Goal: Task Accomplishment & Management: Manage account settings

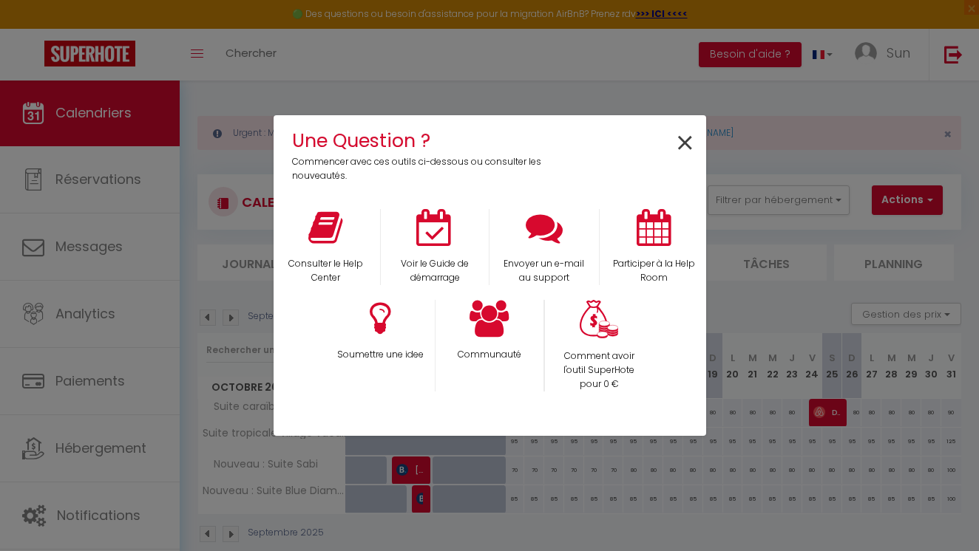
click at [680, 155] on span "×" at bounding box center [685, 143] width 20 height 47
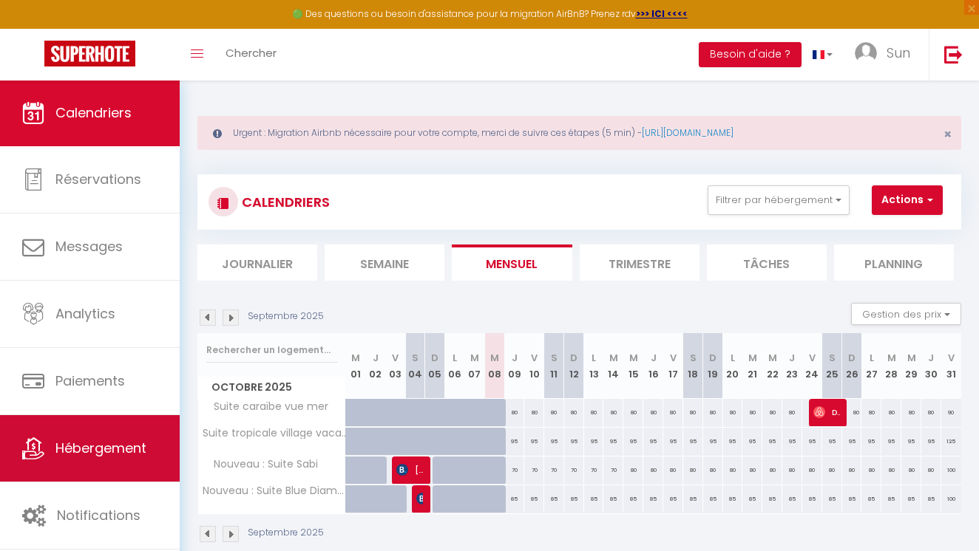
click at [121, 440] on span "Hébergement" at bounding box center [100, 448] width 91 height 18
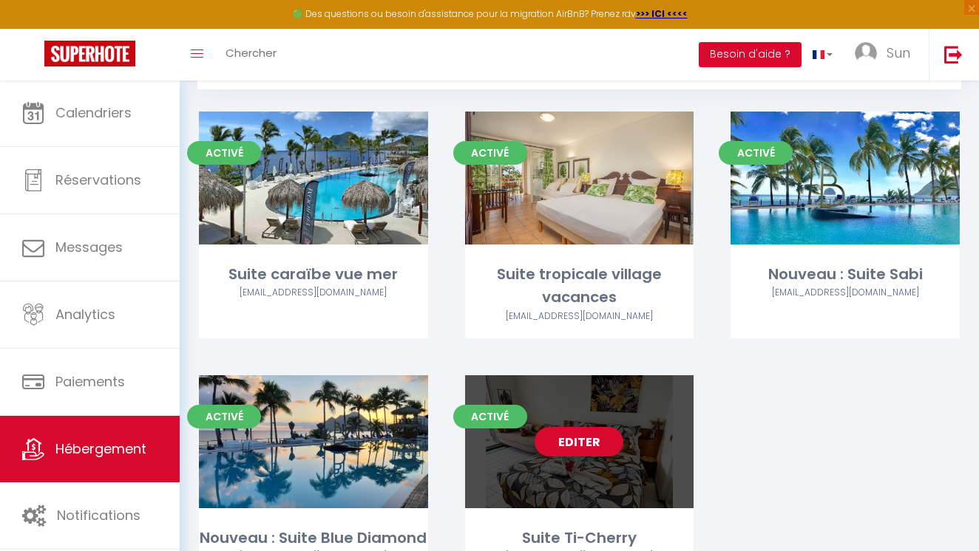
scroll to position [103, 0]
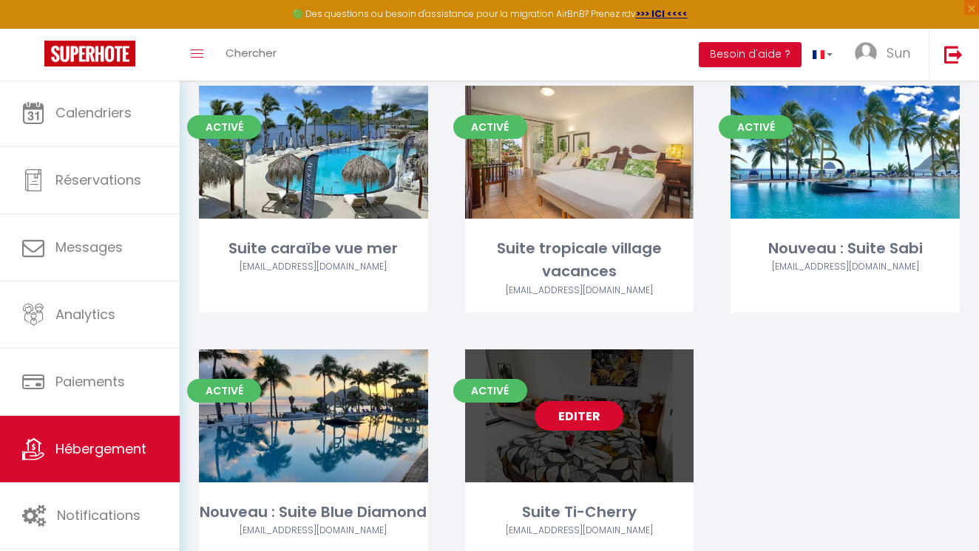
click at [581, 420] on div "Editer" at bounding box center [579, 416] width 229 height 133
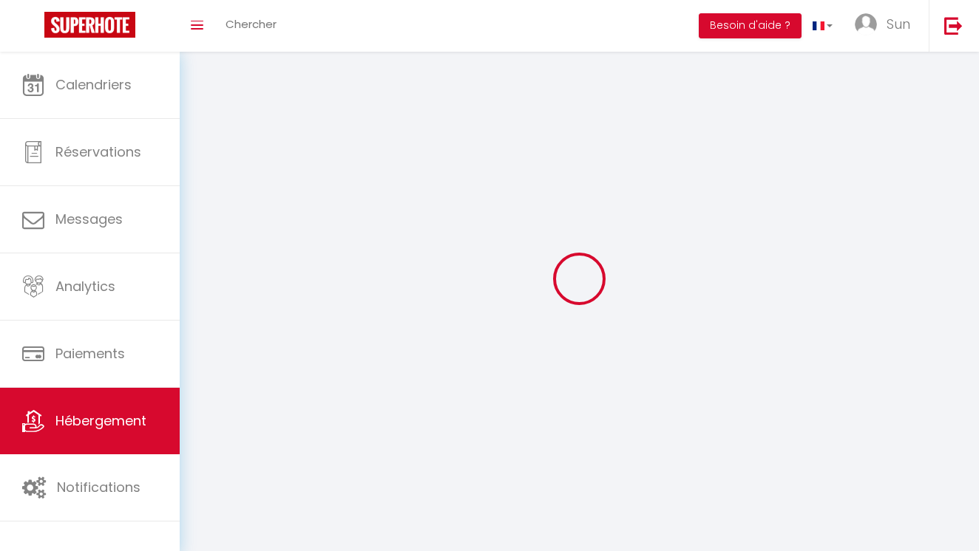
select select
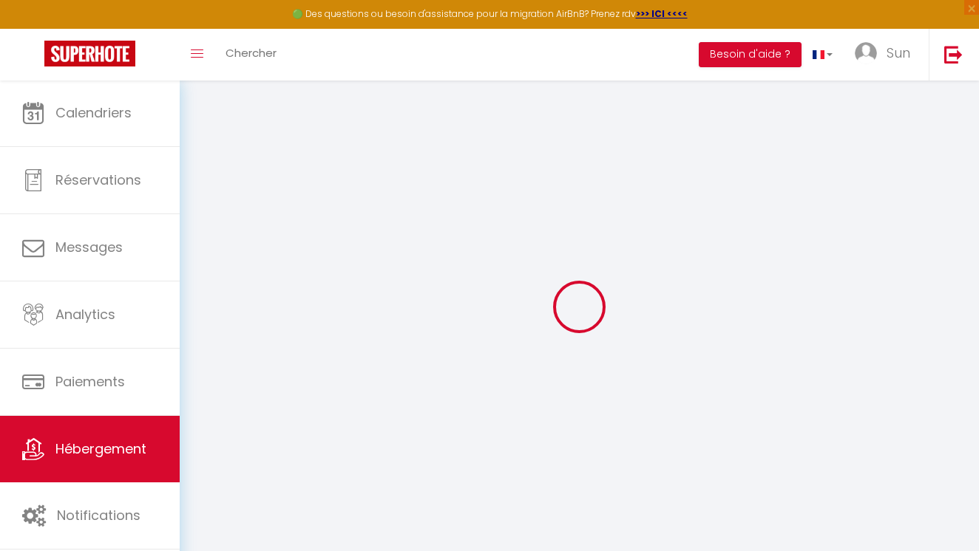
select select
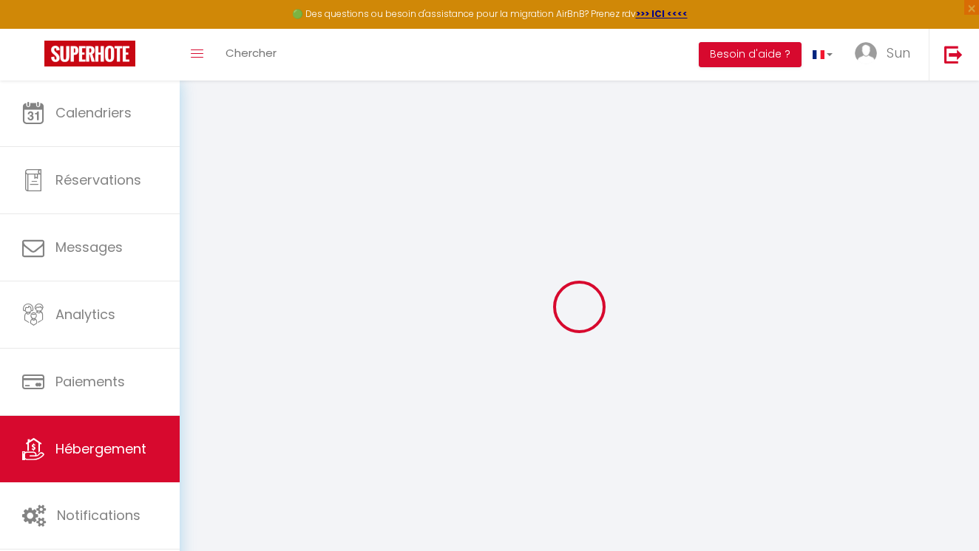
select select
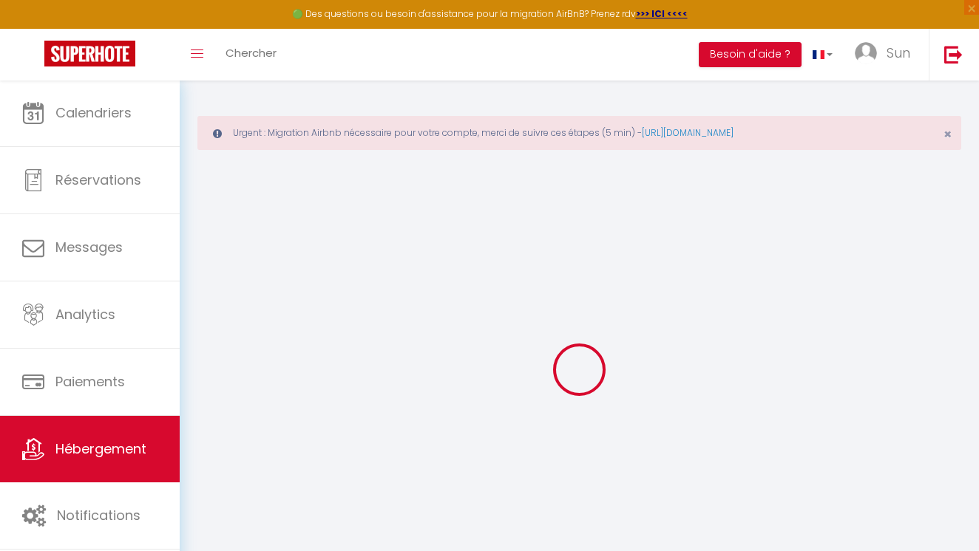
select select
type input "[EMAIL_ADDRESS][DOMAIN_NAME]"
select select
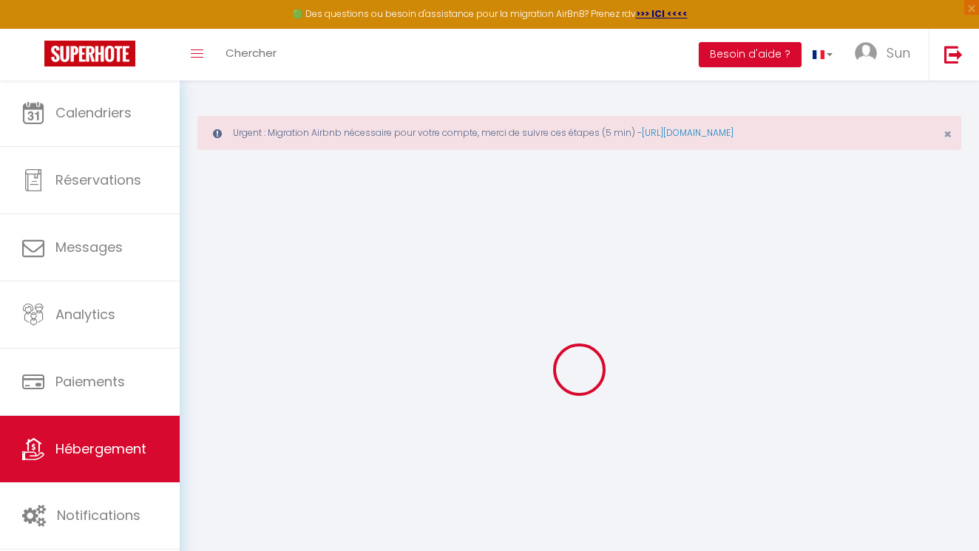
select select
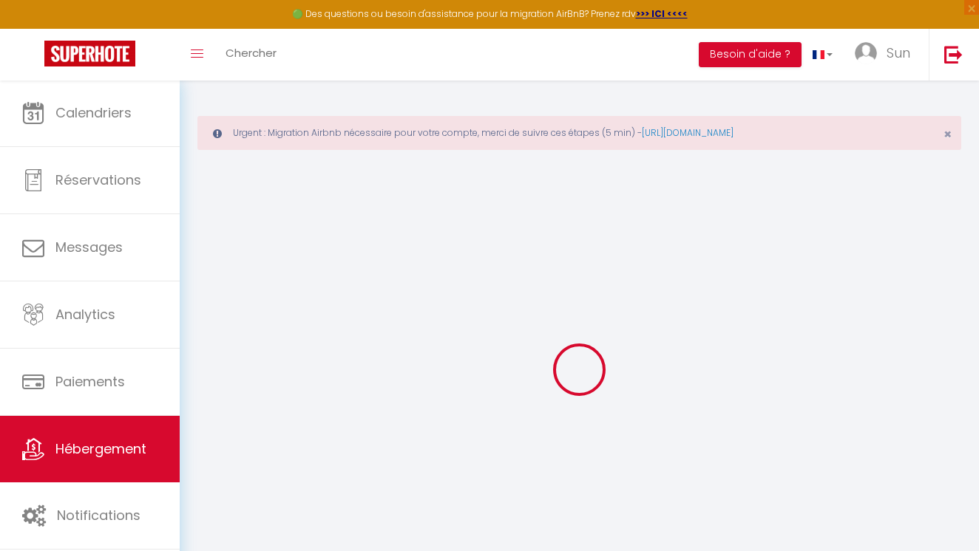
select select
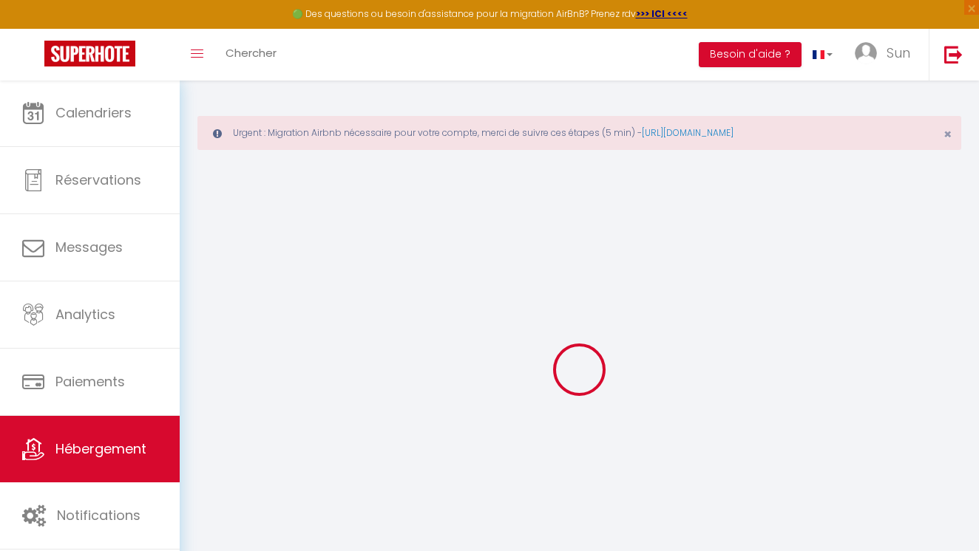
checkbox input "false"
select select
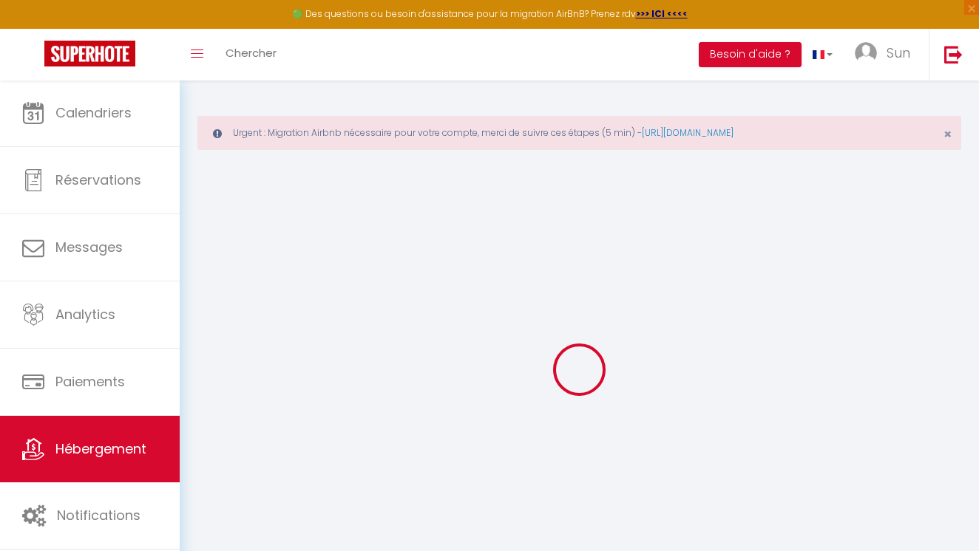
select select
select select "EUR"
select select
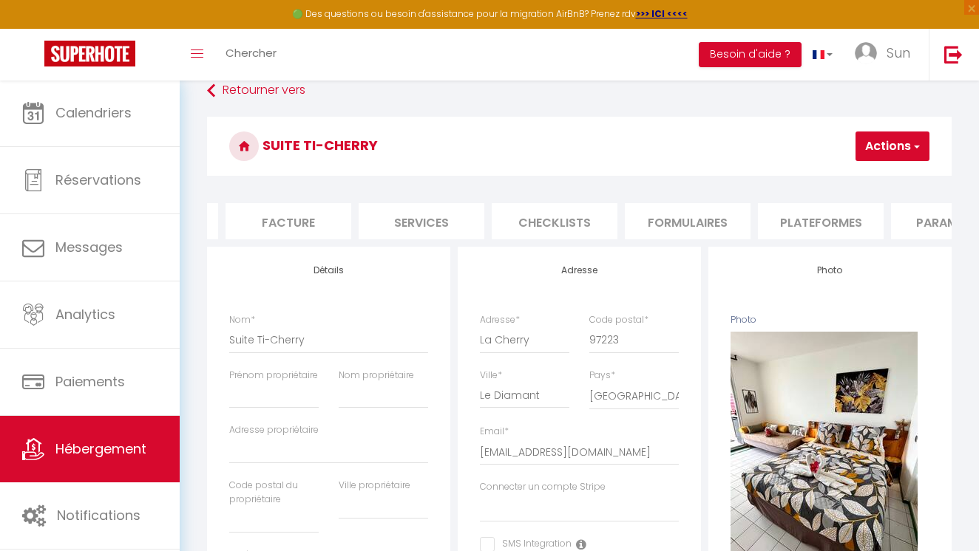
scroll to position [0, 272]
click at [828, 218] on li "Plateformes" at bounding box center [796, 221] width 126 height 36
select select
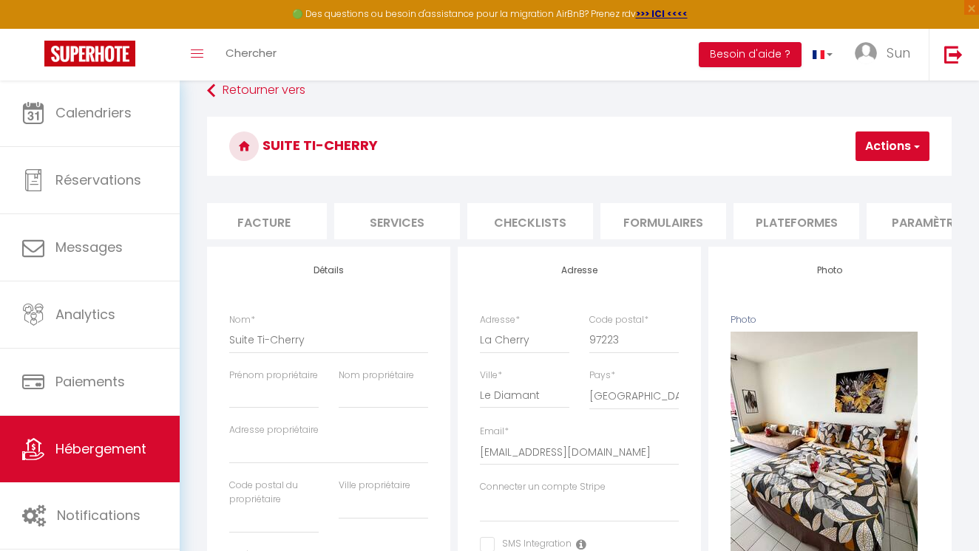
select select
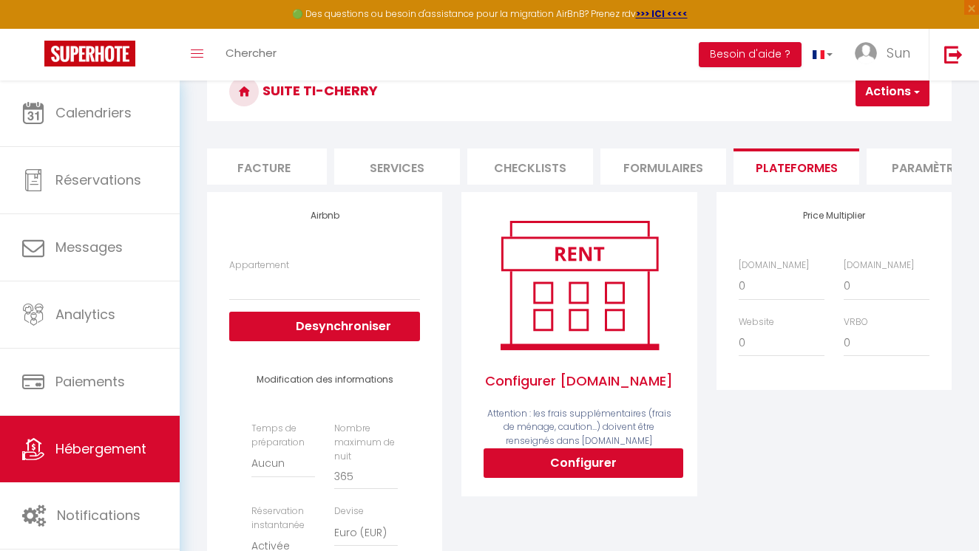
scroll to position [229, 0]
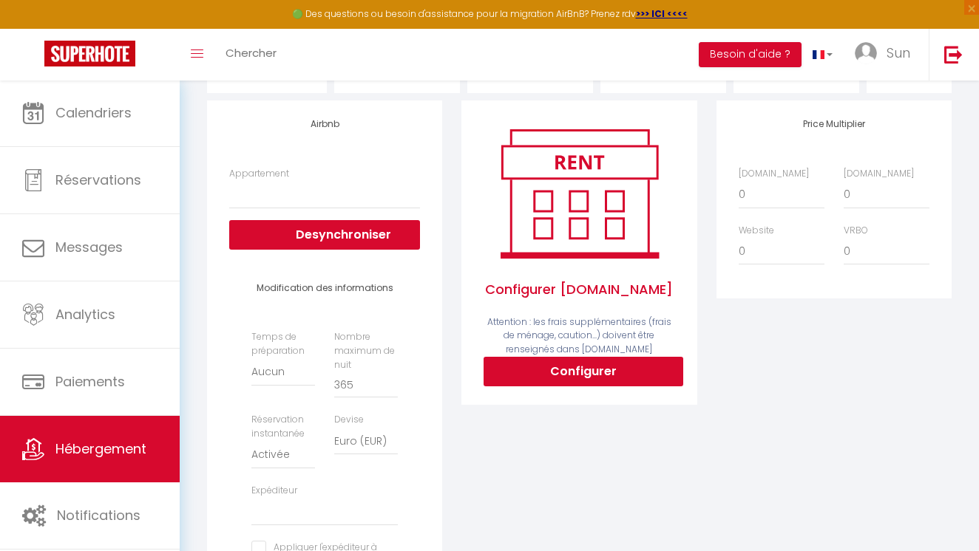
click at [603, 378] on button "Configurer" at bounding box center [583, 372] width 200 height 30
select select
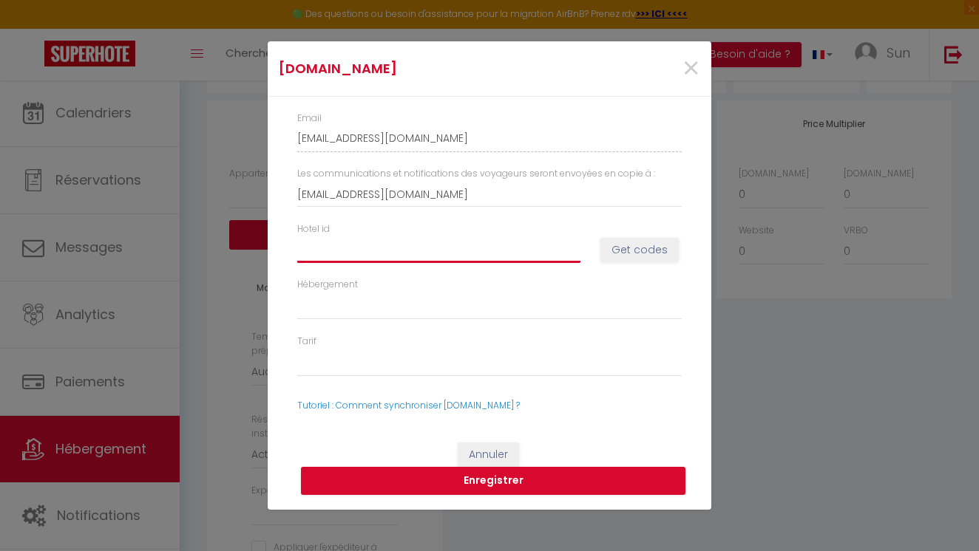
click at [383, 256] on input "Hotel id" at bounding box center [438, 250] width 283 height 27
type input "7"
select select
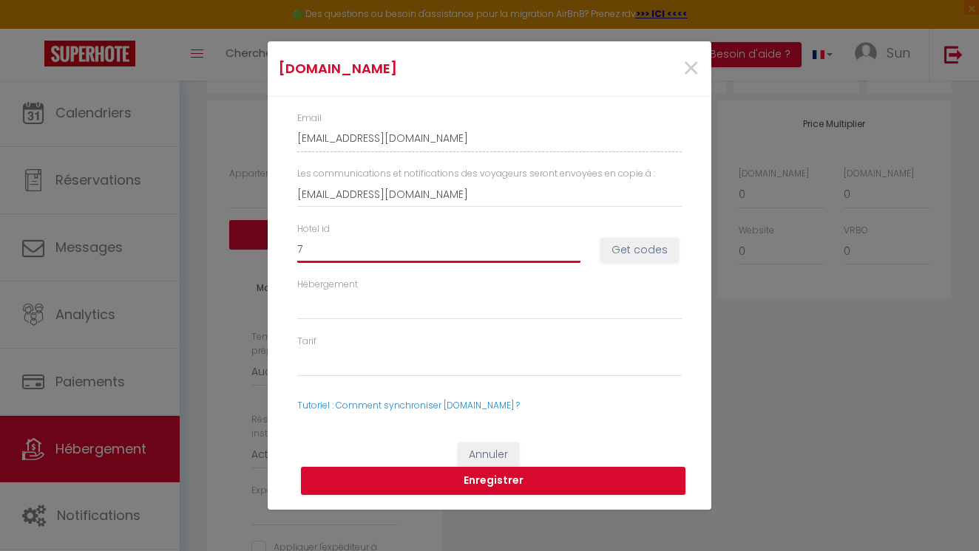
select select
type input "72"
select select
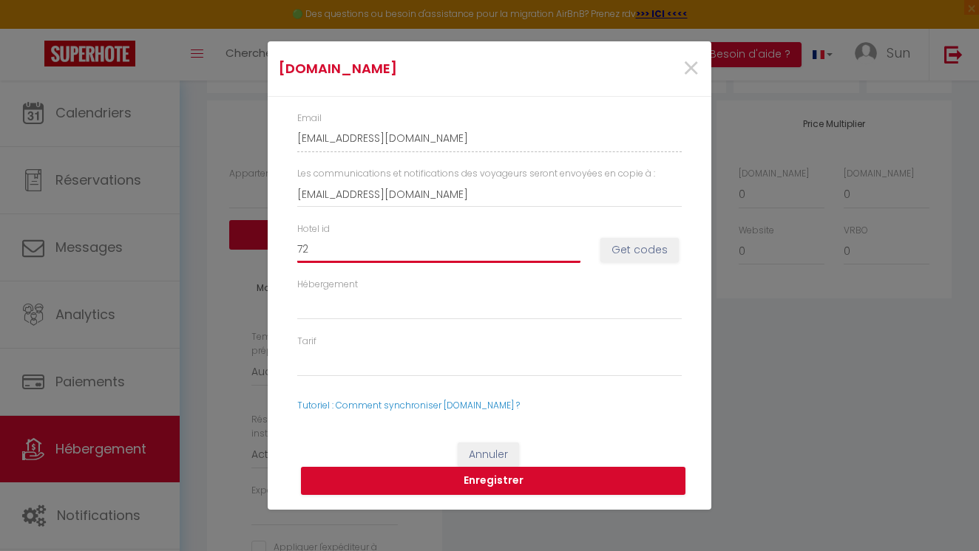
select select
type input "727"
select select
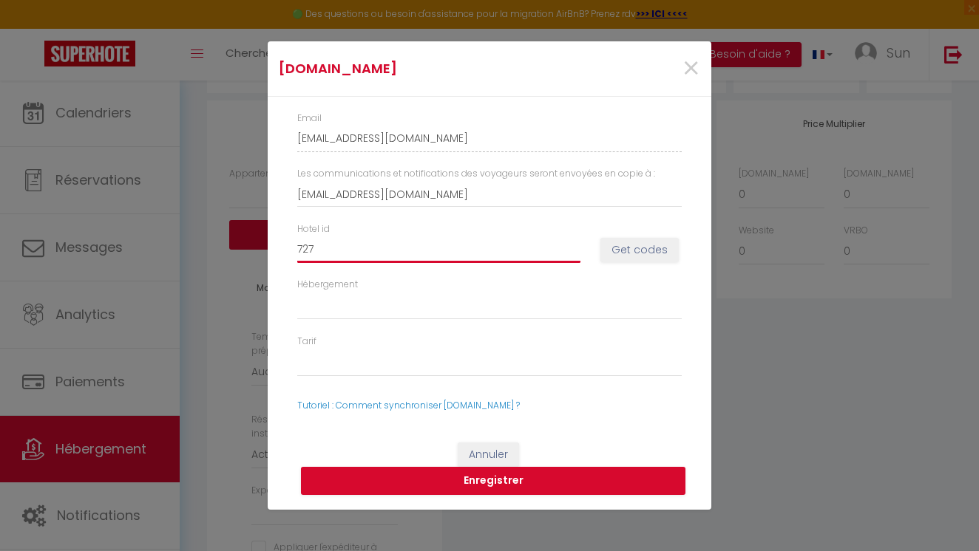
select select
type input "7278"
select select
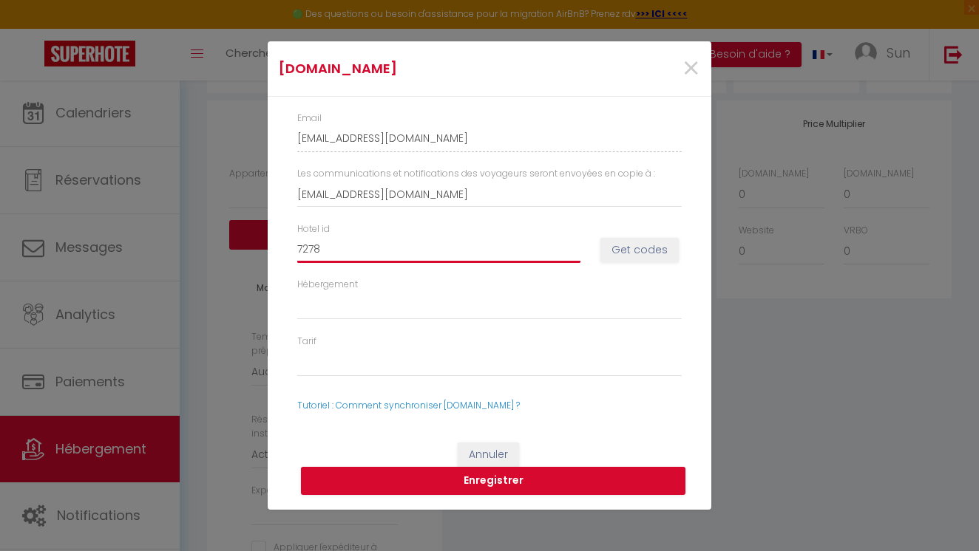
select select
type input "72785"
select select
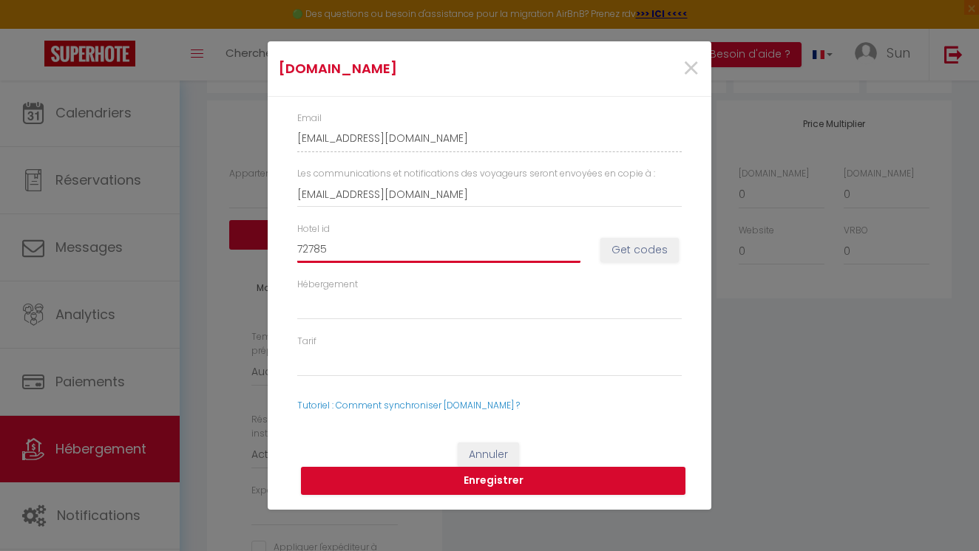
select select
type input "727853"
select select
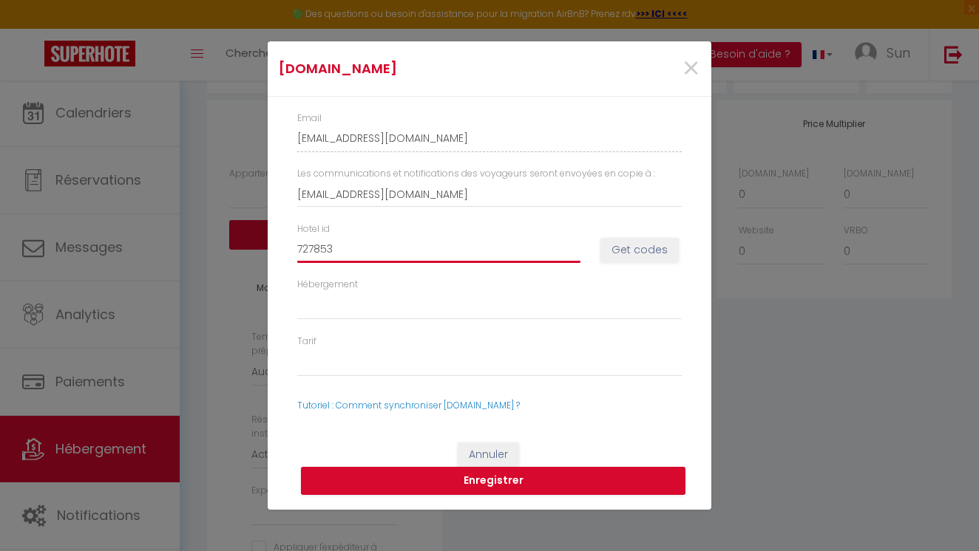
select select
type input "727853"
click at [639, 252] on button "Get codes" at bounding box center [639, 250] width 78 height 25
select select
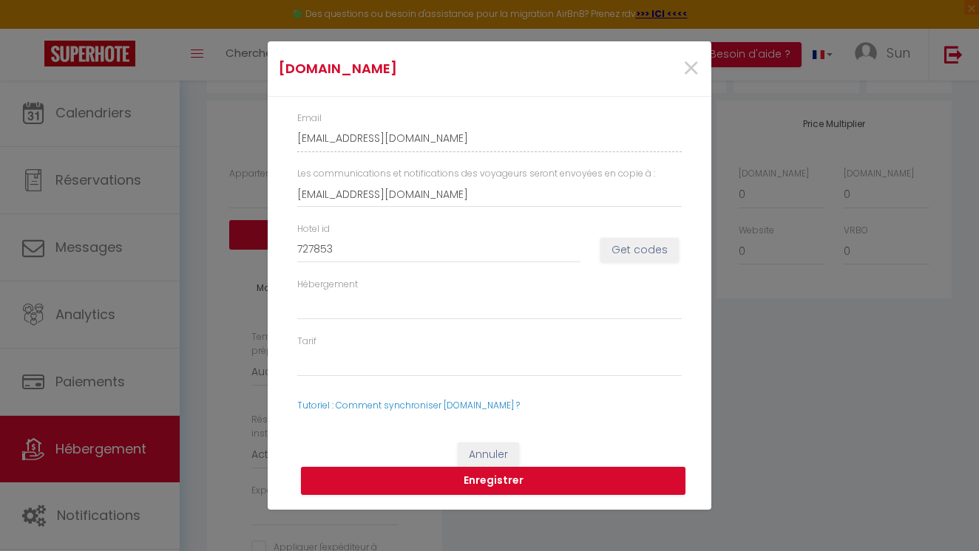
select select
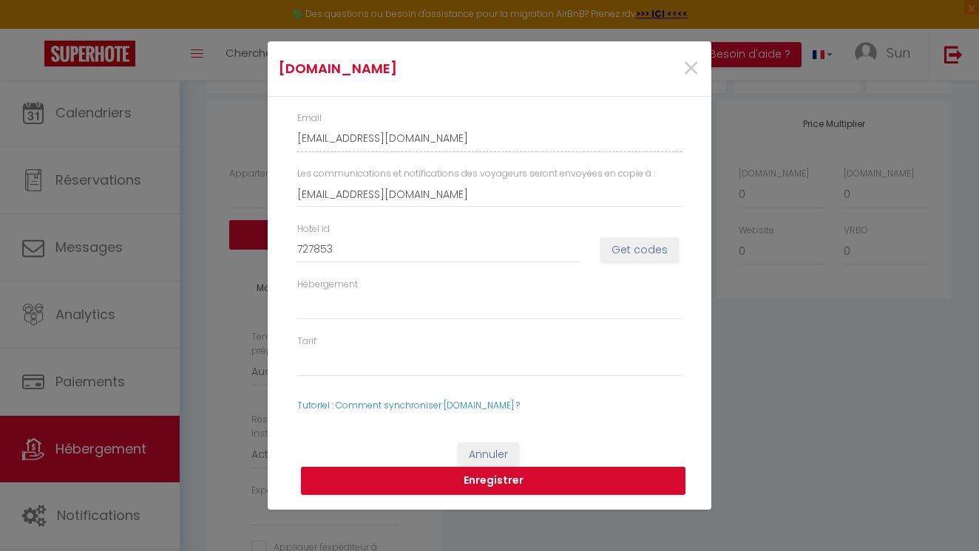
select select
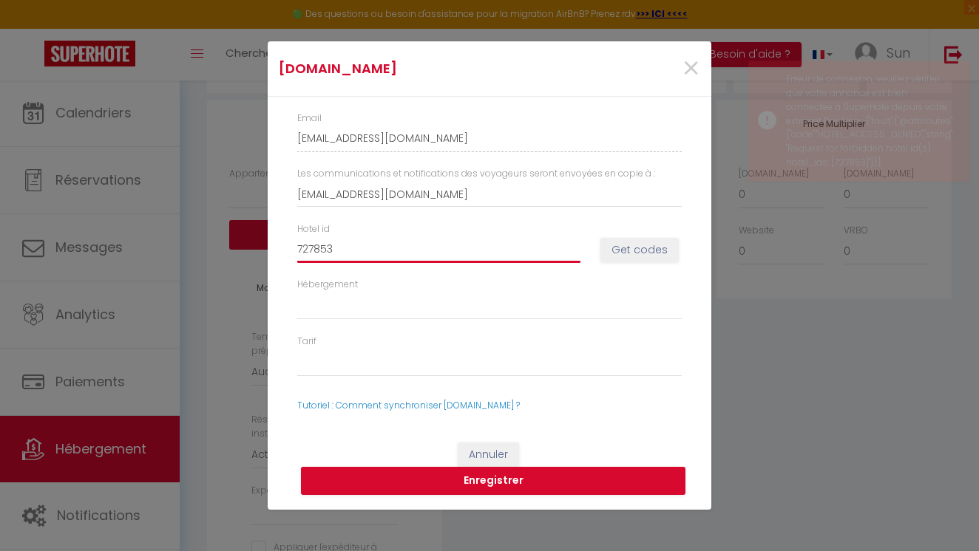
click at [390, 253] on input "727853" at bounding box center [438, 250] width 283 height 27
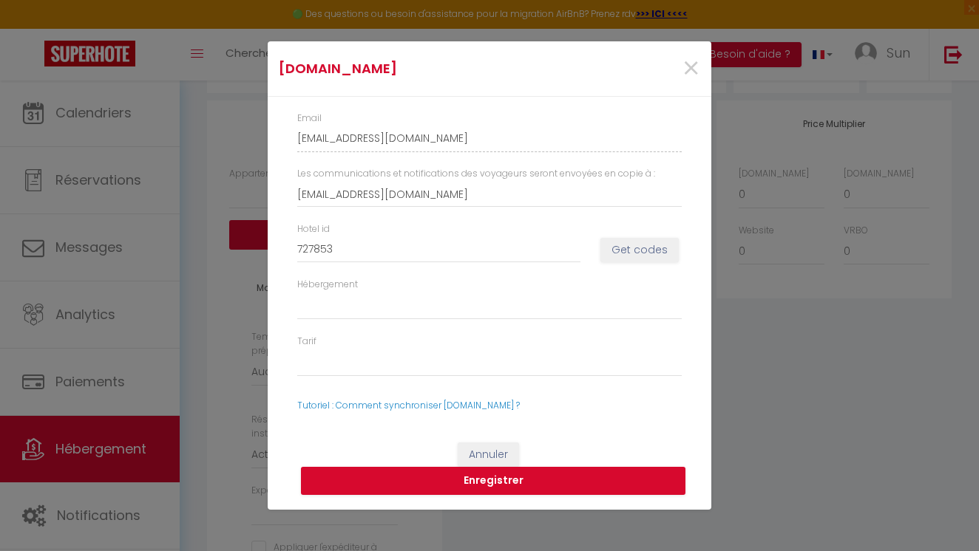
click at [629, 251] on button "Get codes" at bounding box center [639, 250] width 78 height 25
select select
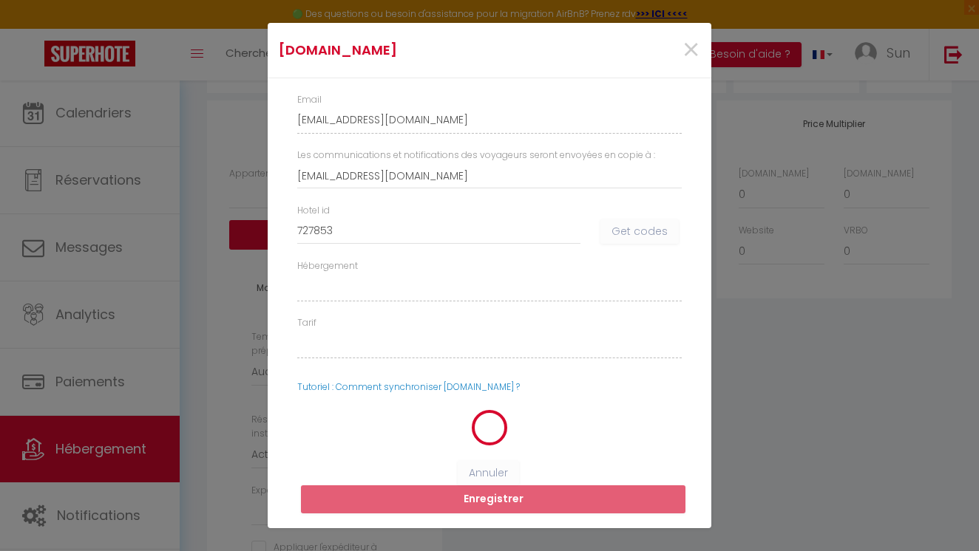
select select
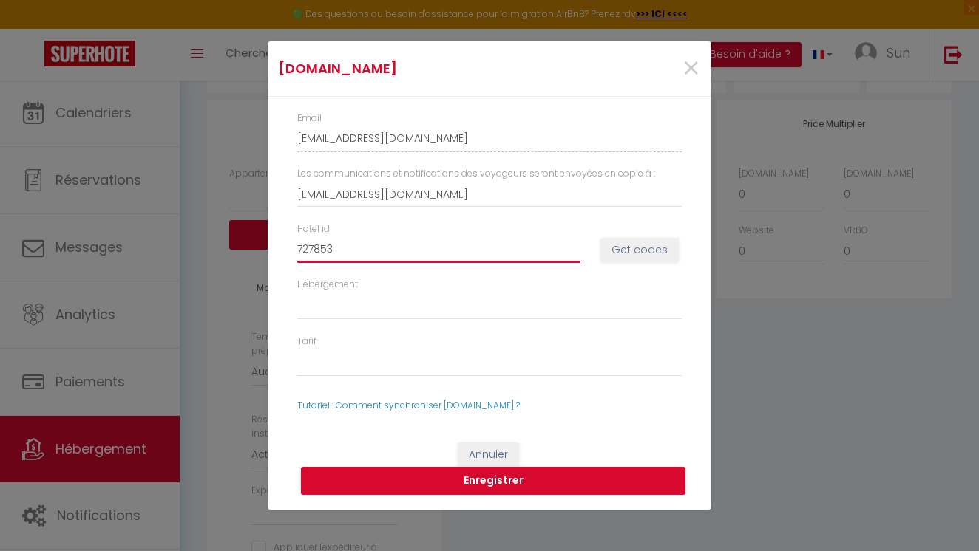
click at [373, 241] on input "727853" at bounding box center [438, 250] width 283 height 27
click at [642, 253] on button "Get codes" at bounding box center [639, 250] width 78 height 25
select select
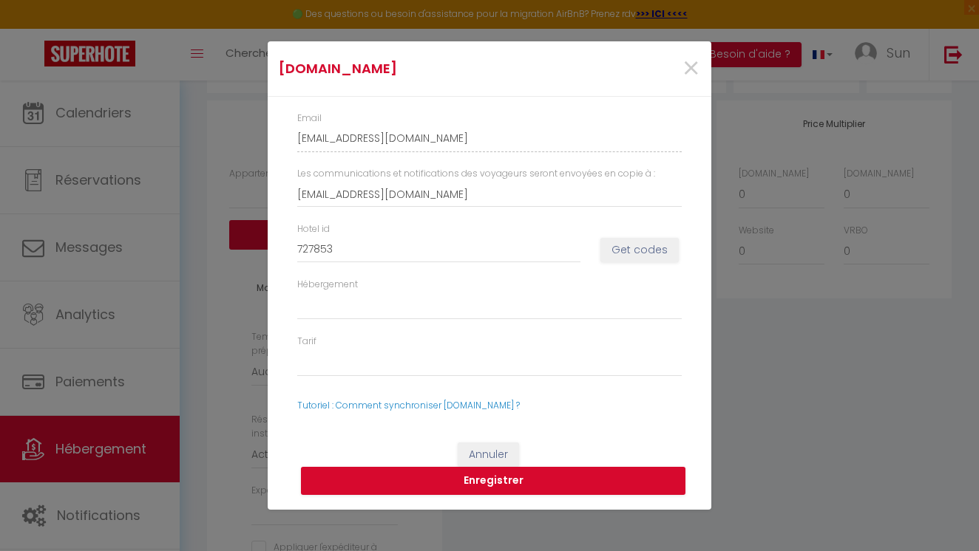
select select
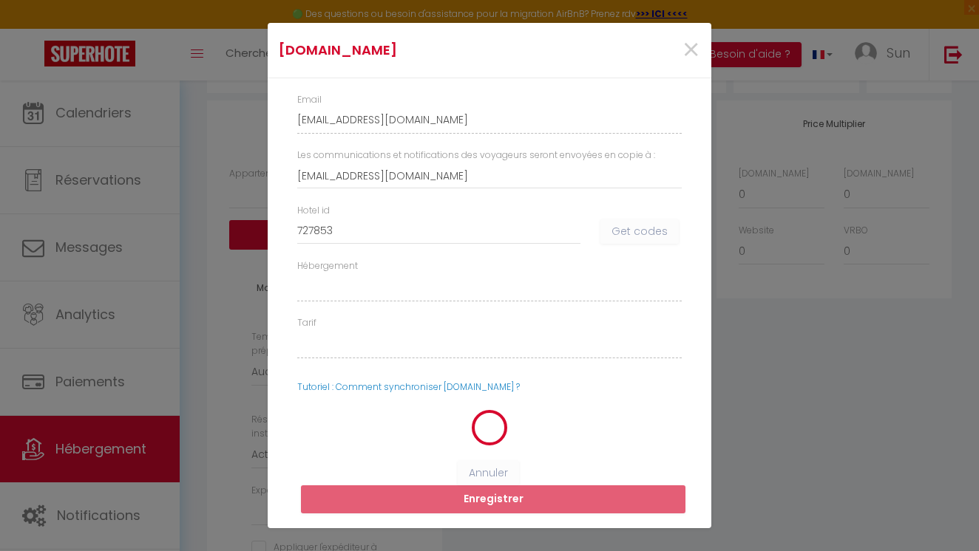
select select
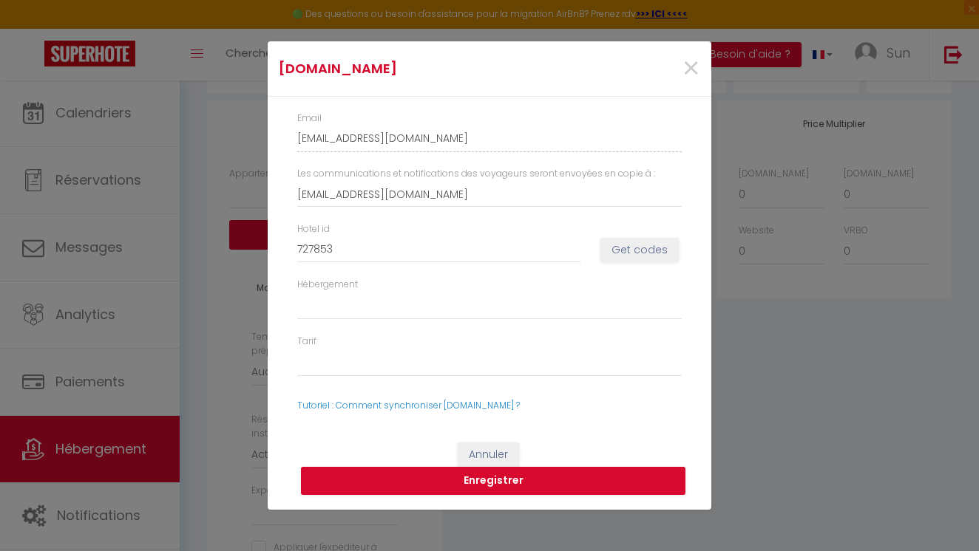
click at [632, 248] on button "Get codes" at bounding box center [639, 250] width 78 height 25
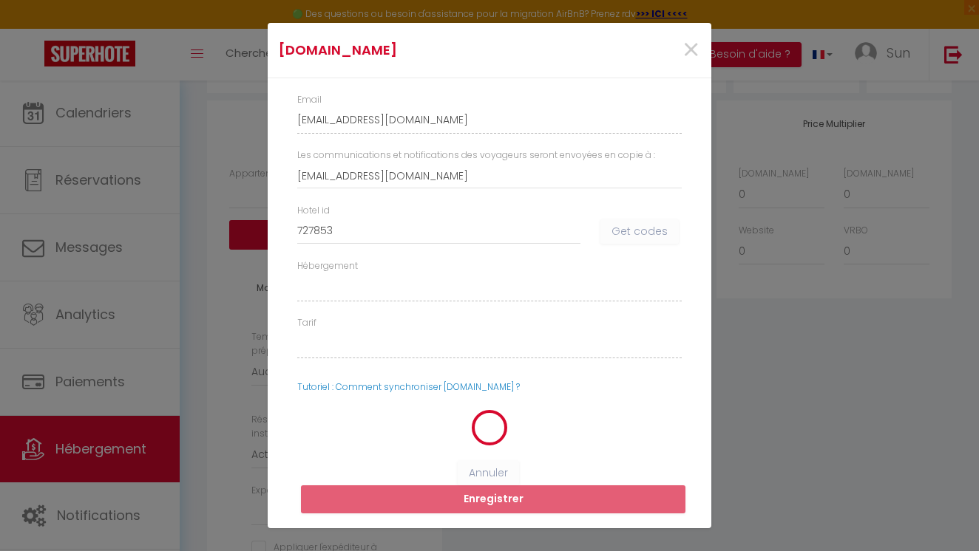
select select
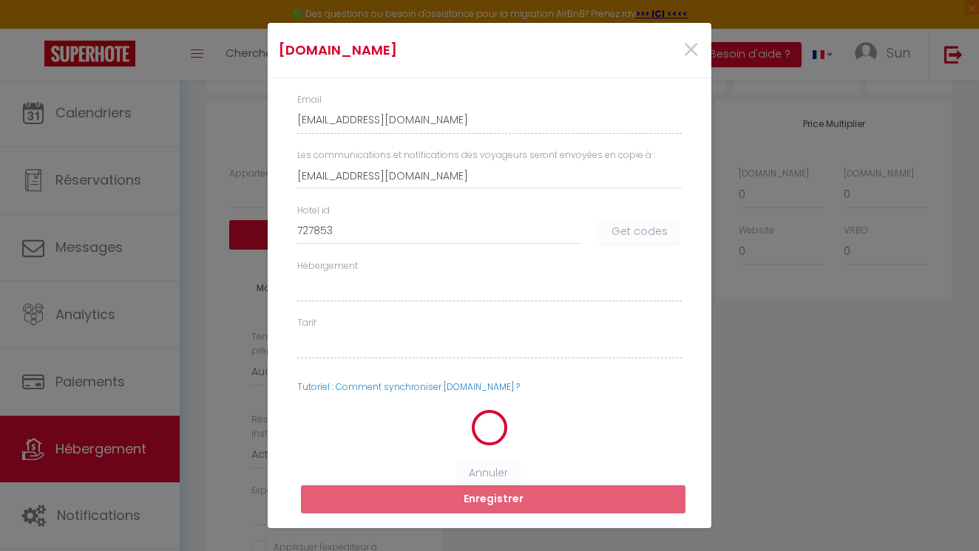
select select
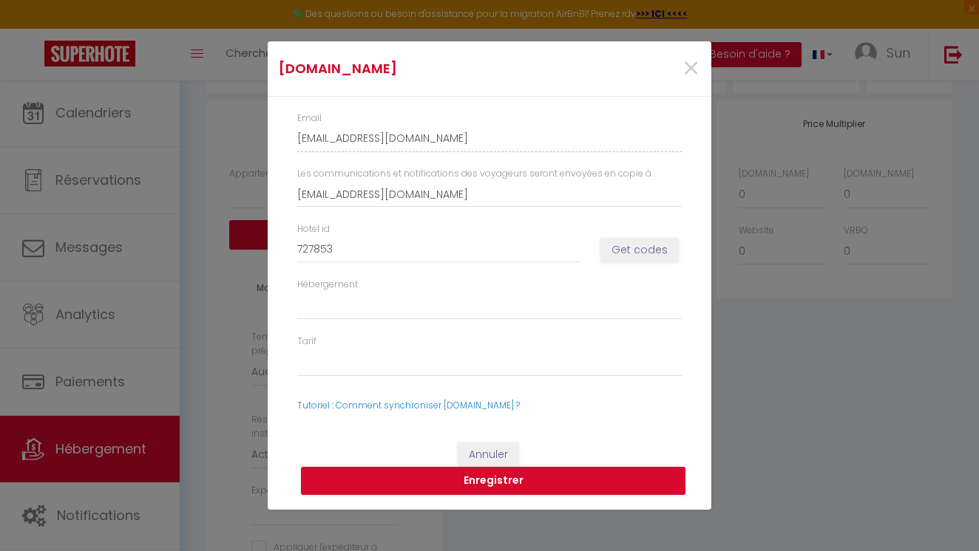
click at [620, 254] on button "Get codes" at bounding box center [639, 250] width 78 height 25
select select
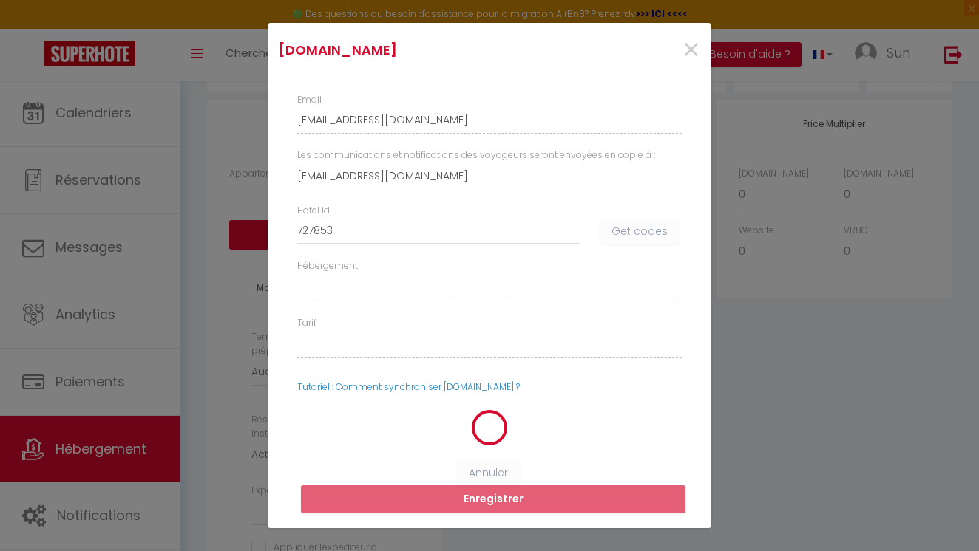
select select
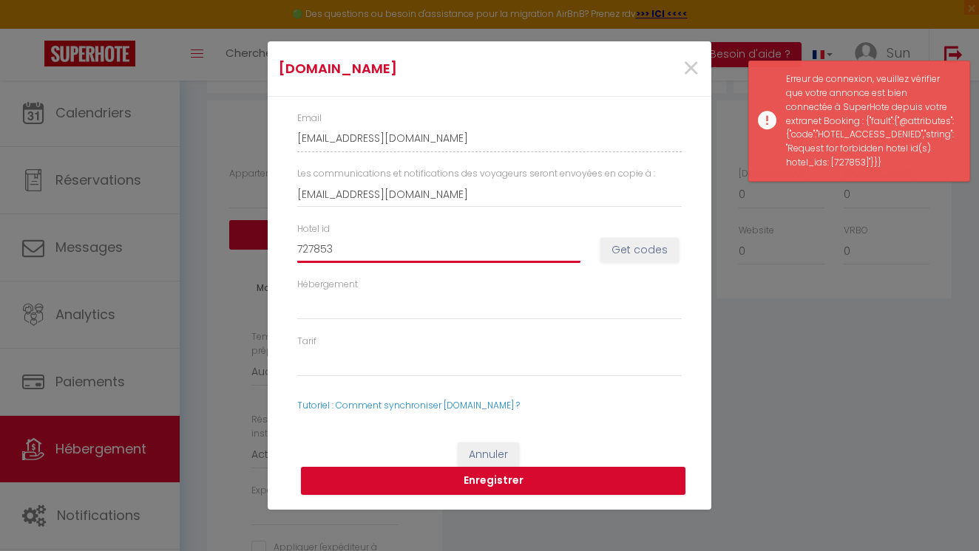
click at [537, 249] on input "727853" at bounding box center [438, 250] width 283 height 27
click at [623, 248] on button "Get codes" at bounding box center [639, 250] width 78 height 25
select select
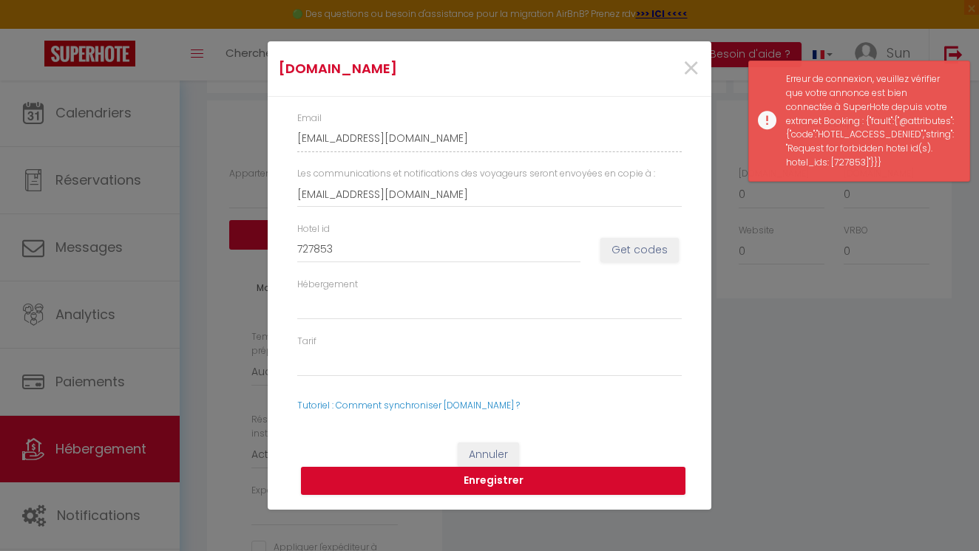
select select
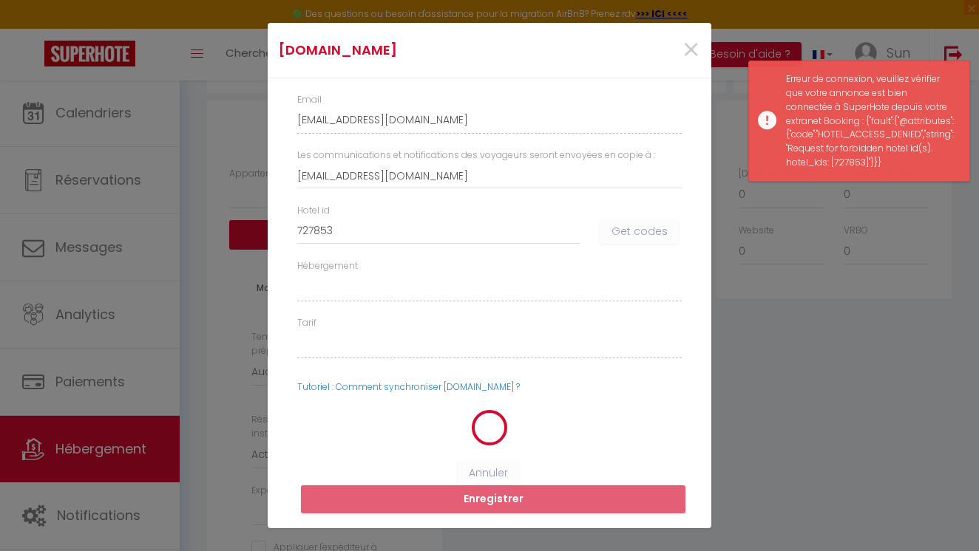
select select
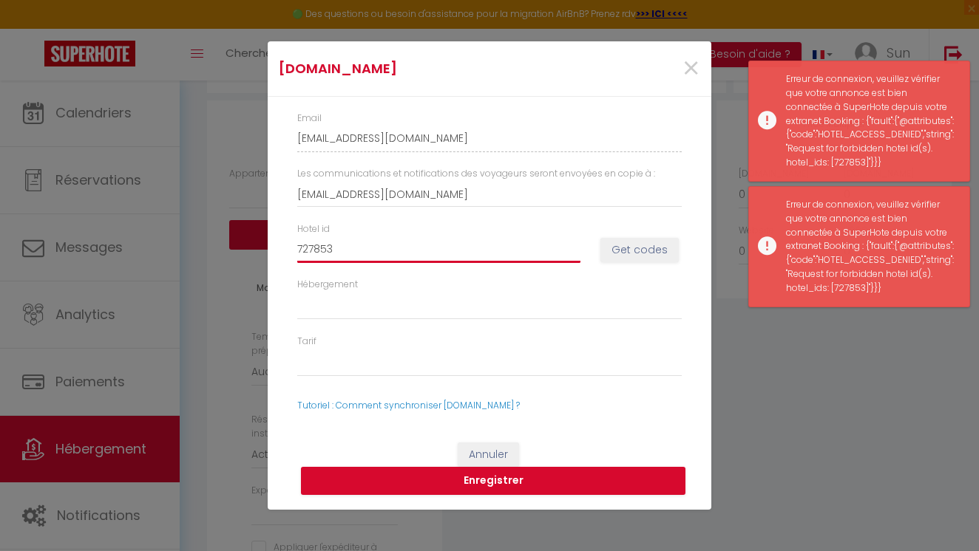
click at [464, 243] on input "727853" at bounding box center [438, 250] width 283 height 27
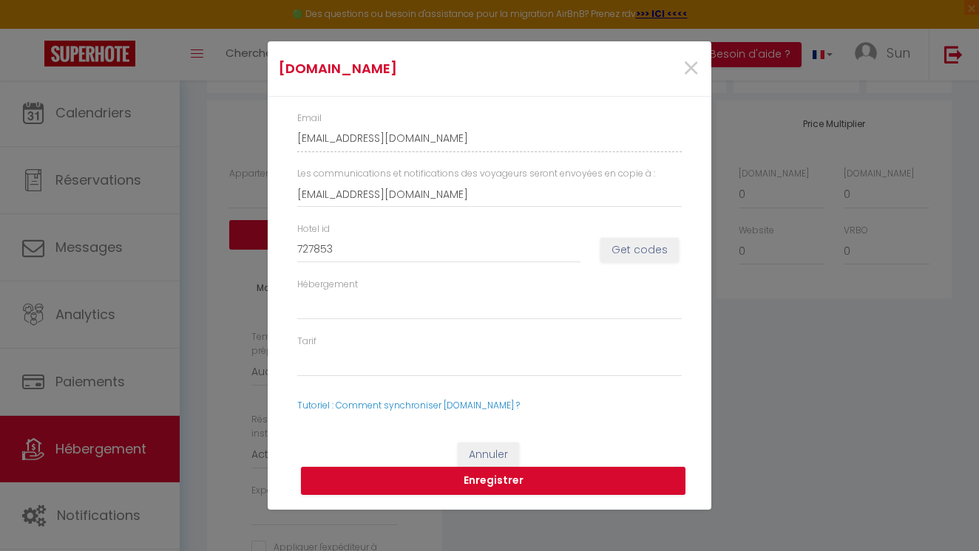
click at [631, 246] on button "Get codes" at bounding box center [639, 250] width 78 height 25
select select
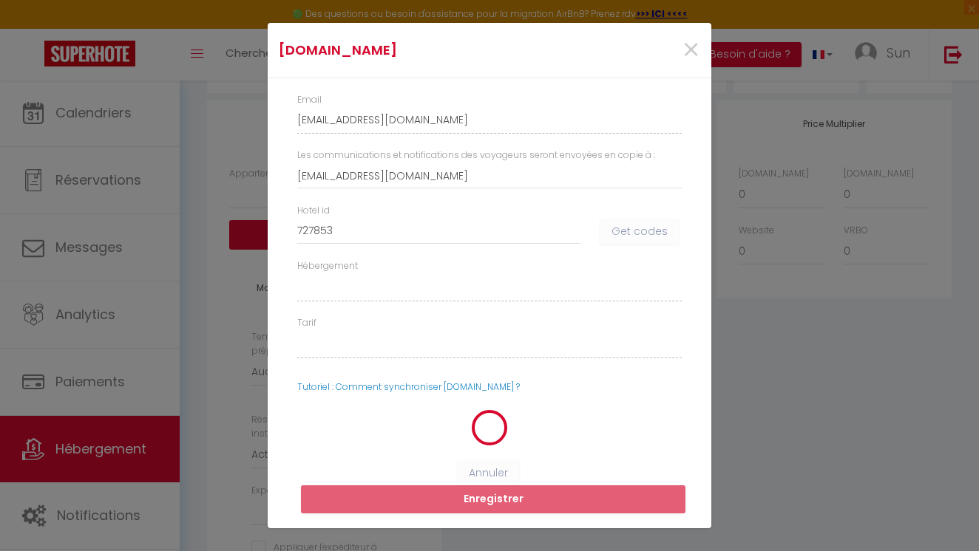
select select
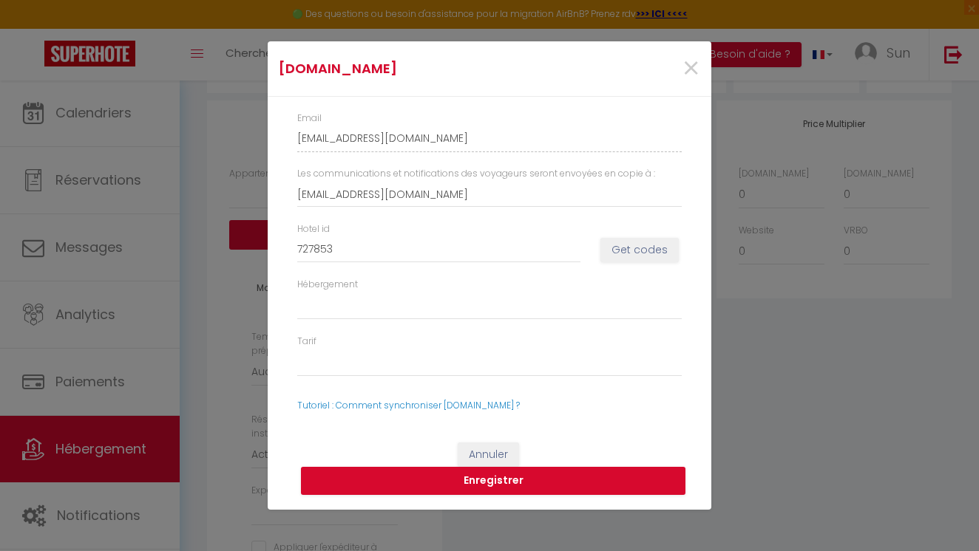
click at [631, 246] on button "Get codes" at bounding box center [639, 250] width 78 height 25
select select
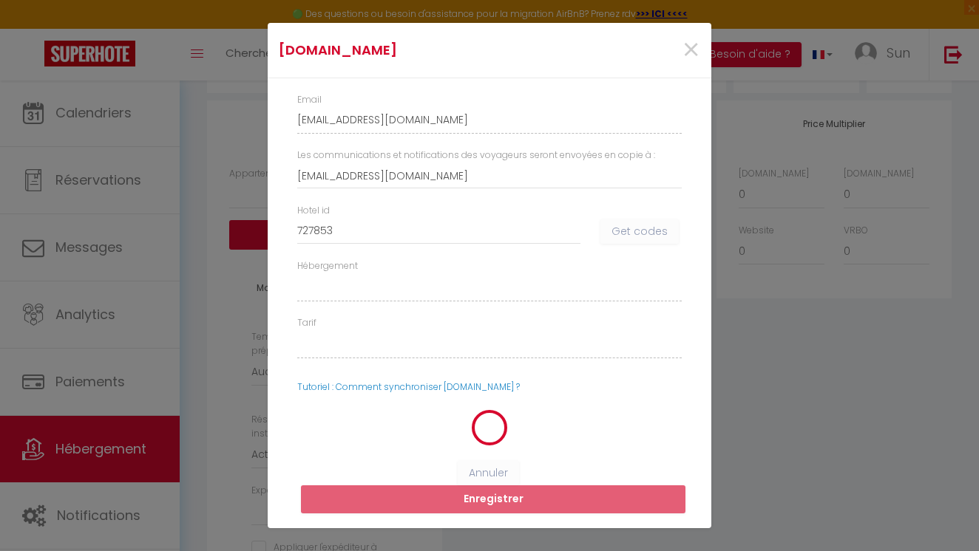
select select
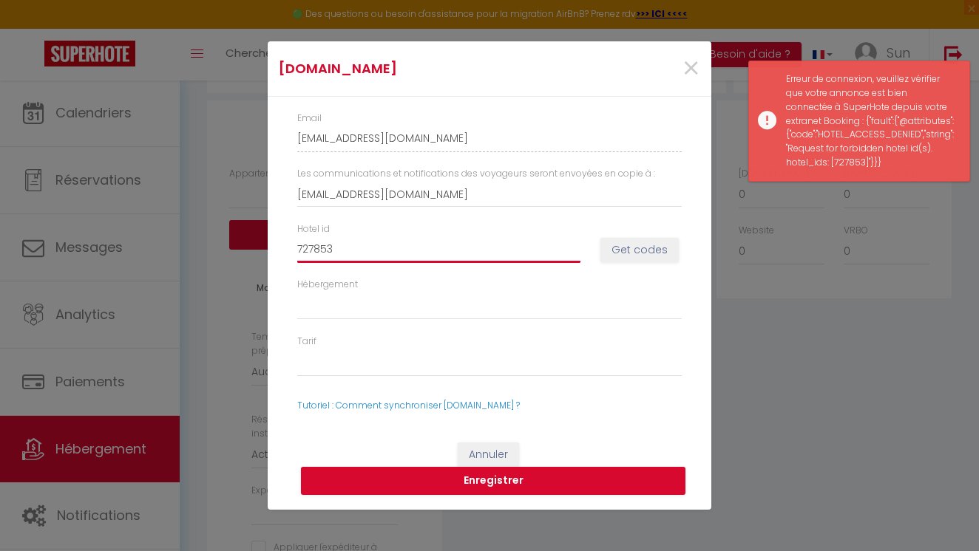
click at [368, 254] on input "727853" at bounding box center [438, 250] width 283 height 27
type input "72785"
select select
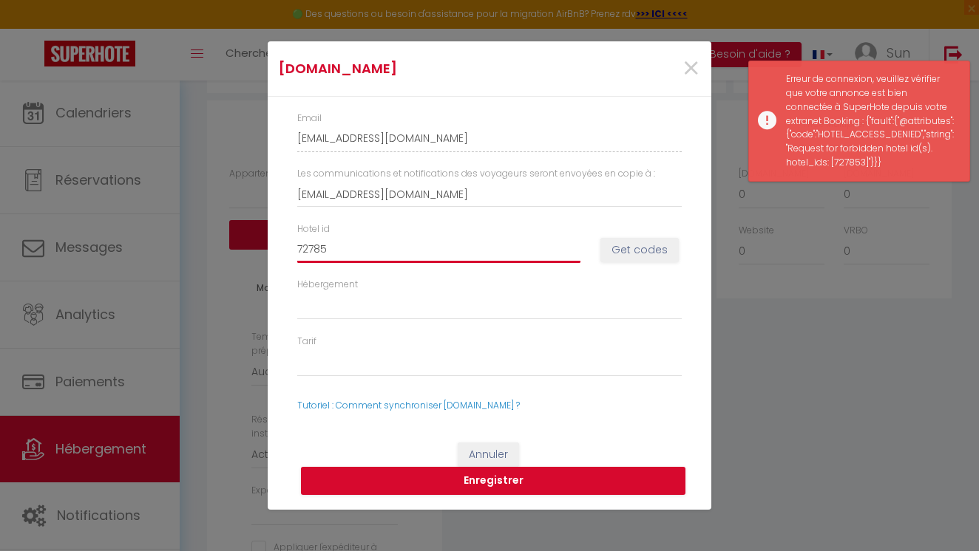
select select
type input "727853"
select select
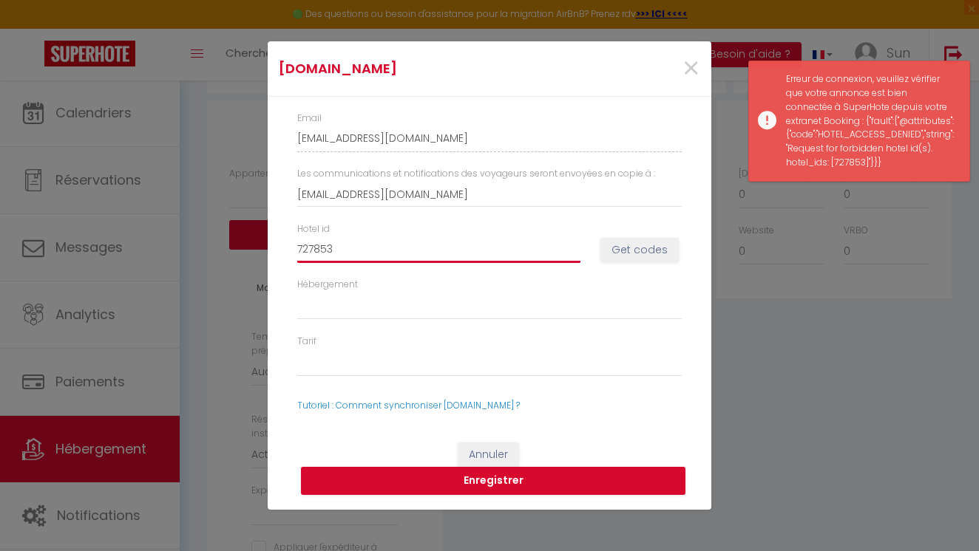
select select
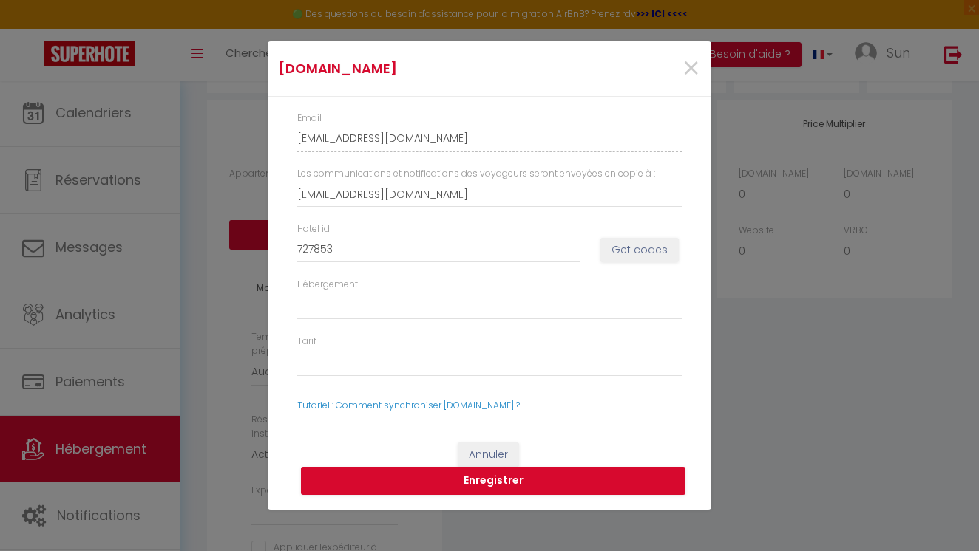
click at [654, 260] on button "Get codes" at bounding box center [639, 250] width 78 height 25
select select
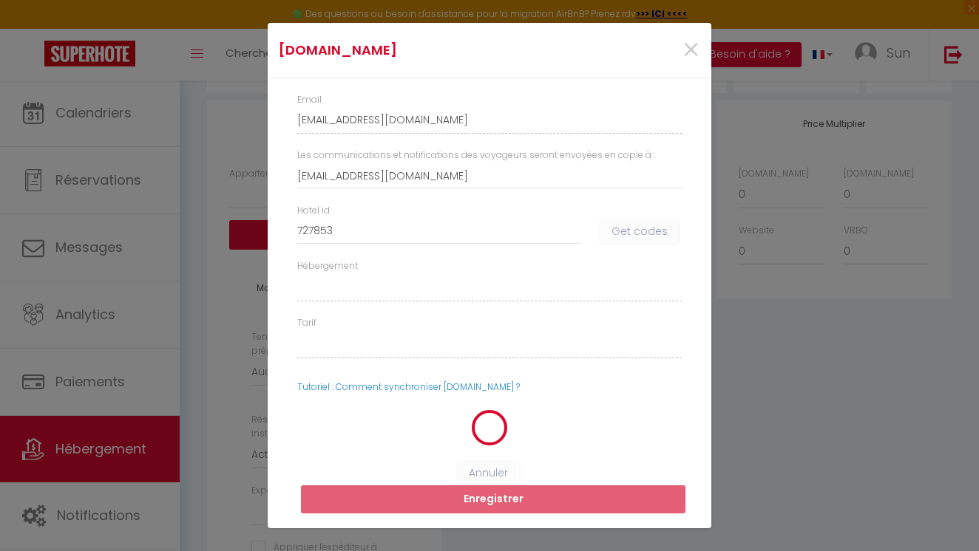
select select
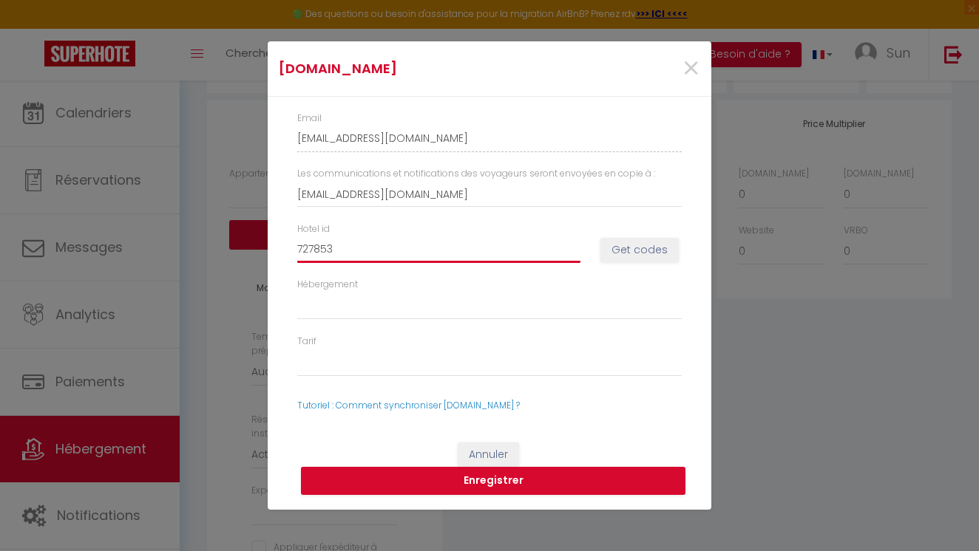
click at [321, 249] on input "727853" at bounding box center [438, 250] width 283 height 27
type input "7278753"
select select
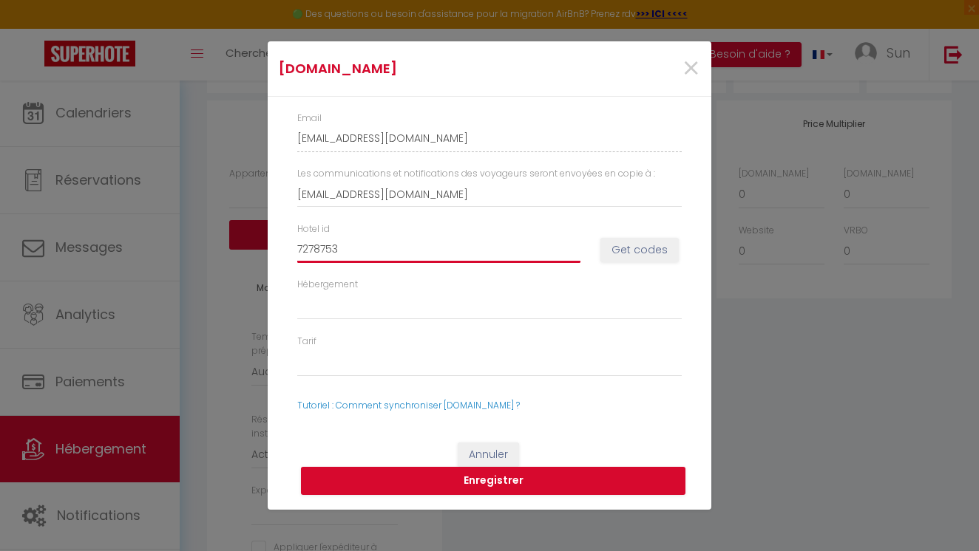
select select
type input "7278753"
click at [653, 250] on button "Get codes" at bounding box center [639, 250] width 78 height 25
select select
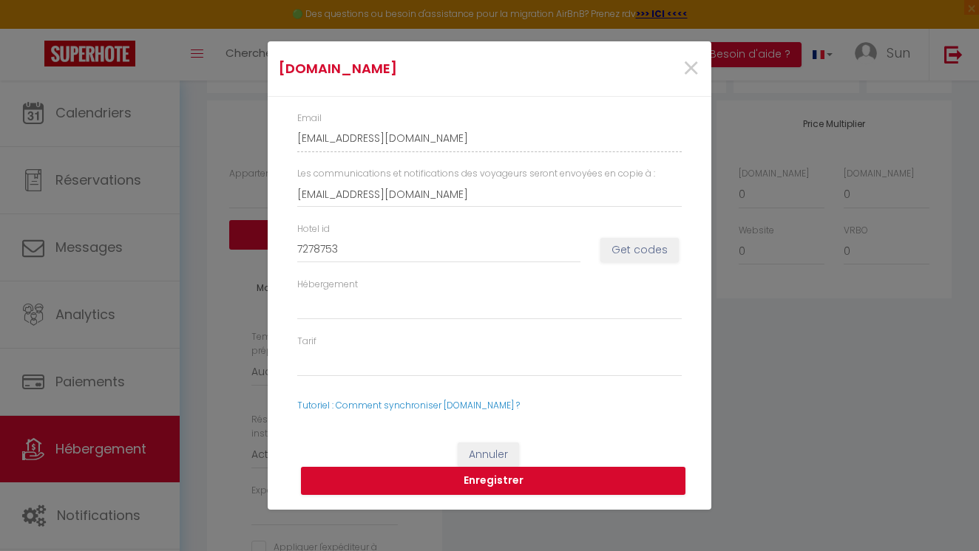
select select
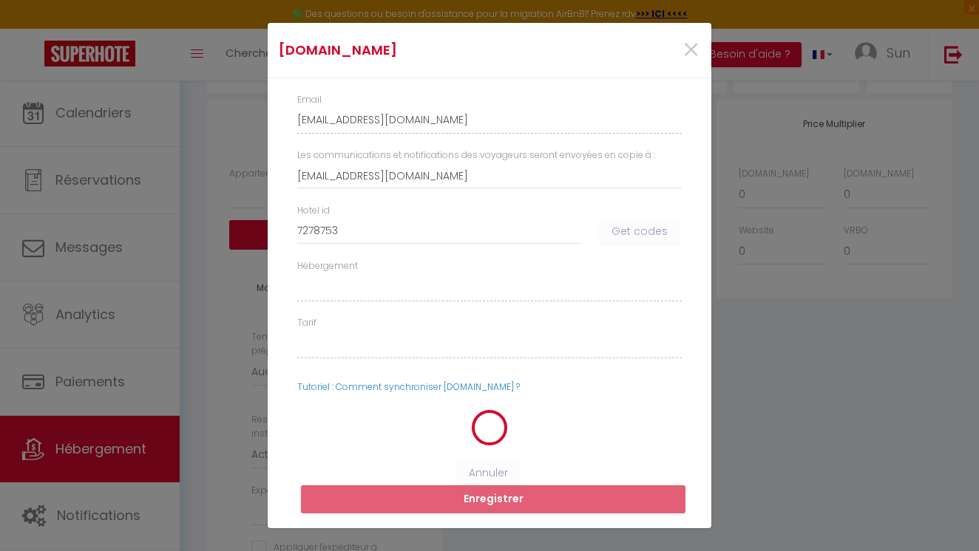
select select
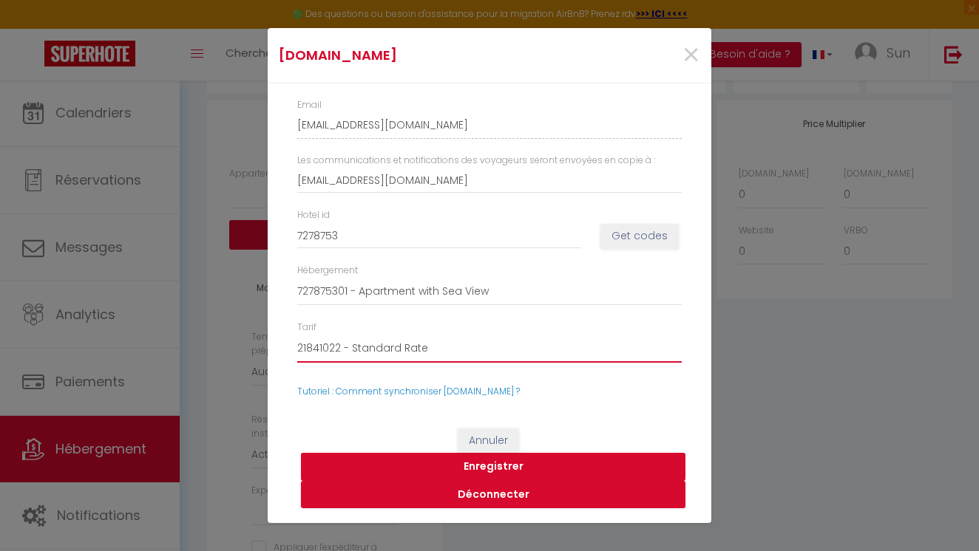
click at [480, 465] on button "Enregistrer" at bounding box center [493, 467] width 384 height 28
select select
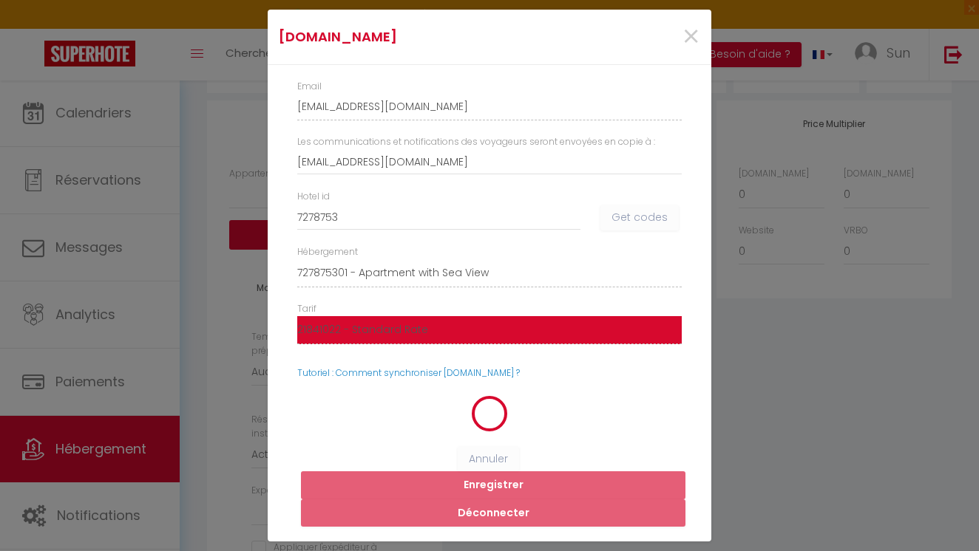
select select
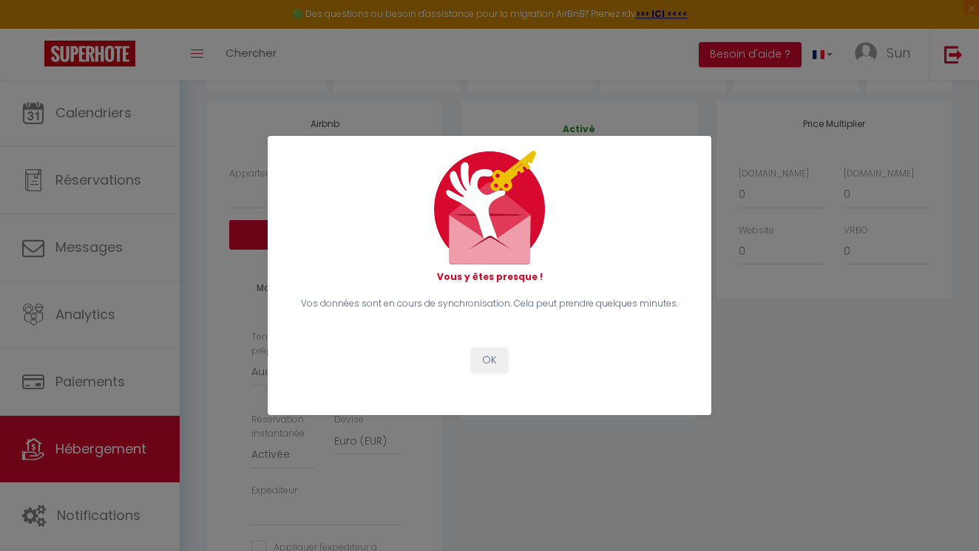
click at [492, 359] on button "OK" at bounding box center [489, 360] width 37 height 25
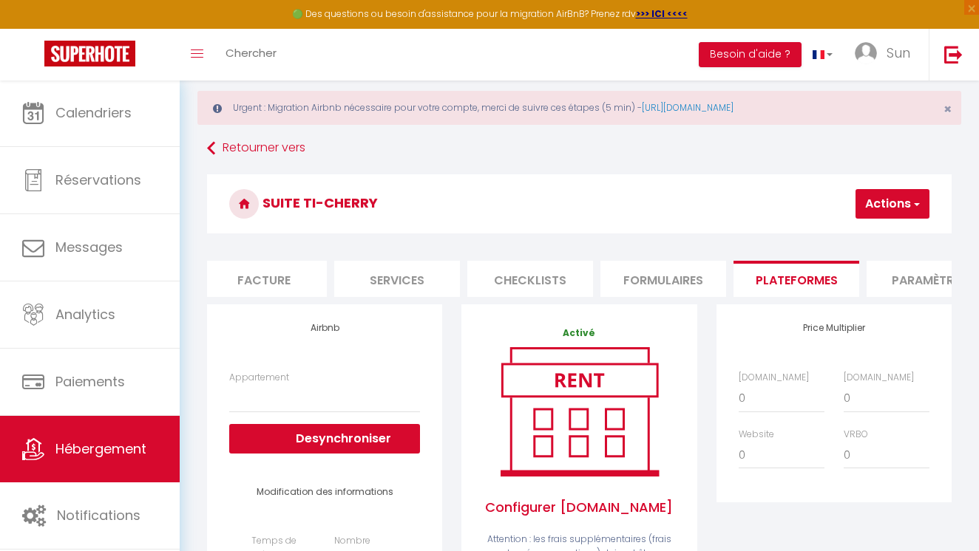
scroll to position [0, 0]
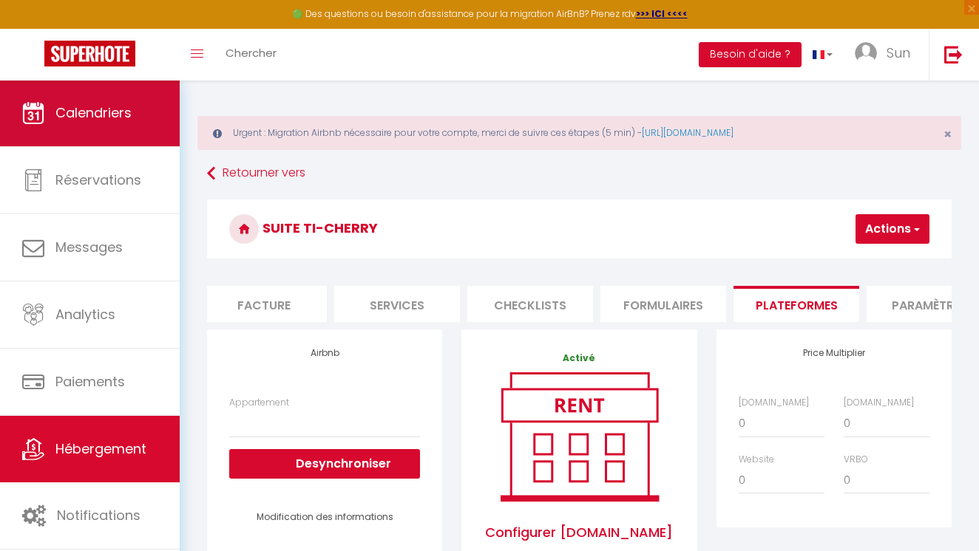
click at [125, 127] on link "Calendriers" at bounding box center [90, 113] width 180 height 67
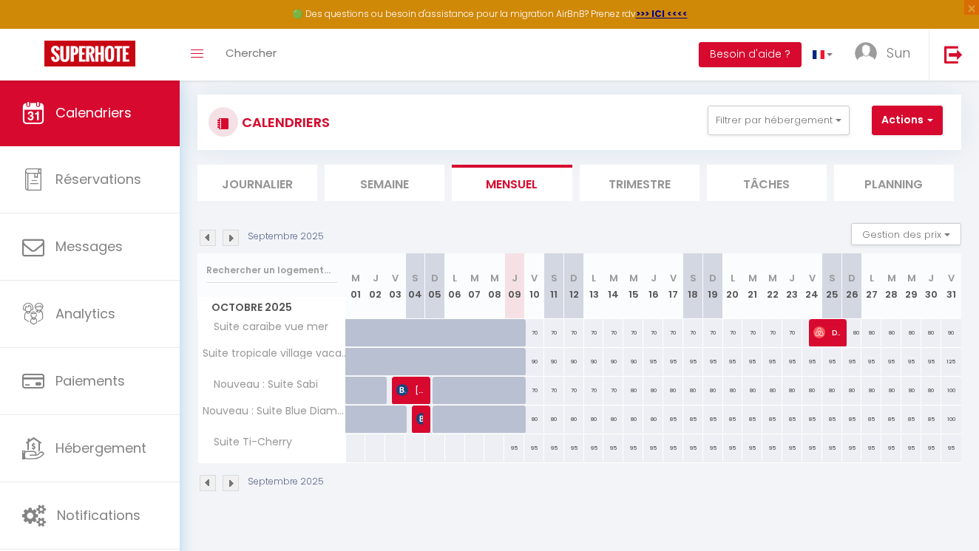
scroll to position [80, 0]
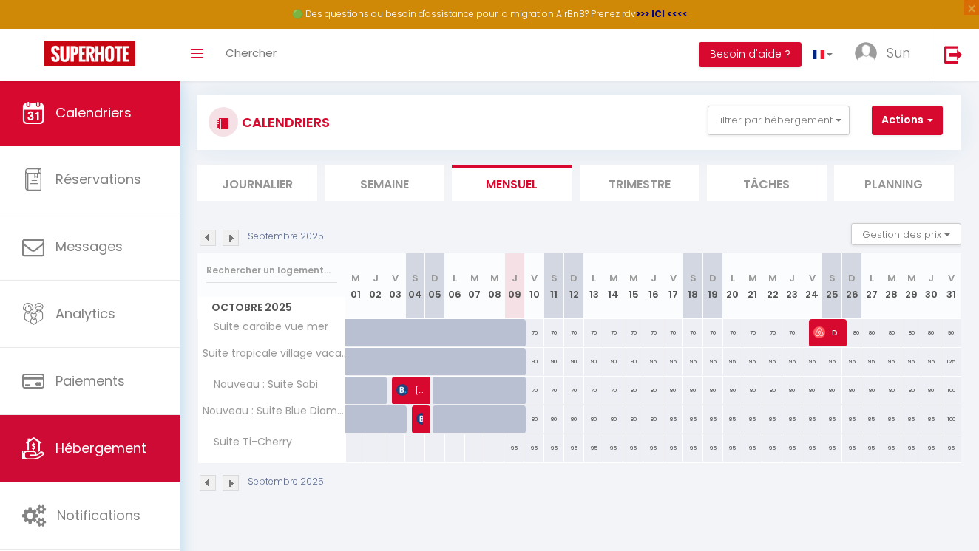
click at [124, 435] on link "Hébergement" at bounding box center [90, 448] width 180 height 67
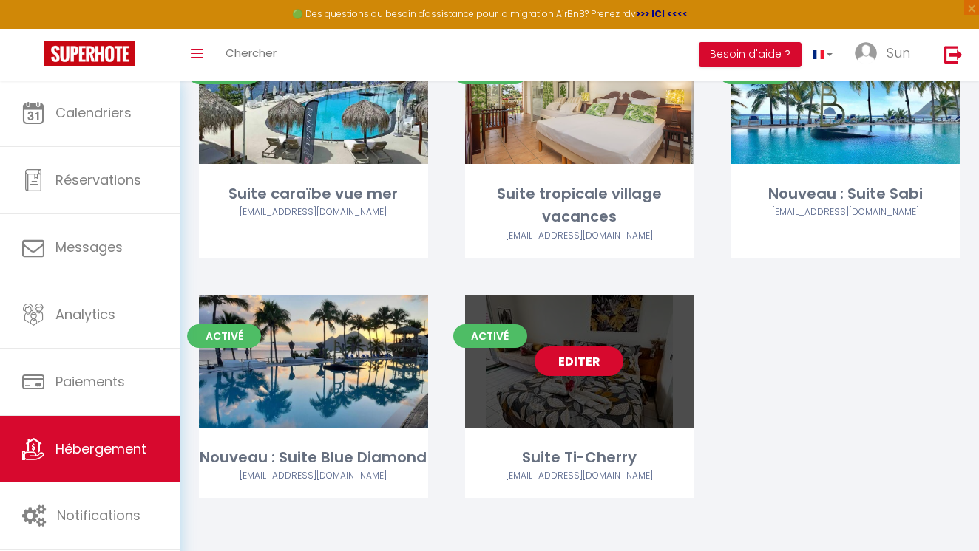
scroll to position [157, 0]
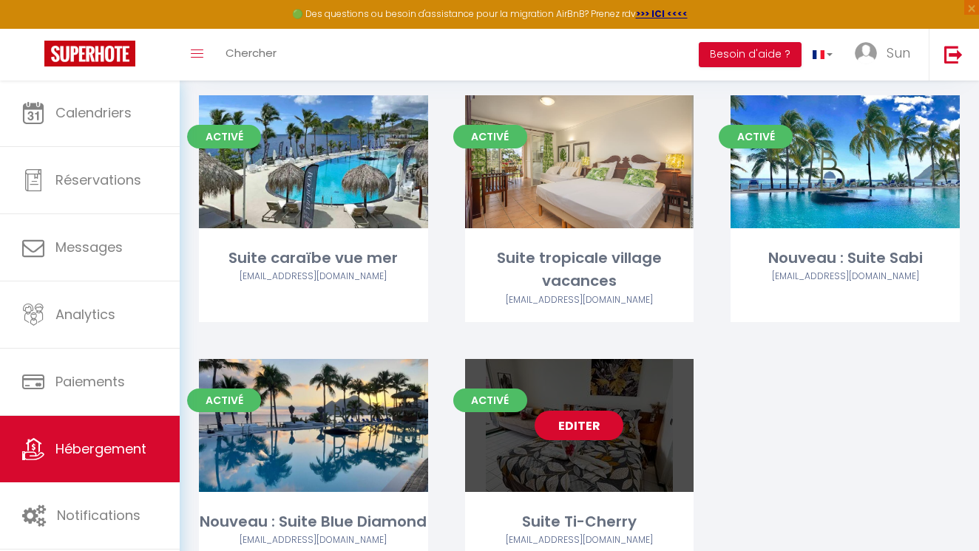
click at [579, 429] on link "Editer" at bounding box center [578, 426] width 89 height 30
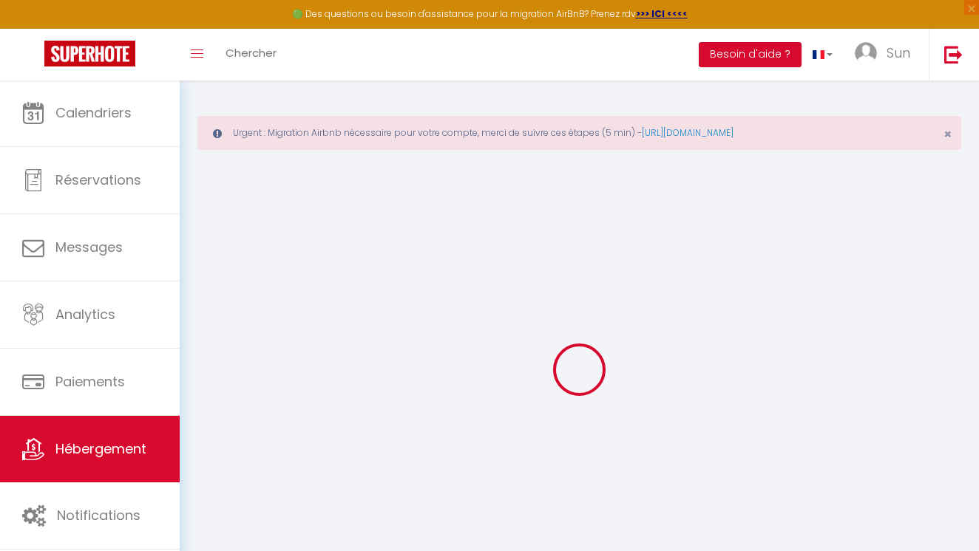
select select
checkbox input "false"
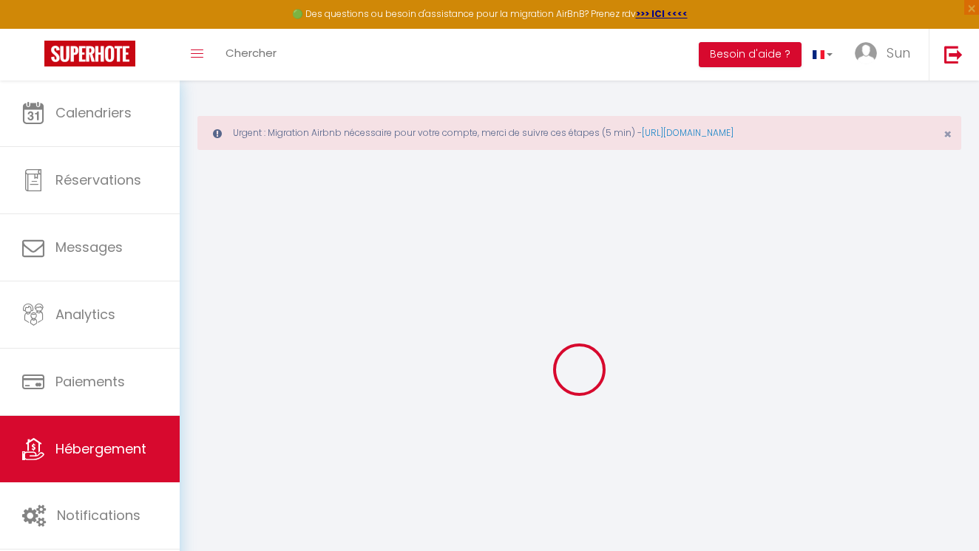
select select
checkbox input "false"
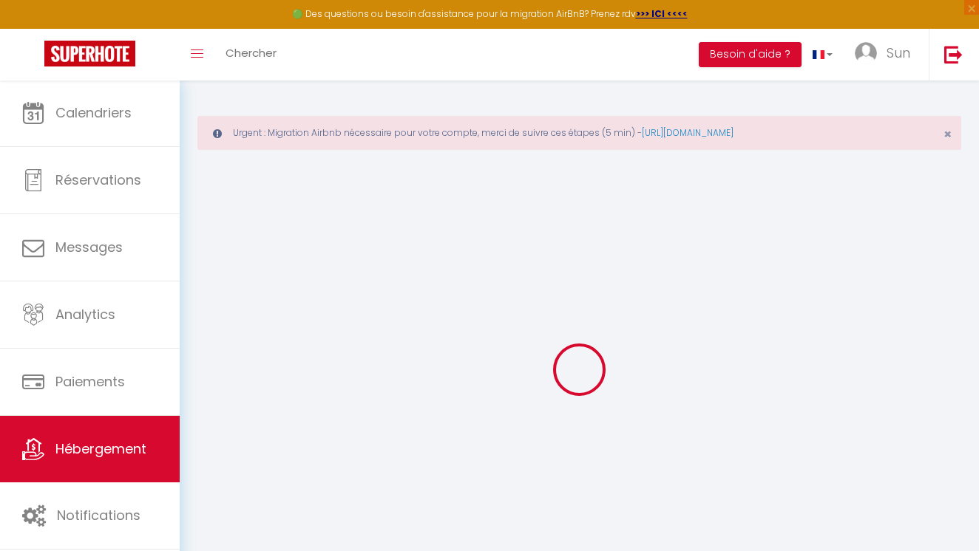
select select "EUR"
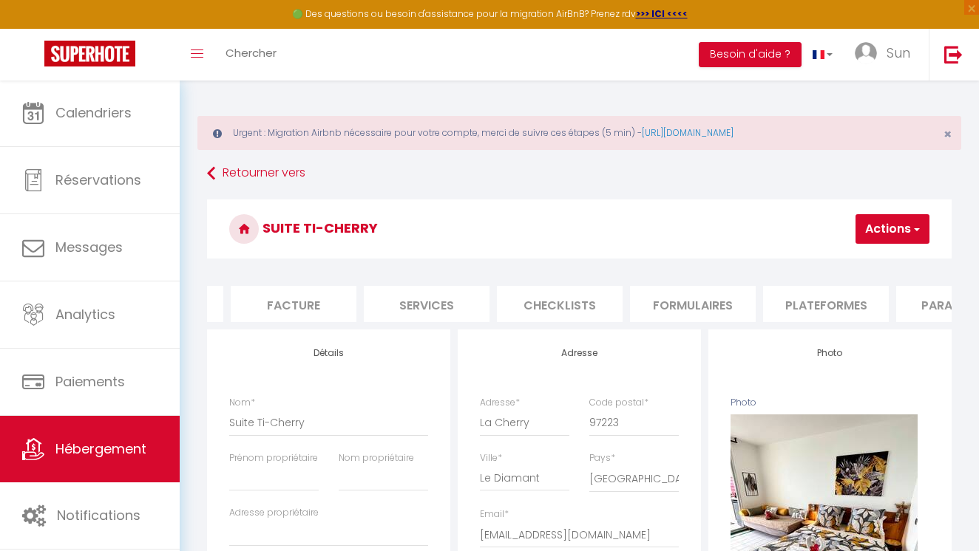
scroll to position [0, 269]
click at [789, 296] on li "Plateformes" at bounding box center [799, 304] width 126 height 36
select select
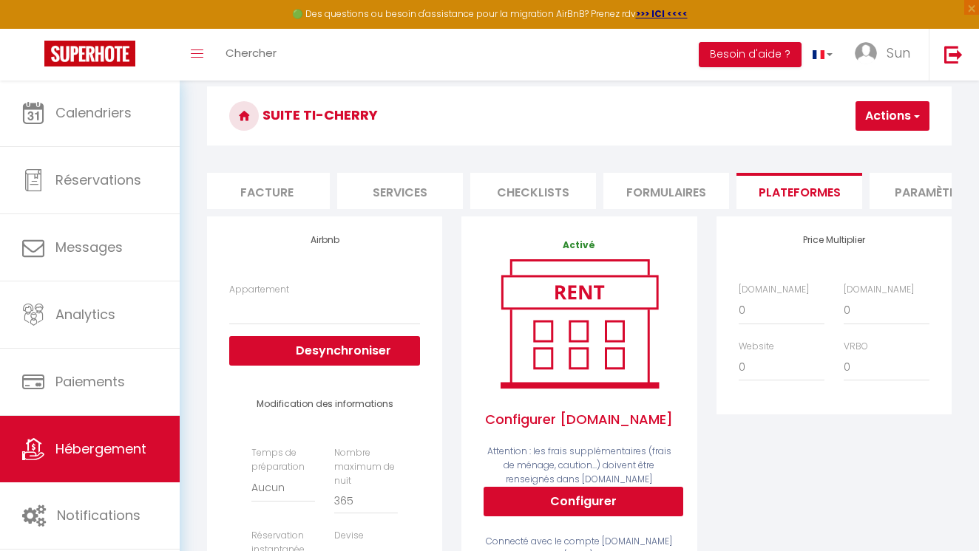
scroll to position [111, 0]
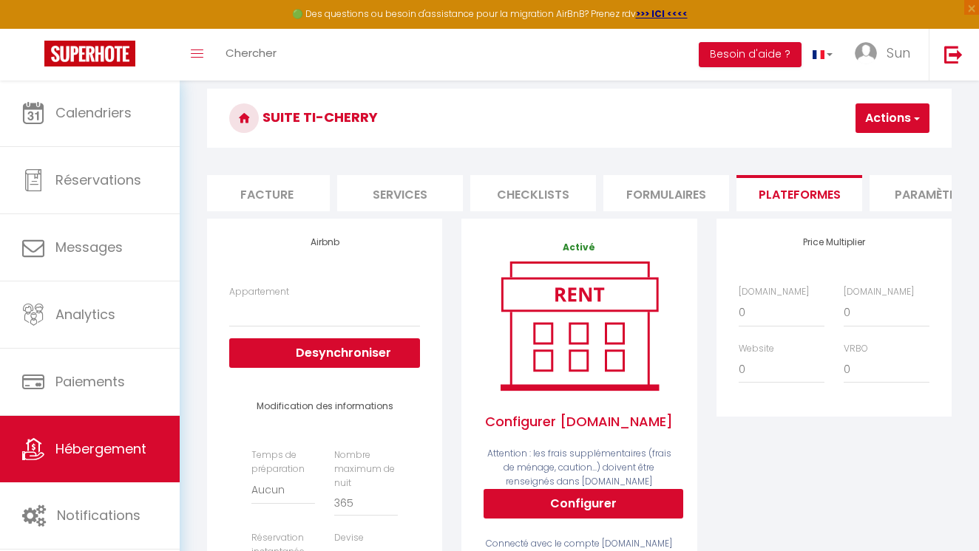
click at [713, 121] on h3 "Suite Ti-Cherry" at bounding box center [579, 118] width 744 height 59
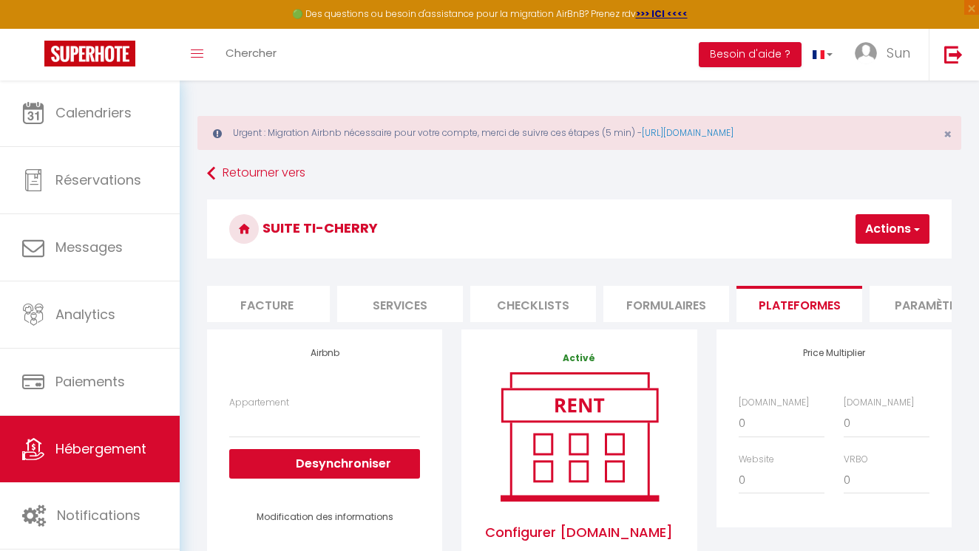
scroll to position [0, 0]
click at [683, 202] on h3 "Suite Ti-Cherry" at bounding box center [579, 229] width 744 height 59
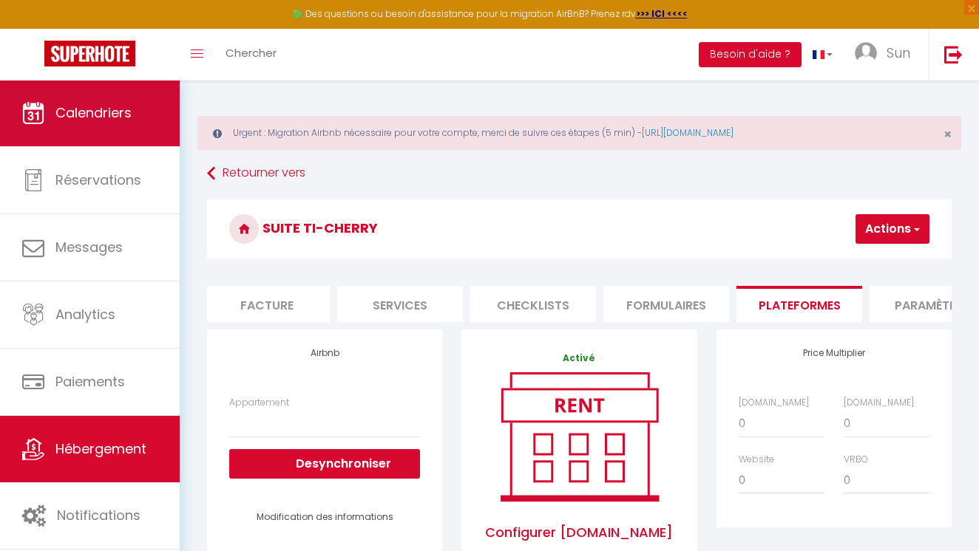
click at [136, 119] on link "Calendriers" at bounding box center [90, 113] width 180 height 67
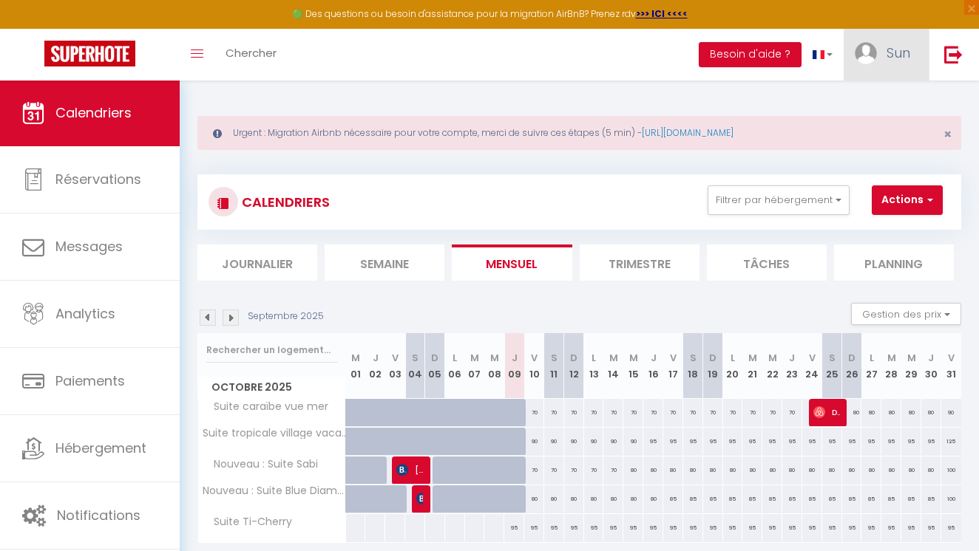
click at [897, 53] on span "Sun" at bounding box center [898, 53] width 24 height 18
click at [880, 95] on link "Paramètres" at bounding box center [868, 102] width 109 height 25
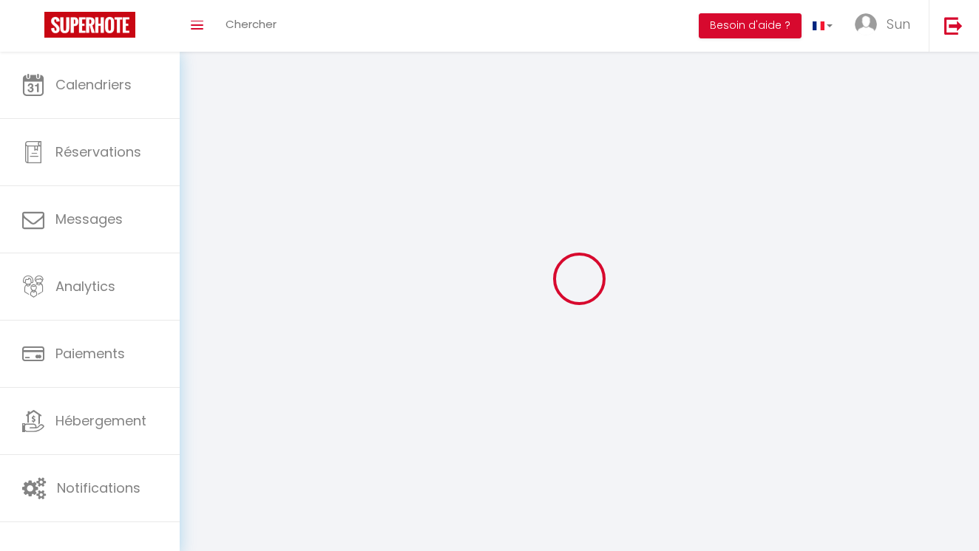
type input "Sun"
type input "C"
type input "0696292891"
type input "[STREET_ADDRESS]"
type input "75008"
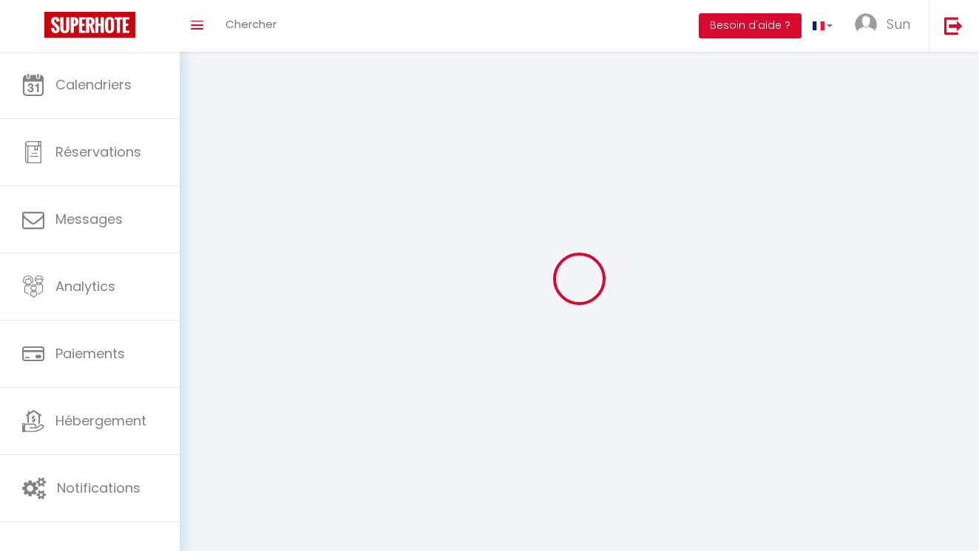
type input "[GEOGRAPHIC_DATA]"
type input "imG11SXDOY4TldROAq2tUbuRG"
type input "a6wkaTT5BxdoyiAgEVW7SBdrO"
type input "[URL][DOMAIN_NAME]"
select select "28"
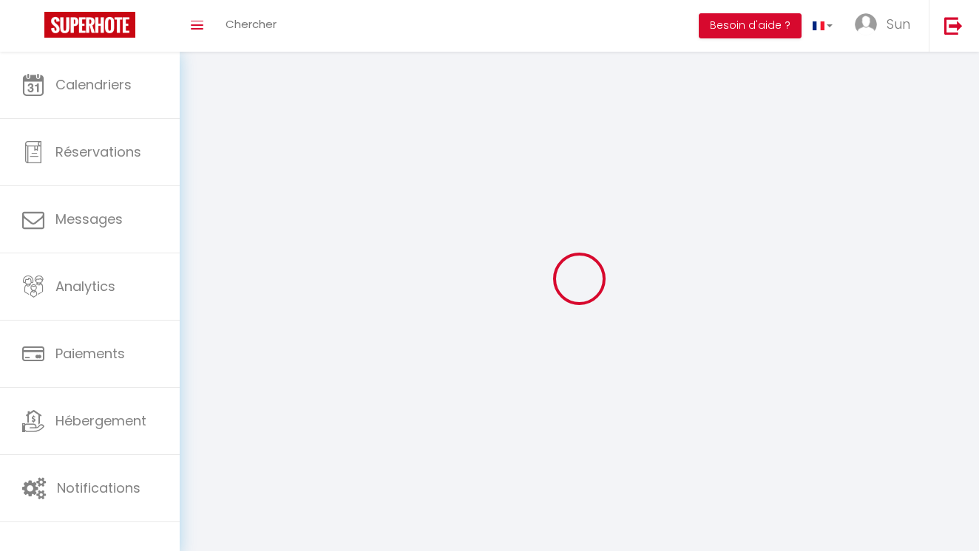
select select "fr"
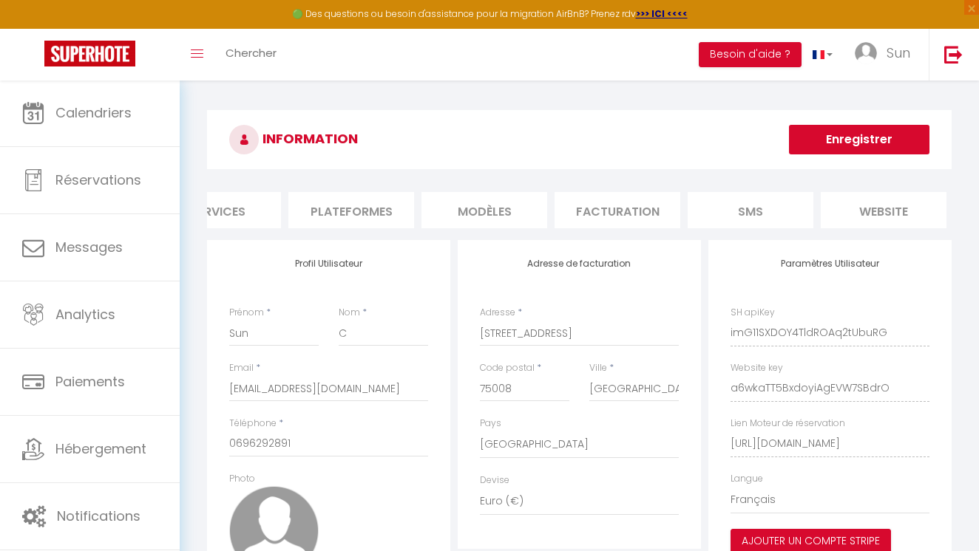
scroll to position [0, 115]
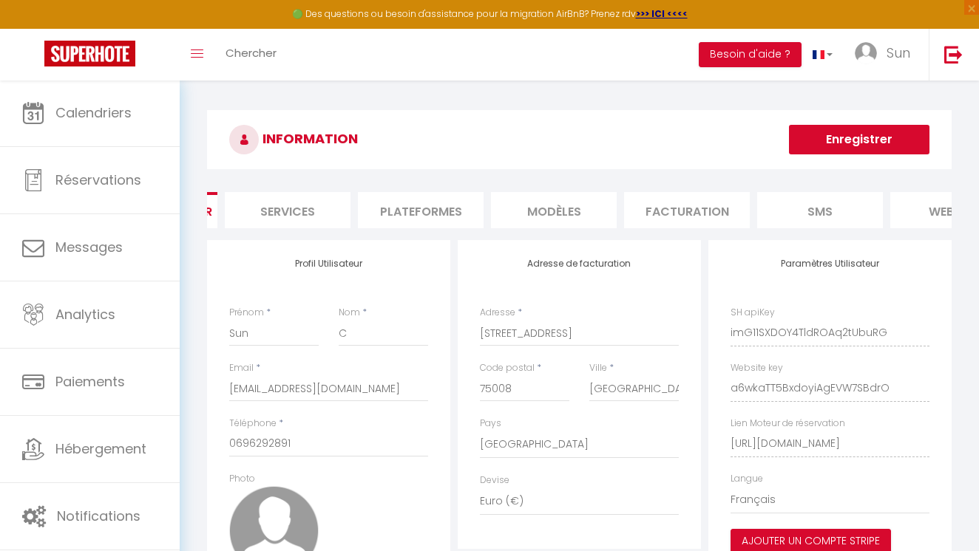
click at [435, 201] on li "Plateformes" at bounding box center [421, 210] width 126 height 36
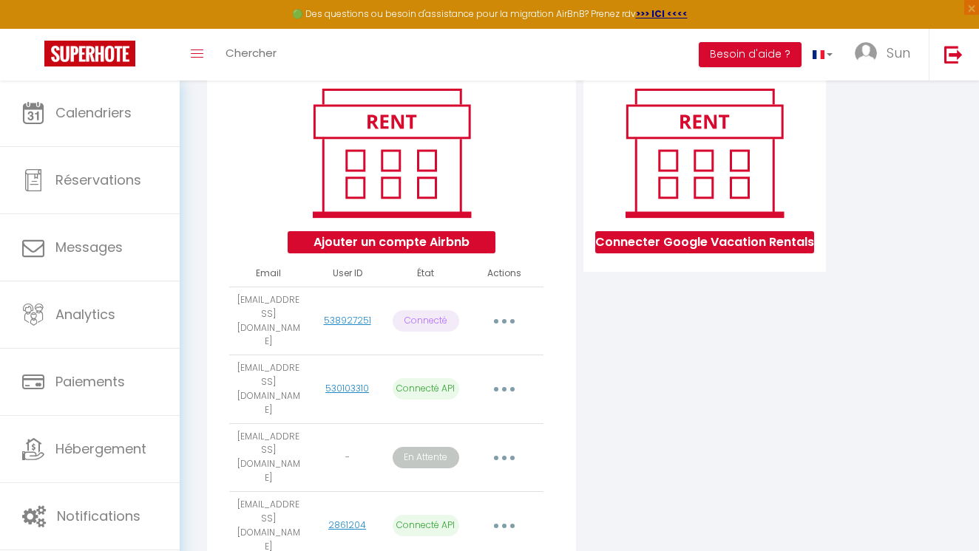
scroll to position [176, 0]
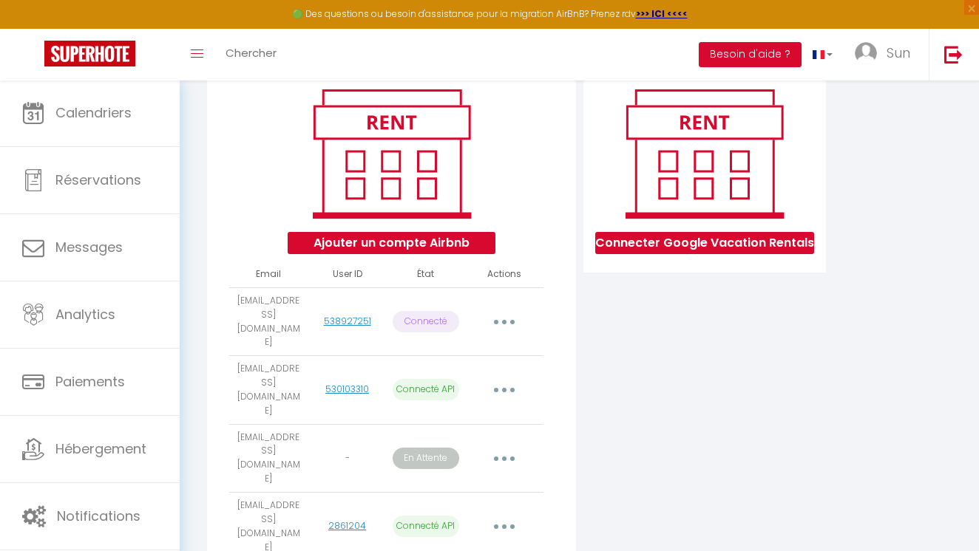
click at [463, 246] on button "Ajouter un compte Airbnb" at bounding box center [391, 243] width 208 height 22
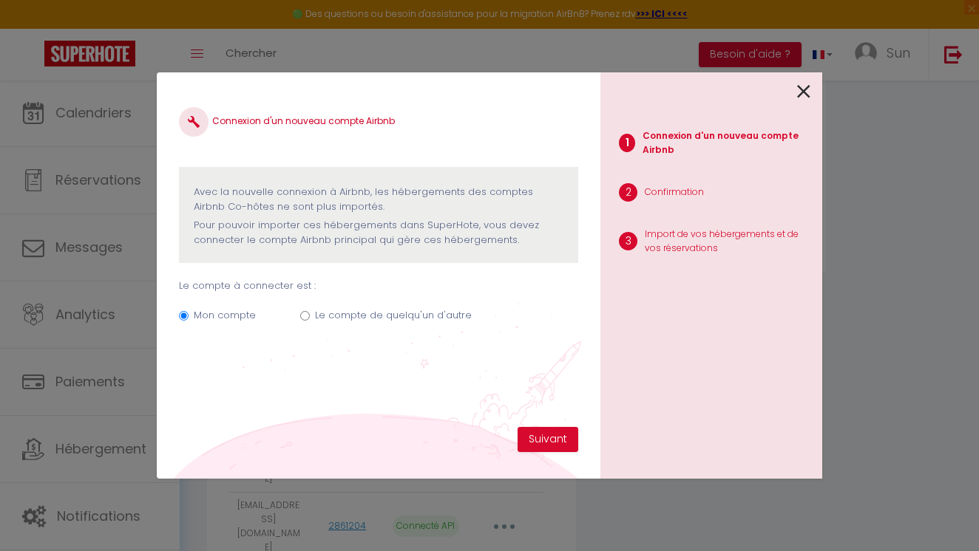
click at [300, 313] on input "Le compte de quelqu'un d'autre" at bounding box center [305, 316] width 10 height 10
radio input "true"
radio input "false"
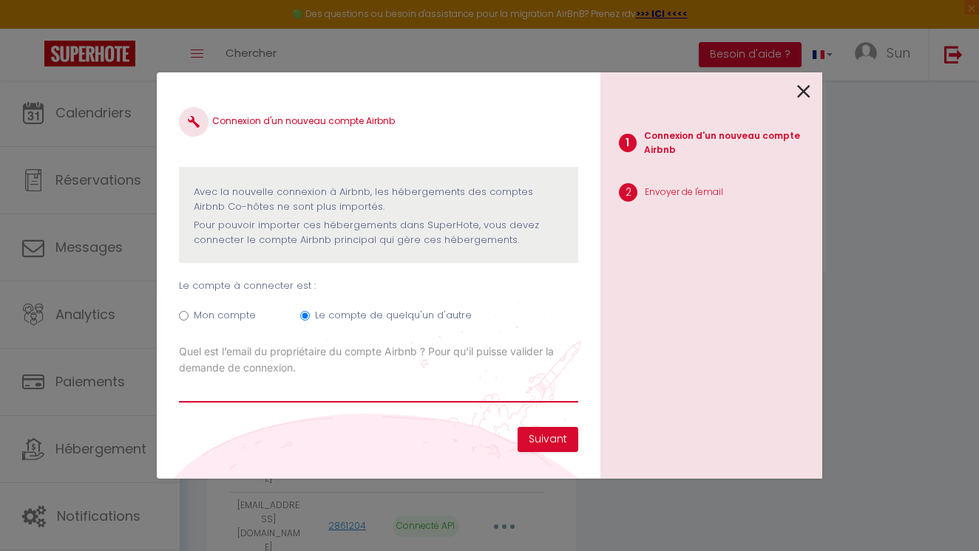
click at [460, 378] on input "Email connexion Airbnb" at bounding box center [378, 389] width 399 height 27
type input "[EMAIL_ADDRESS][DOMAIN_NAME]"
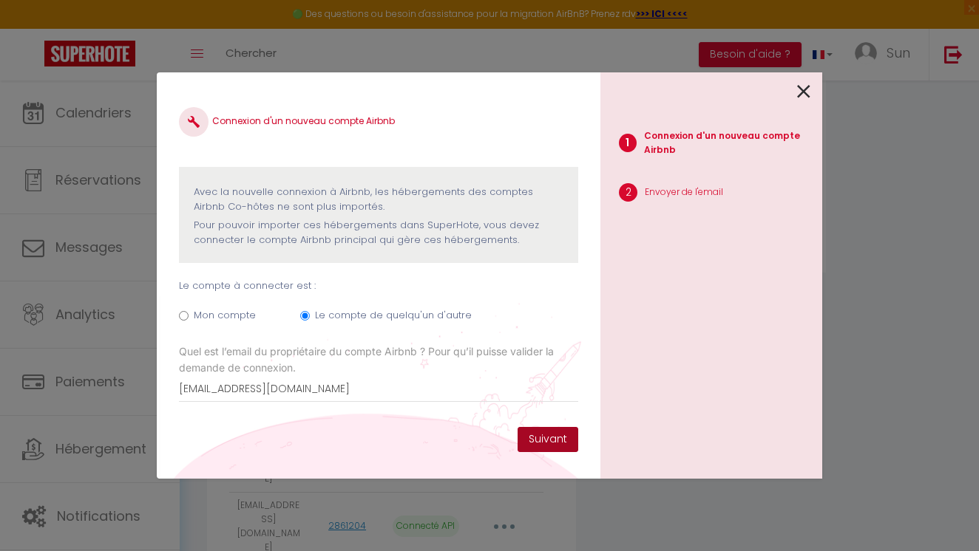
click at [547, 440] on button "Suivant" at bounding box center [547, 439] width 61 height 25
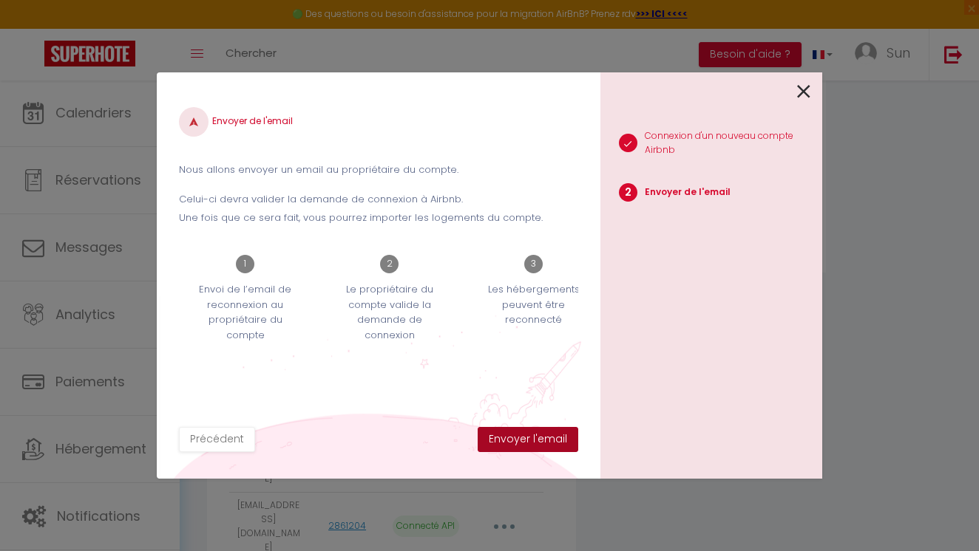
click at [522, 442] on button "Envoyer l'email" at bounding box center [527, 439] width 101 height 25
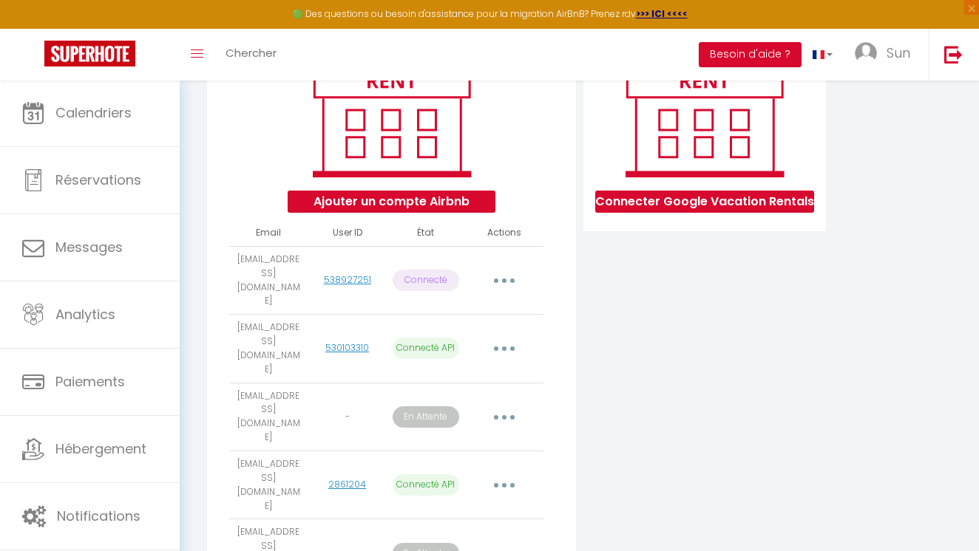
scroll to position [216, 0]
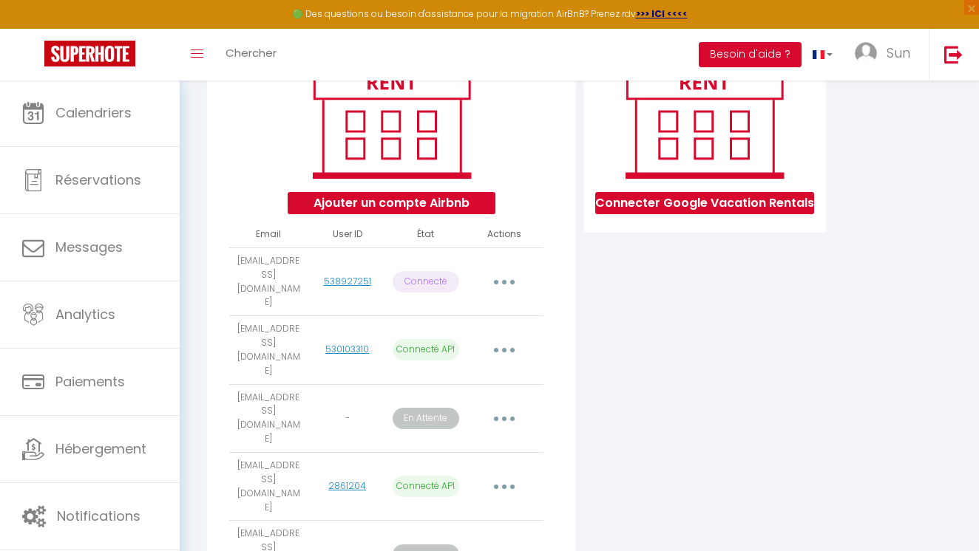
click at [507, 405] on button "button" at bounding box center [504, 419] width 39 height 28
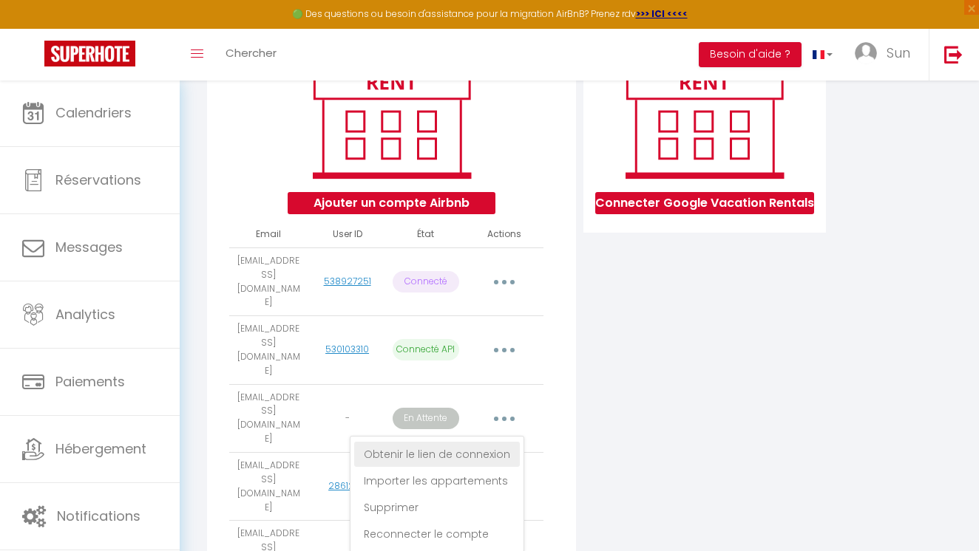
click at [498, 442] on link "Obtenir le lien de connexion" at bounding box center [437, 454] width 166 height 25
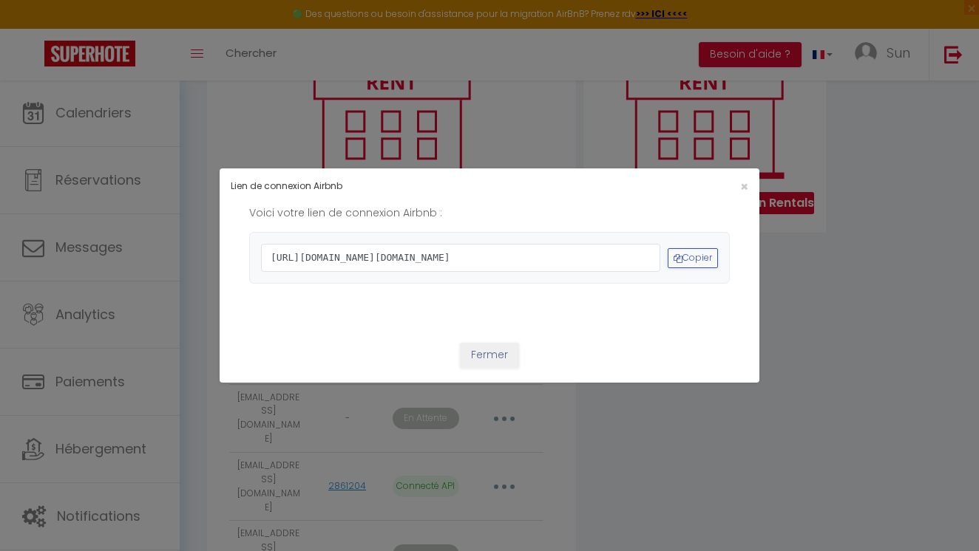
click at [486, 368] on button "Fermer" at bounding box center [489, 355] width 59 height 25
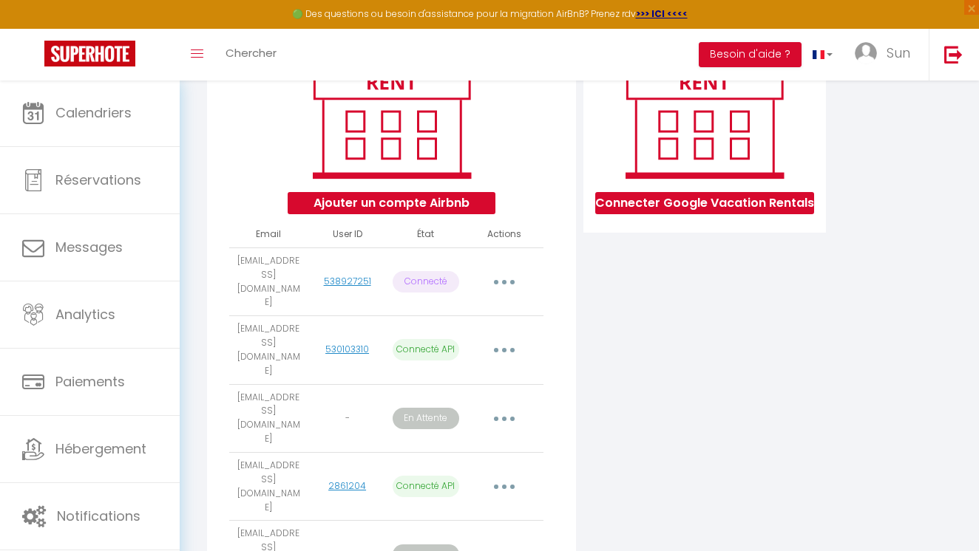
click at [512, 405] on button "button" at bounding box center [504, 419] width 39 height 28
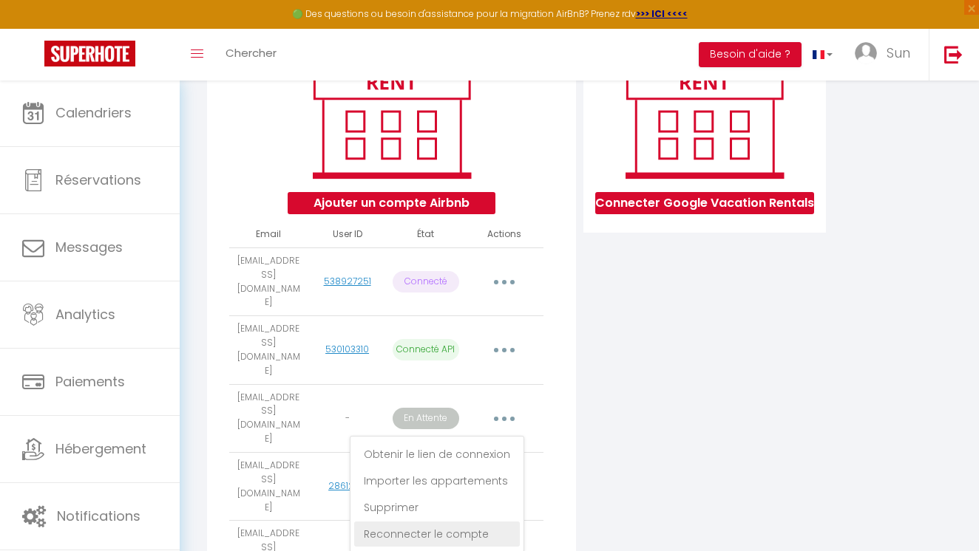
click at [480, 522] on link "Reconnecter le compte" at bounding box center [437, 534] width 166 height 25
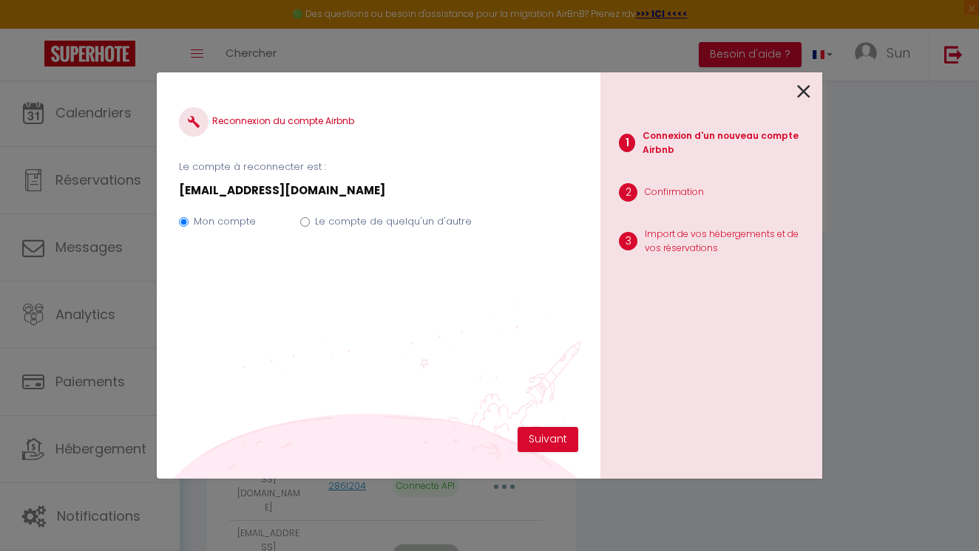
click at [300, 222] on input "Le compte de quelqu'un d'autre" at bounding box center [305, 222] width 10 height 10
radio input "true"
radio input "false"
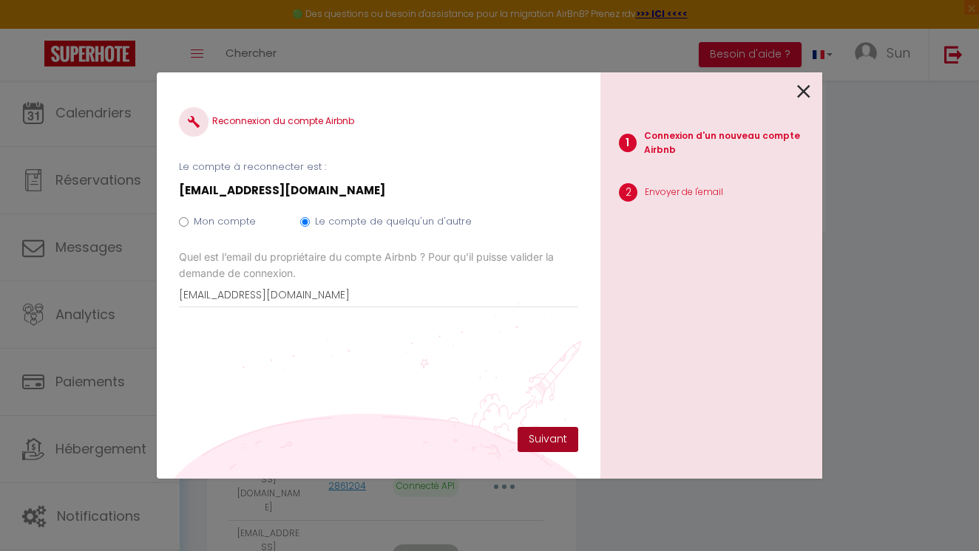
click at [552, 434] on button "Suivant" at bounding box center [547, 439] width 61 height 25
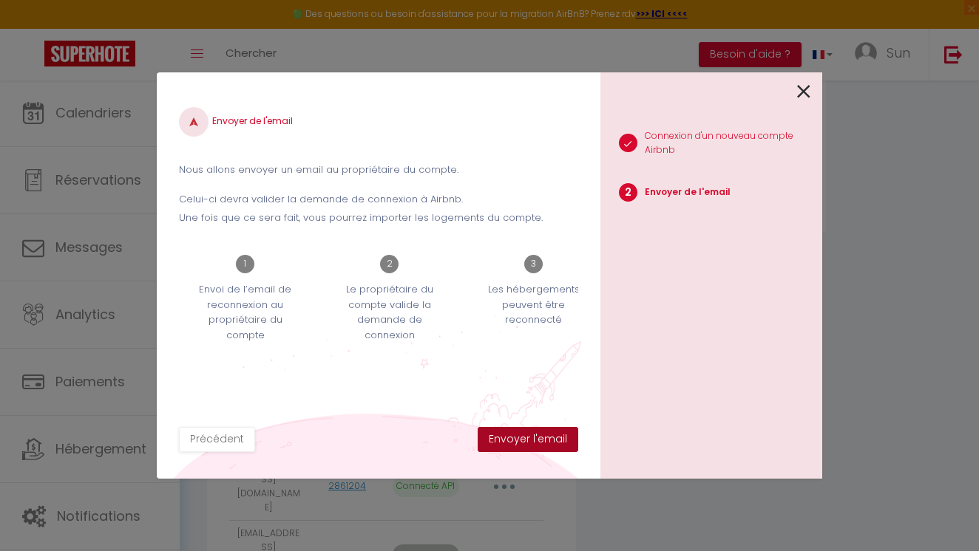
click at [534, 443] on button "Envoyer l'email" at bounding box center [527, 439] width 101 height 25
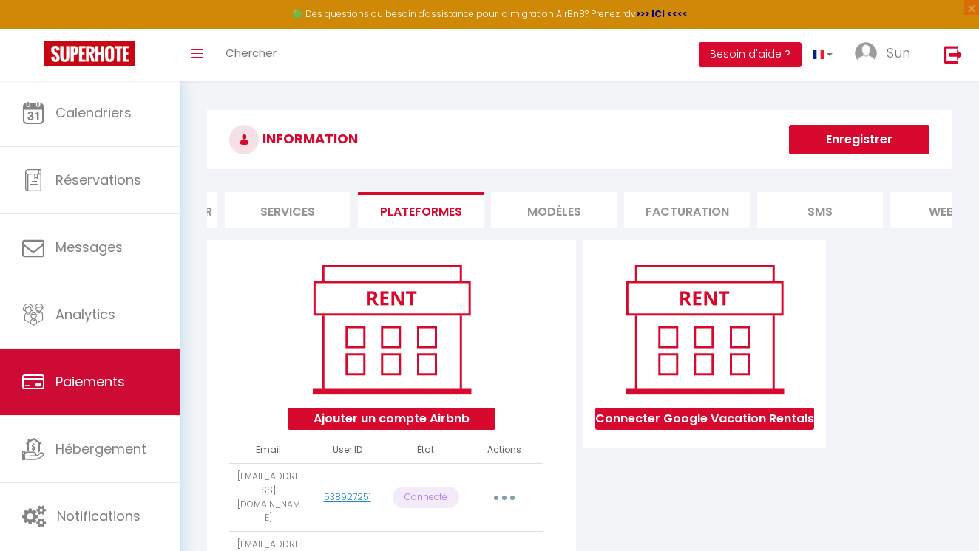
scroll to position [0, 0]
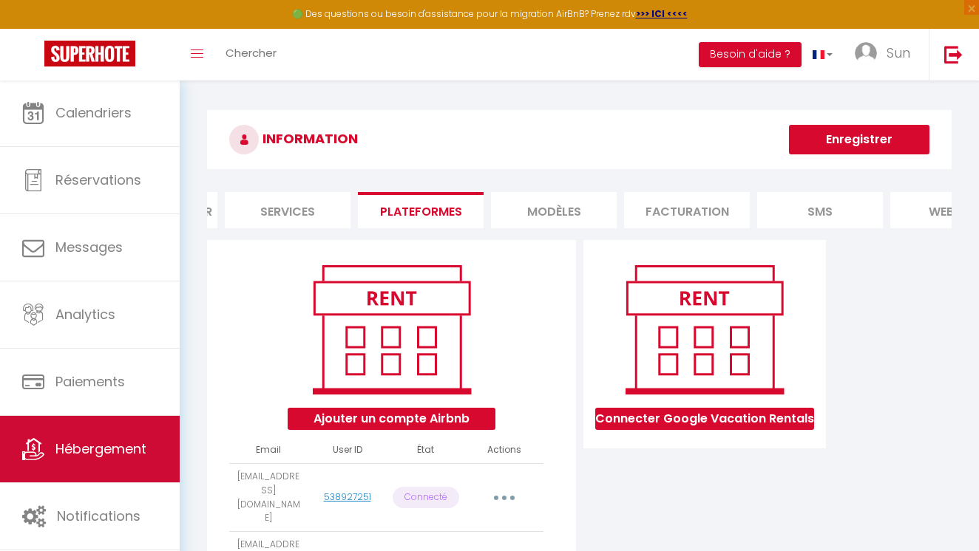
click at [125, 436] on link "Hébergement" at bounding box center [90, 449] width 180 height 67
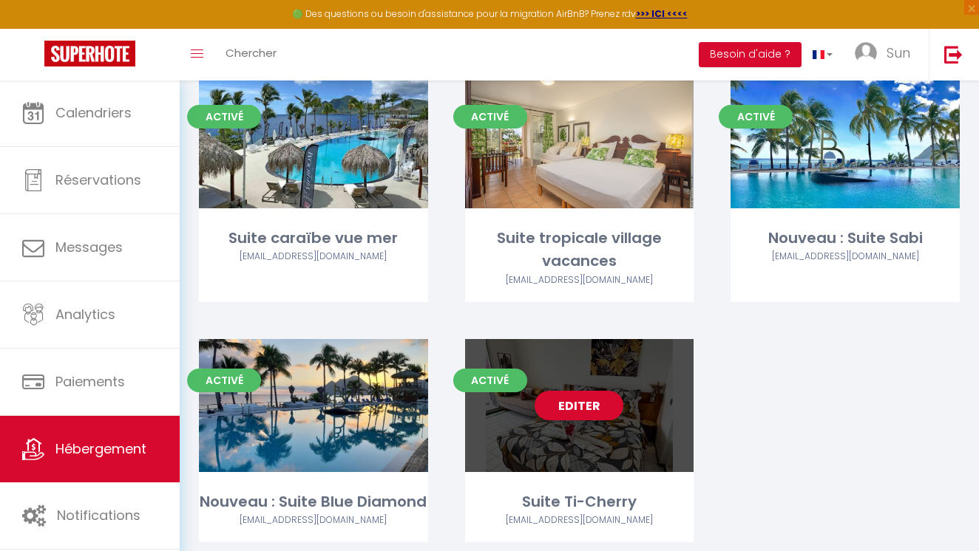
scroll to position [203, 0]
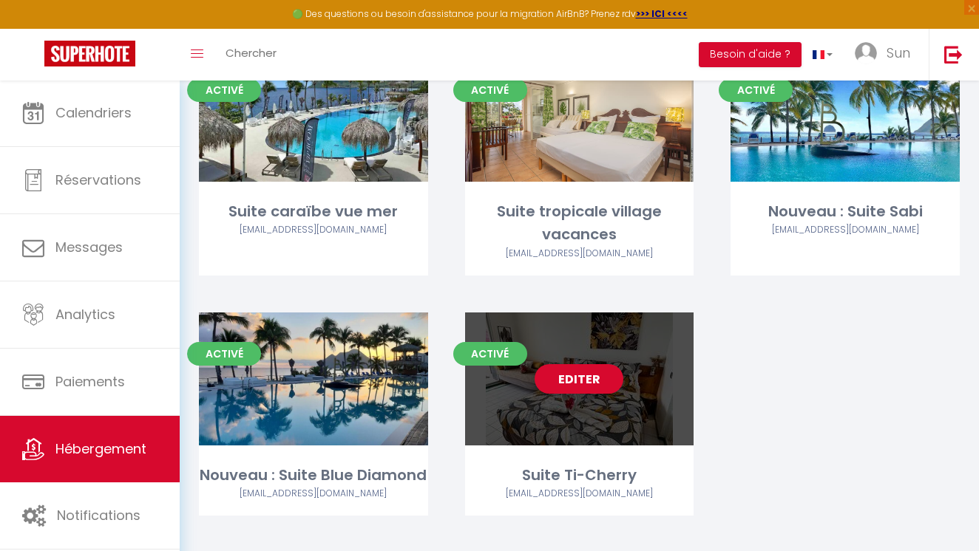
click at [589, 413] on div "Editer" at bounding box center [579, 379] width 229 height 133
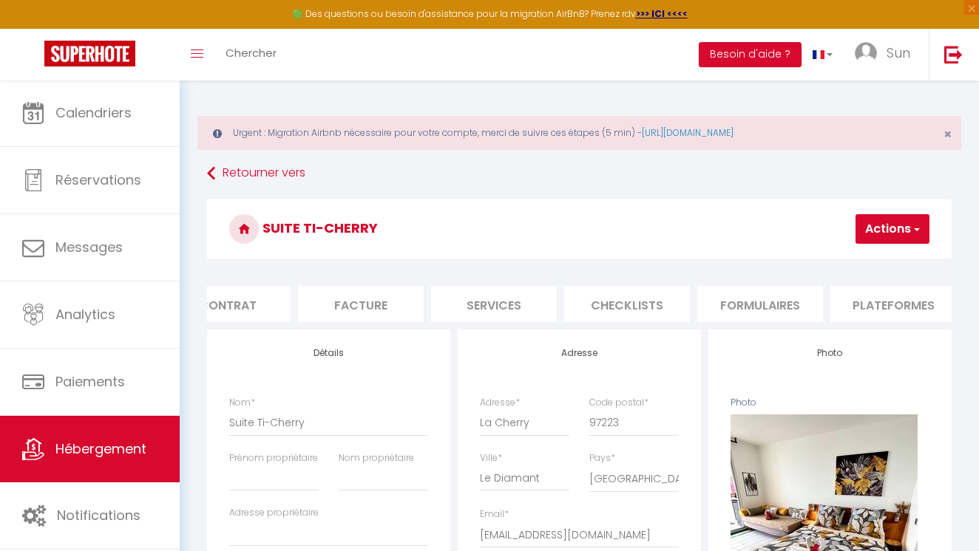
scroll to position [0, 177]
click at [622, 298] on li "Checklists" at bounding box center [625, 304] width 126 height 36
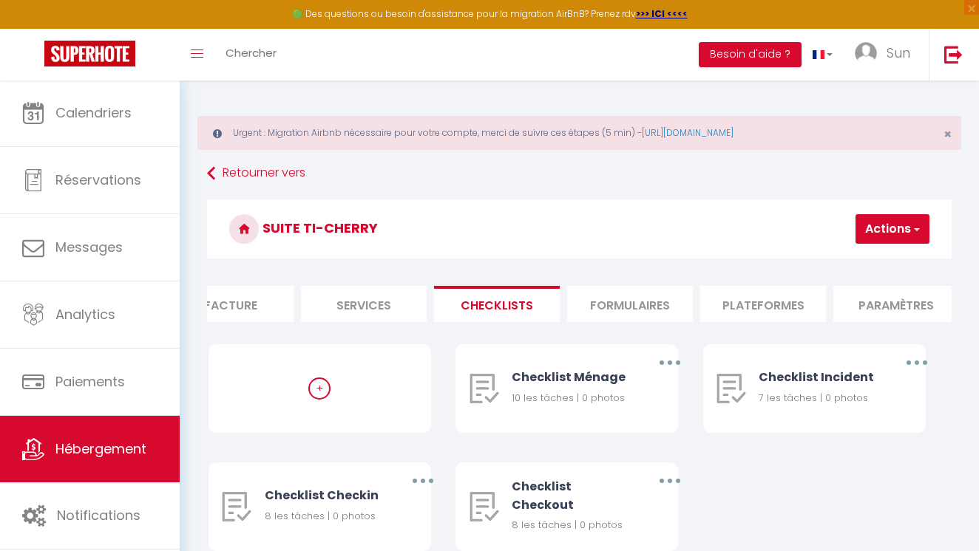
scroll to position [0, 317]
click at [762, 299] on li "Plateformes" at bounding box center [751, 304] width 126 height 36
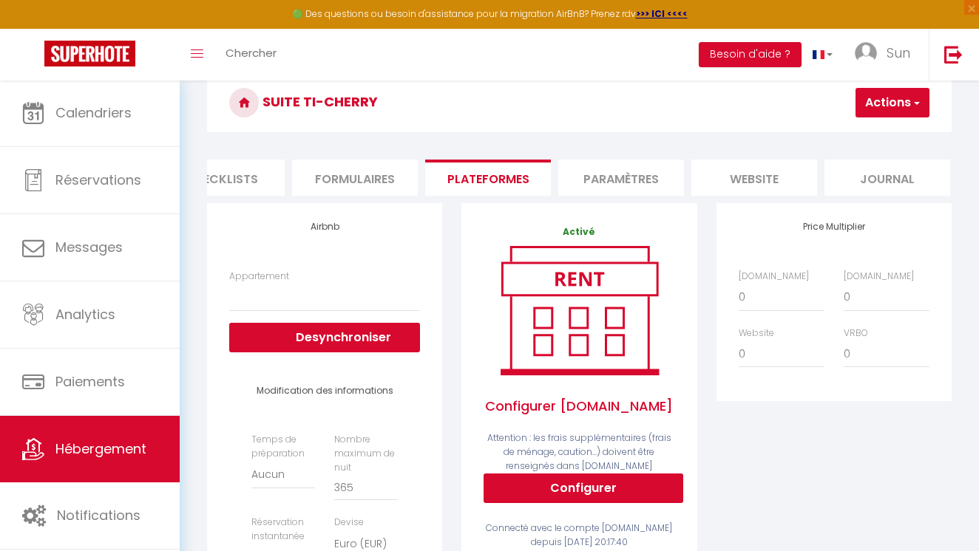
scroll to position [0, 579]
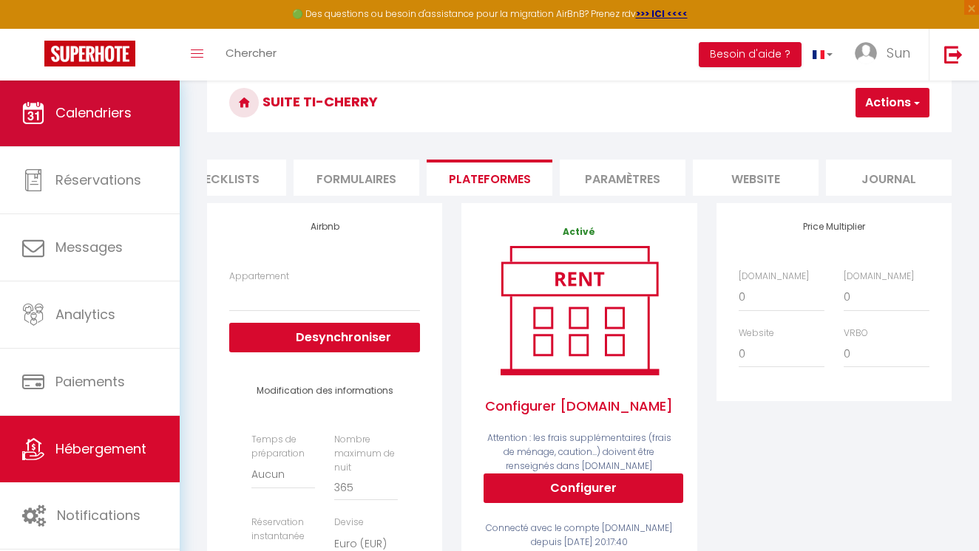
click at [120, 135] on link "Calendriers" at bounding box center [90, 113] width 180 height 67
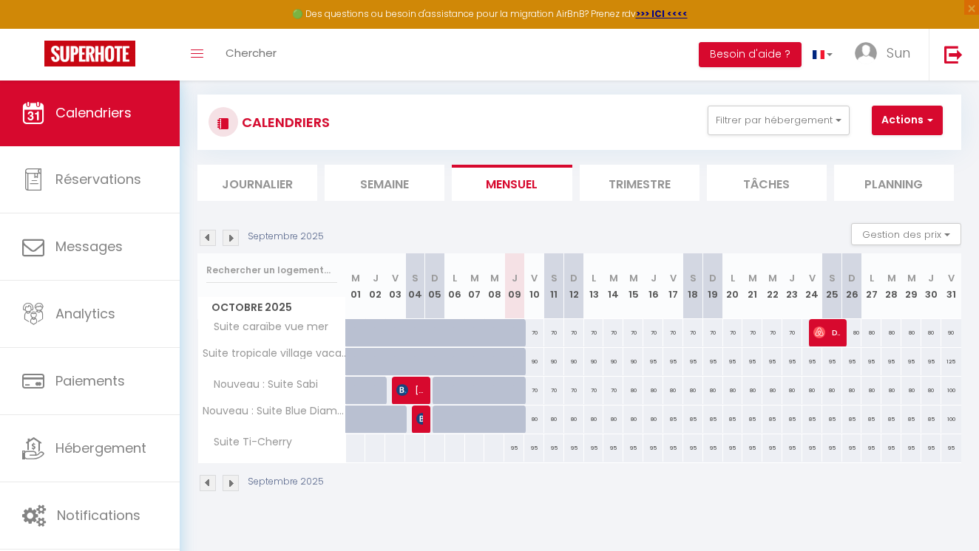
scroll to position [80, 0]
click at [859, 237] on button "Gestion des prix" at bounding box center [906, 234] width 110 height 22
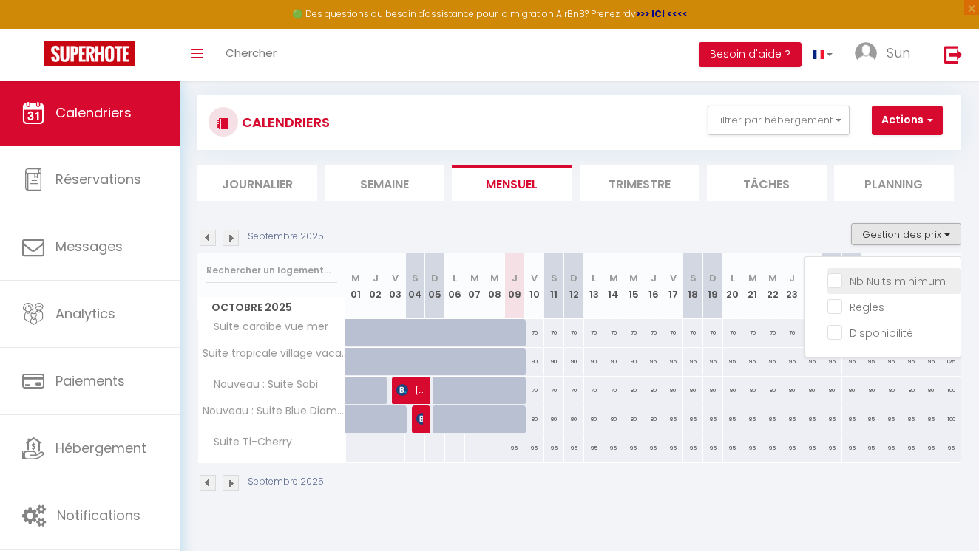
click at [871, 280] on input "Nb Nuits minimum" at bounding box center [893, 280] width 133 height 15
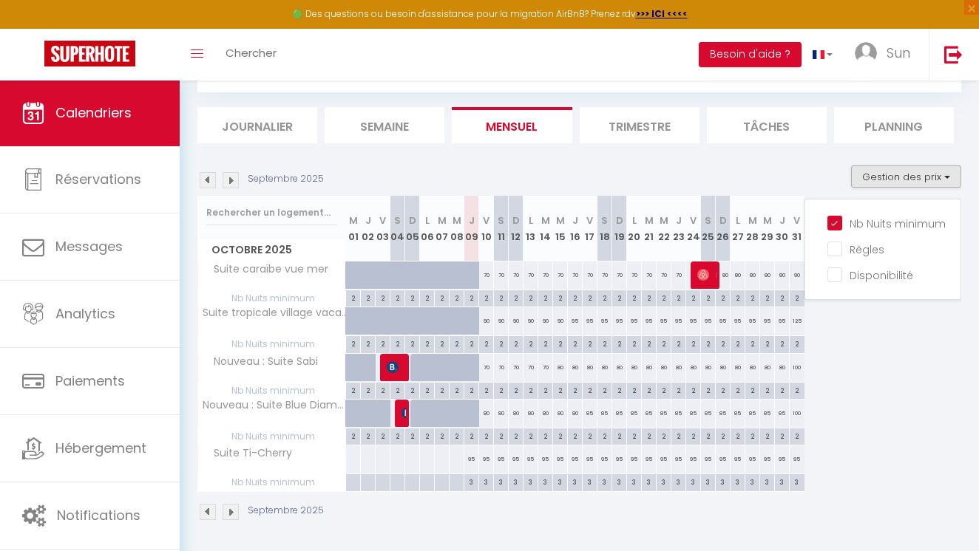
scroll to position [137, 0]
click at [870, 251] on input "Règles" at bounding box center [893, 249] width 133 height 15
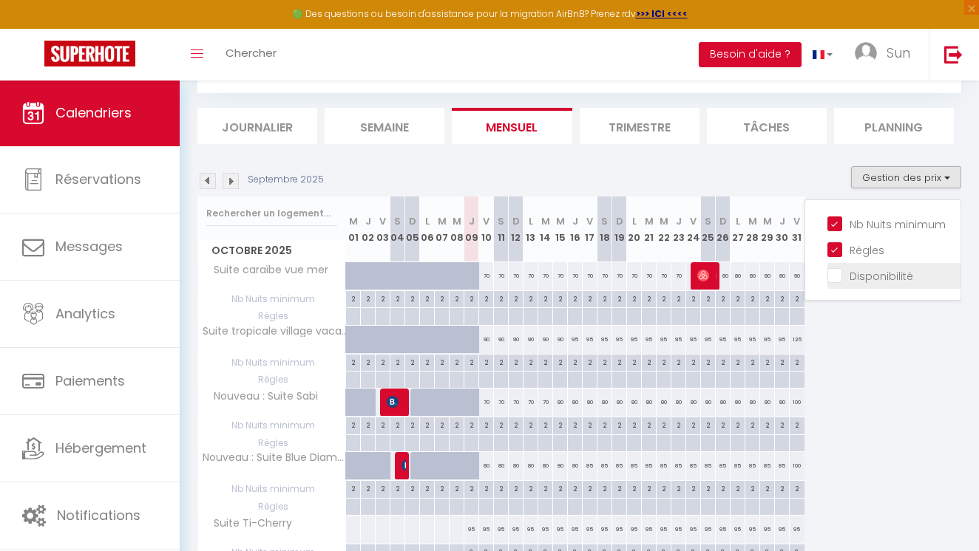
click at [877, 283] on label "Disponibilité" at bounding box center [877, 276] width 71 height 16
click at [877, 282] on input "Disponibilité" at bounding box center [893, 275] width 133 height 15
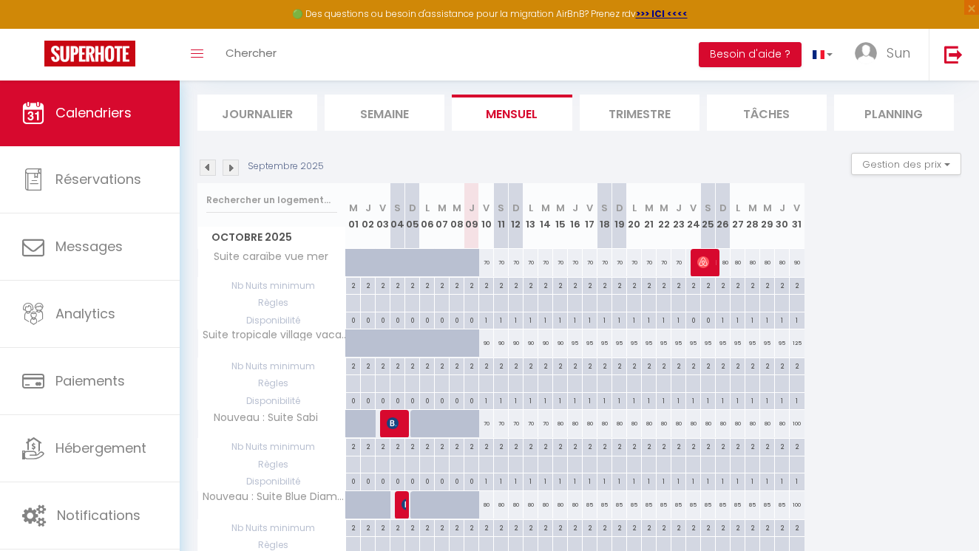
scroll to position [86, 0]
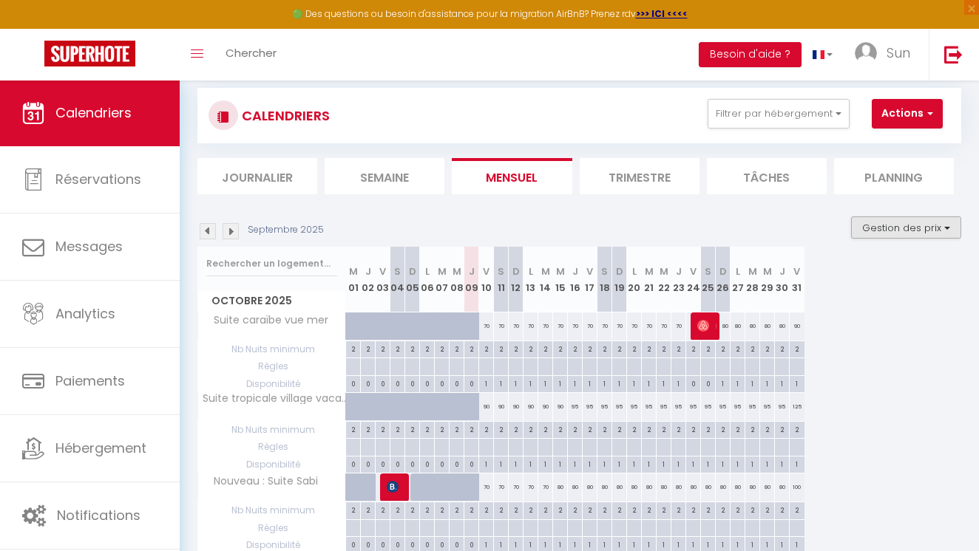
click at [909, 222] on button "Gestion des prix" at bounding box center [906, 228] width 110 height 22
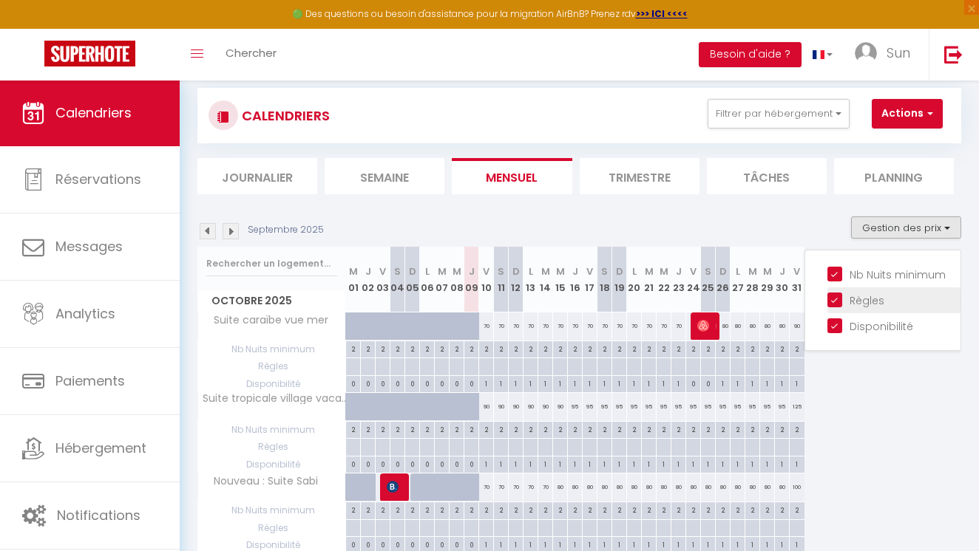
click at [882, 305] on li "Règles" at bounding box center [893, 300] width 133 height 26
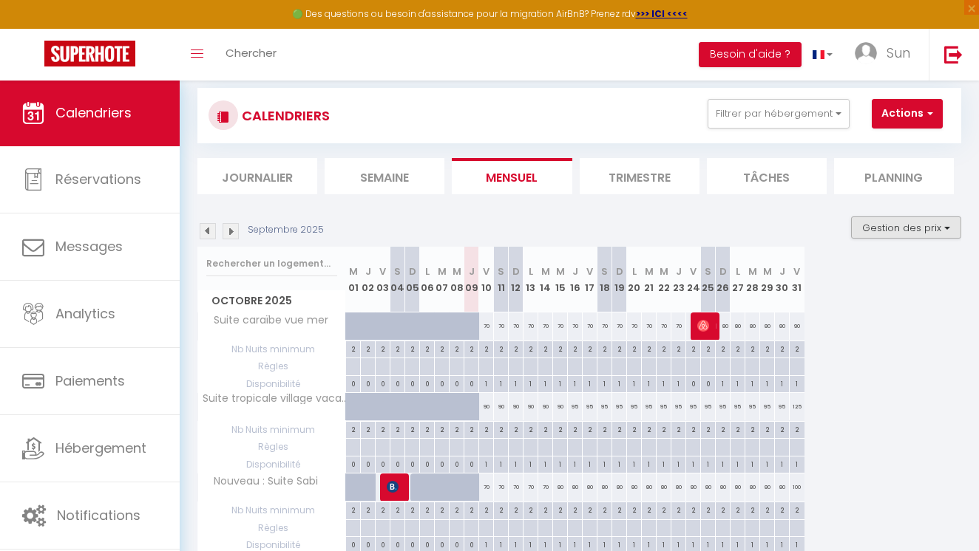
click at [919, 233] on button "Gestion des prix" at bounding box center [906, 228] width 110 height 22
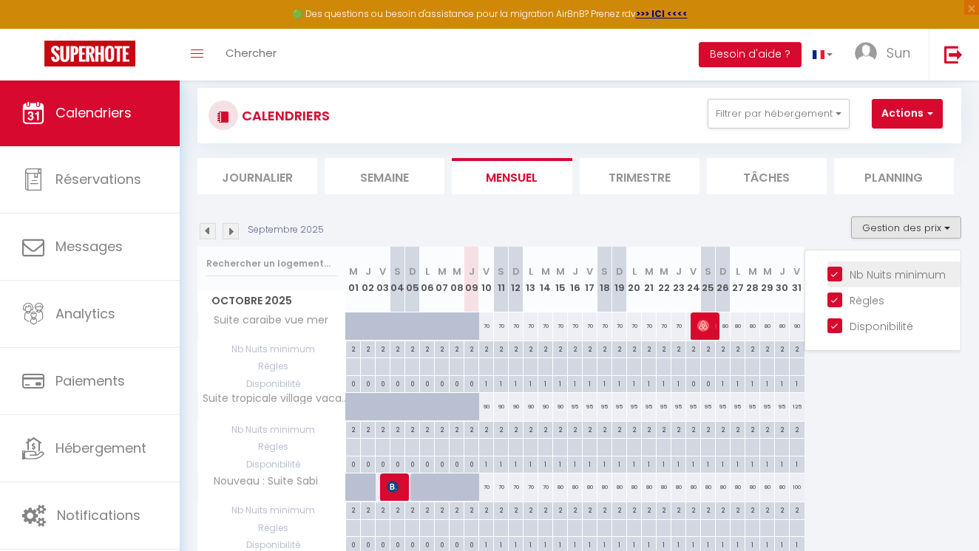
click at [883, 274] on input "Nb Nuits minimum" at bounding box center [893, 273] width 133 height 15
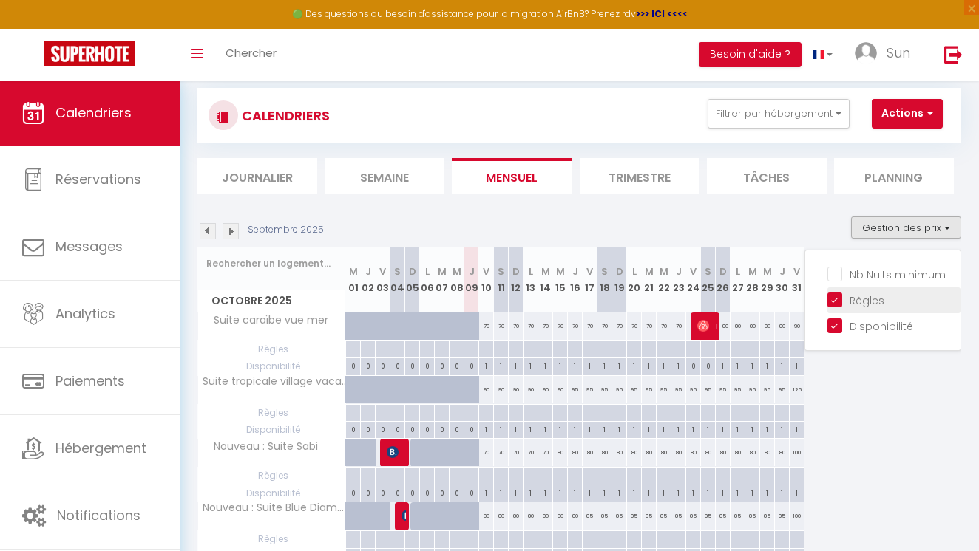
click at [876, 290] on li "Règles" at bounding box center [893, 300] width 133 height 26
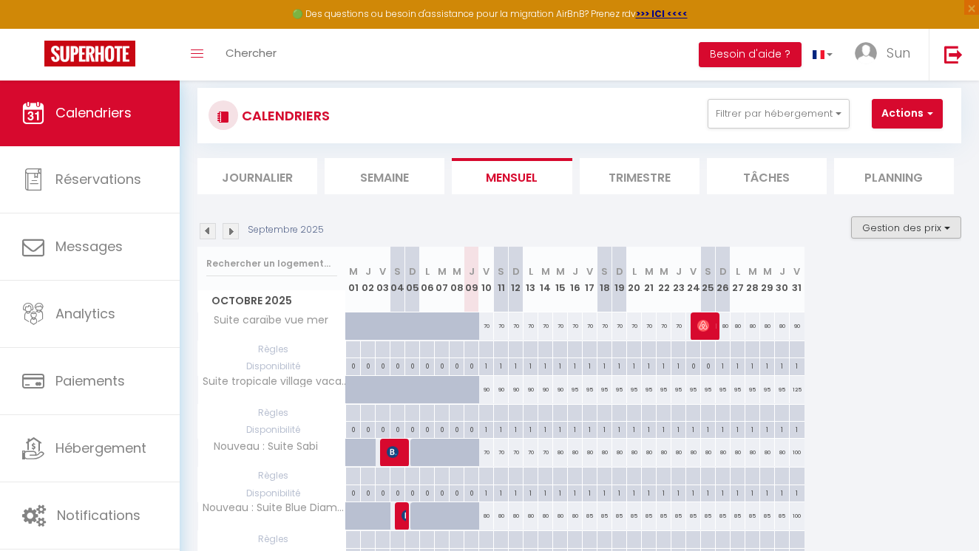
click at [909, 228] on button "Gestion des prix" at bounding box center [906, 228] width 110 height 22
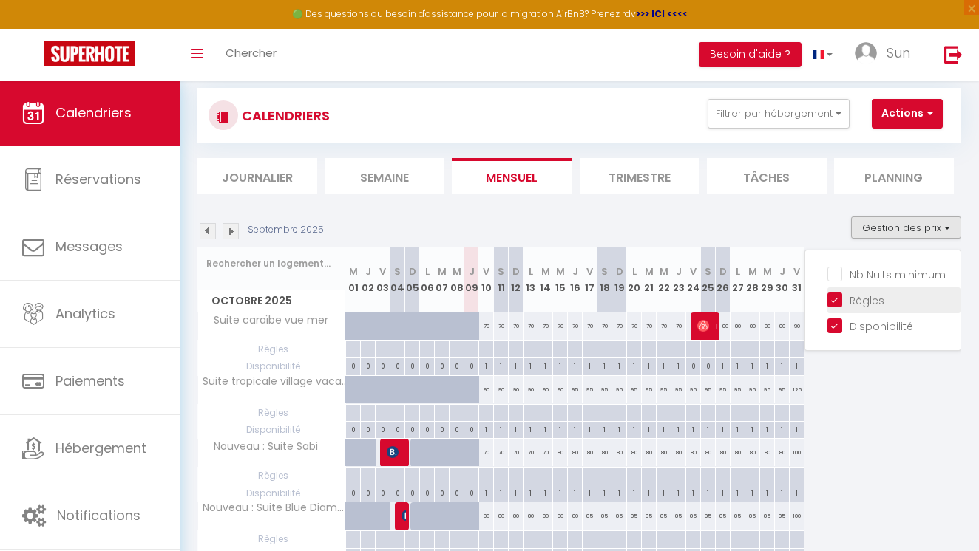
click at [865, 299] on input "Règles" at bounding box center [893, 299] width 133 height 15
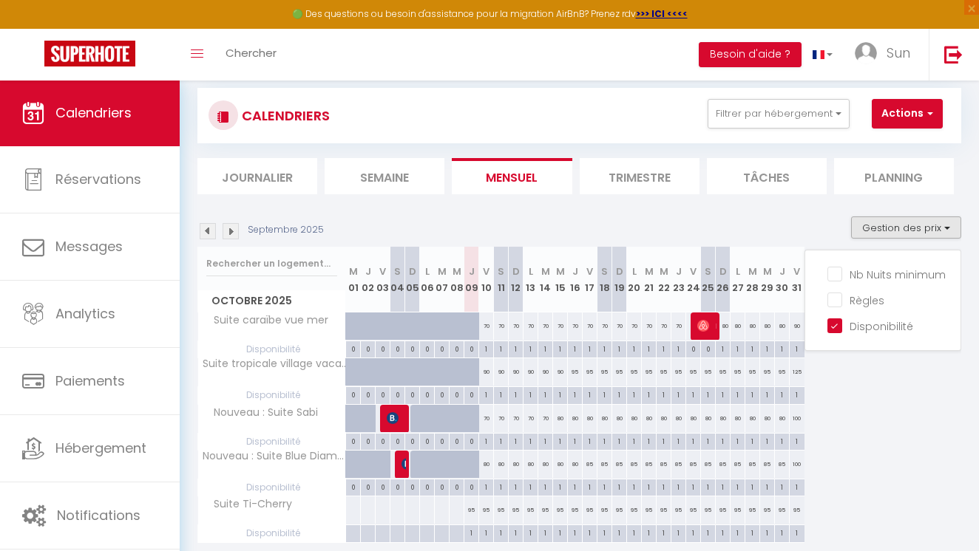
click at [843, 396] on div "Octobre 2025 M 01 J 02 V 03 S 04 D 05 L 06 M 07 M 08 J 09 V 10 S 11 D 12 L 13 M…" at bounding box center [578, 395] width 763 height 296
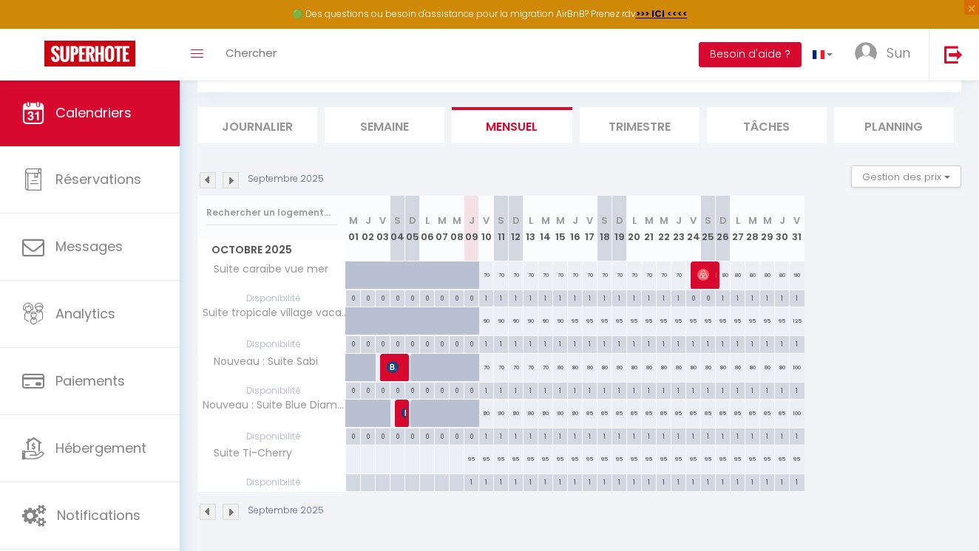
scroll to position [137, 0]
click at [899, 179] on button "Gestion des prix" at bounding box center [906, 177] width 110 height 22
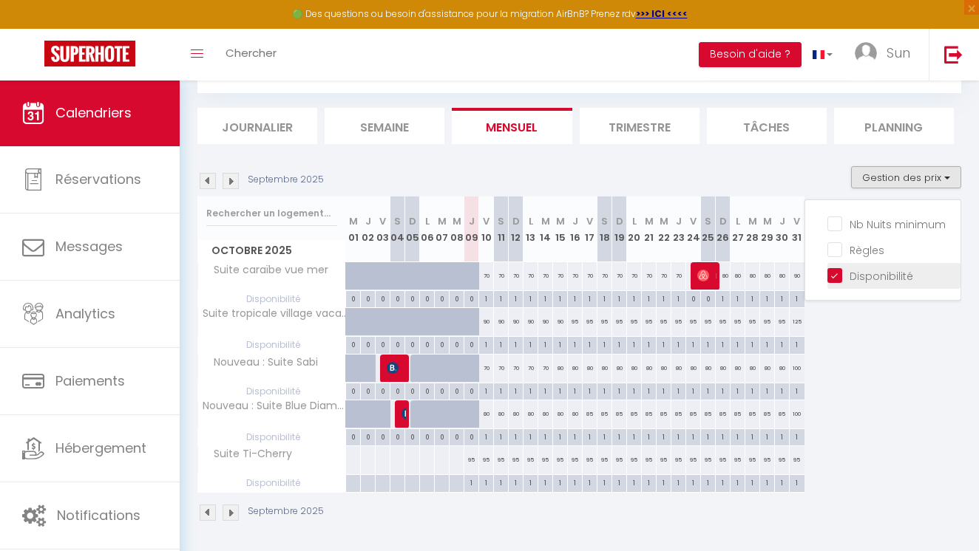
click at [857, 278] on input "Disponibilité" at bounding box center [893, 275] width 133 height 15
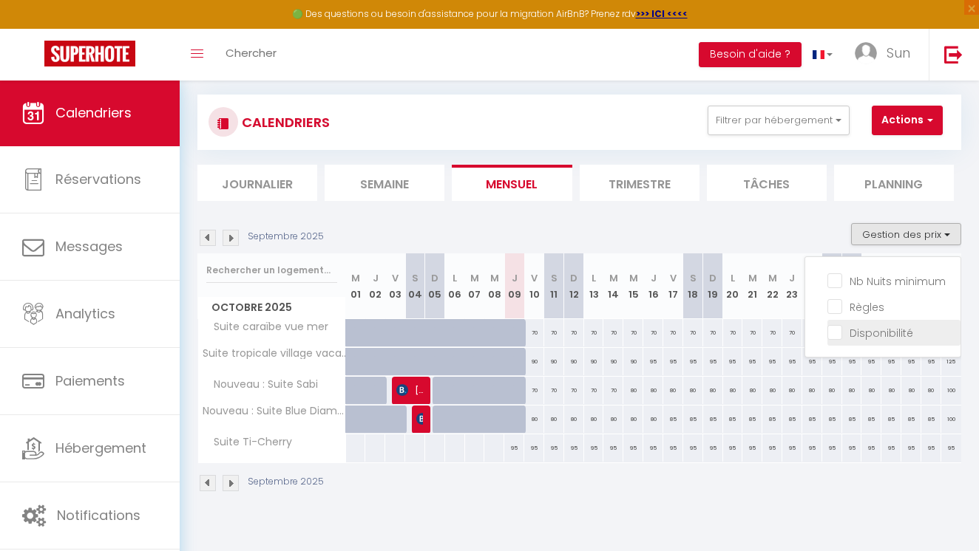
scroll to position [80, 0]
click at [779, 225] on div "Septembre 2025 Gestion des prix Nb Nuits minimum Règles Disponibilité" at bounding box center [578, 238] width 763 height 30
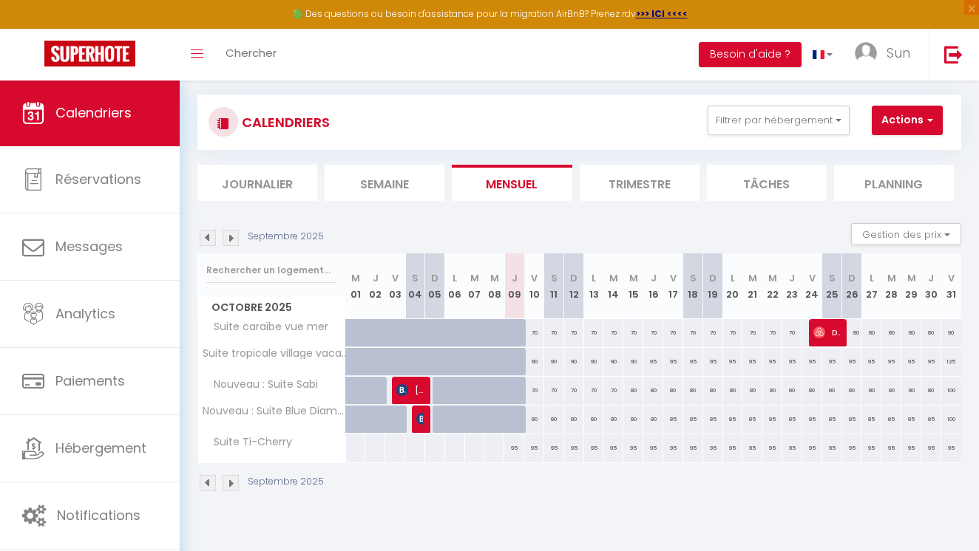
click at [651, 190] on li "Trimestre" at bounding box center [639, 183] width 120 height 36
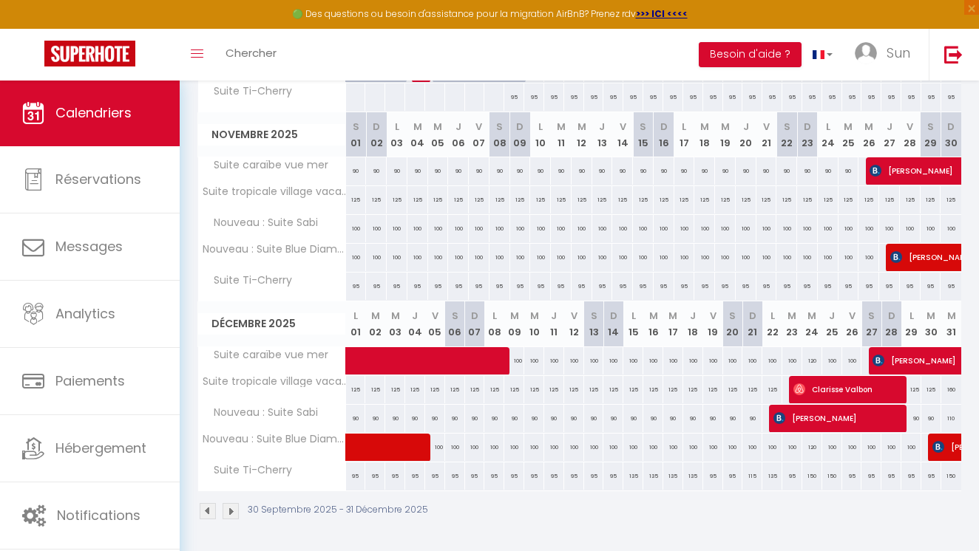
scroll to position [430, 0]
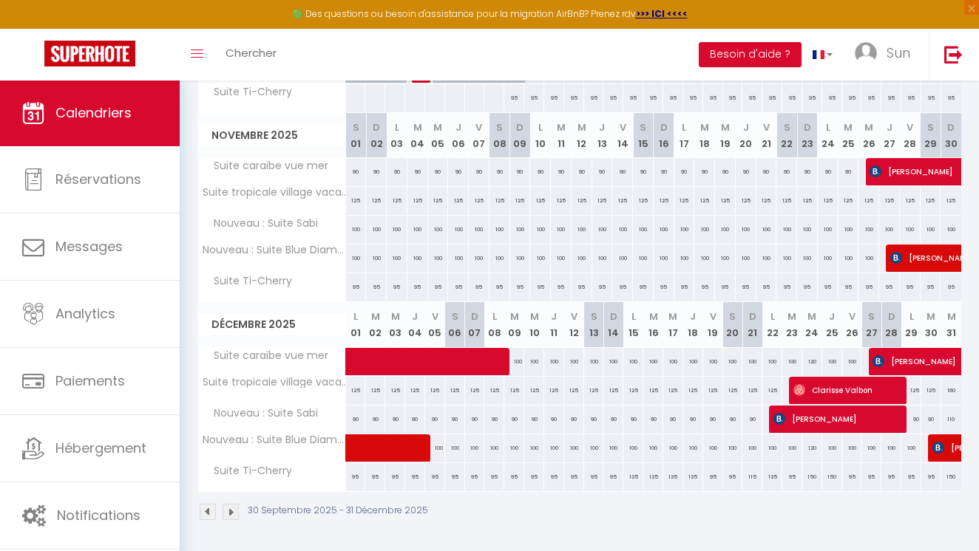
click at [235, 511] on img at bounding box center [230, 512] width 16 height 16
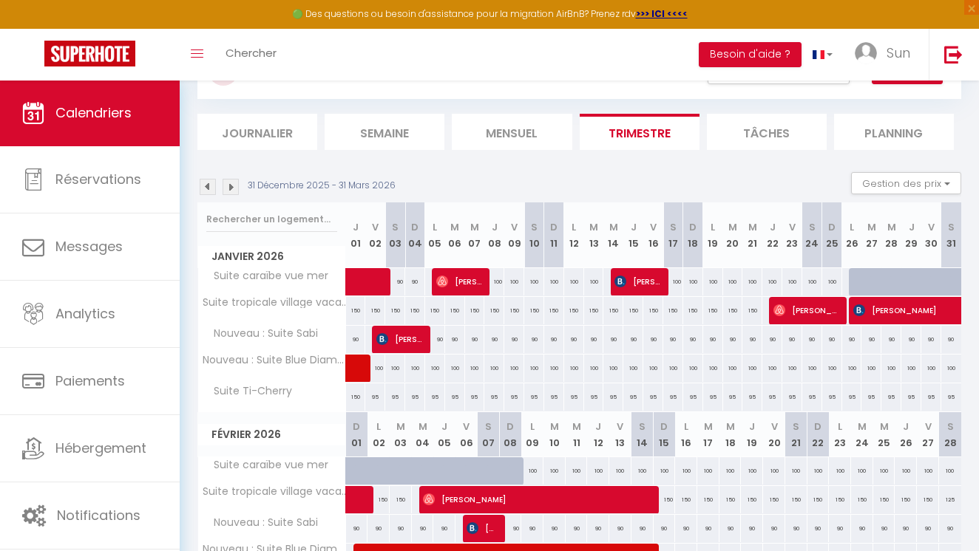
scroll to position [120, 0]
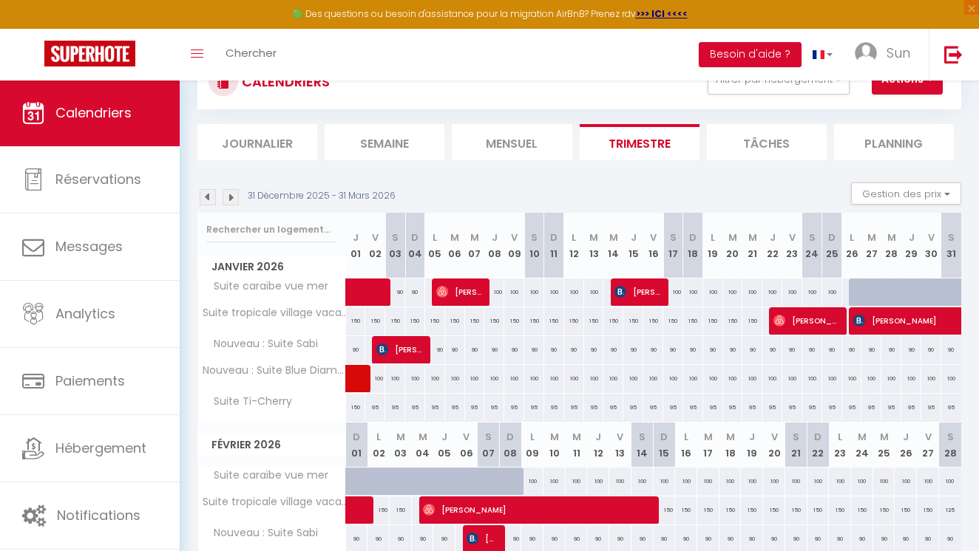
click at [413, 150] on li "Semaine" at bounding box center [384, 142] width 120 height 36
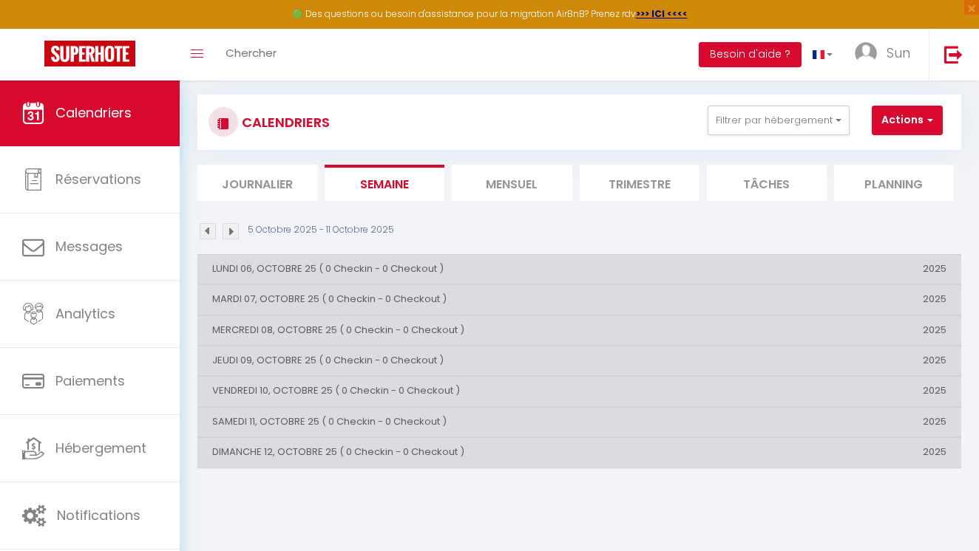
click at [504, 180] on li "Mensuel" at bounding box center [512, 183] width 120 height 36
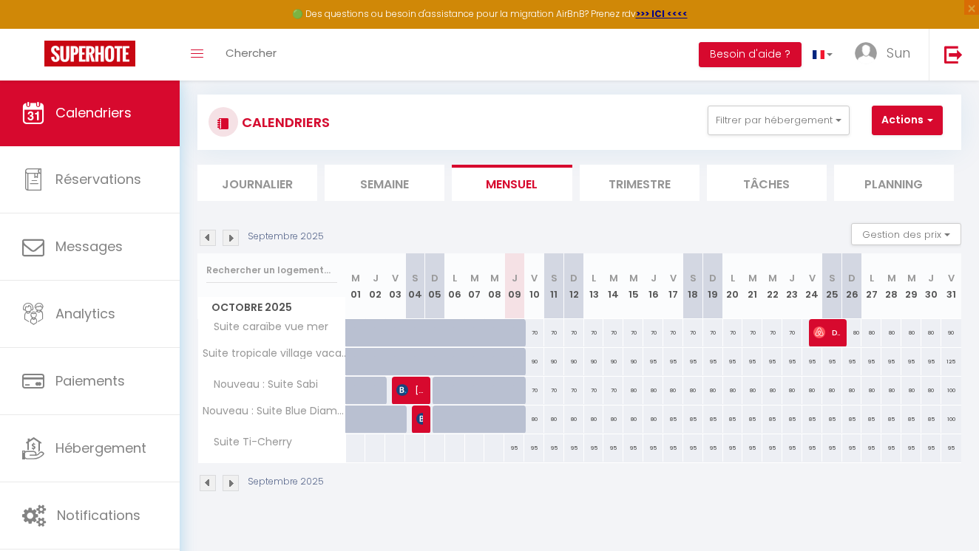
click at [534, 449] on div "95" at bounding box center [534, 448] width 20 height 27
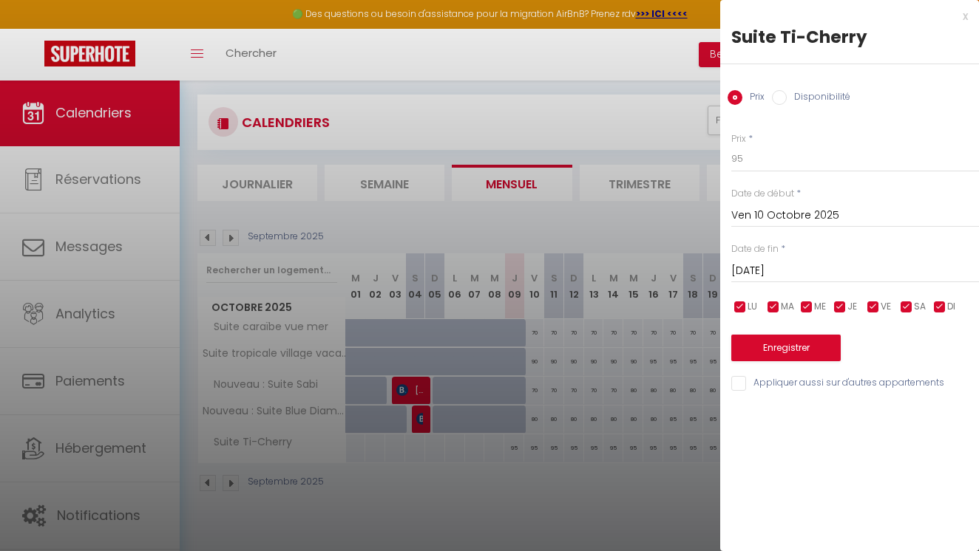
click at [782, 101] on input "Disponibilité" at bounding box center [779, 97] width 15 height 15
click at [782, 346] on button "Enregistrer" at bounding box center [785, 349] width 109 height 27
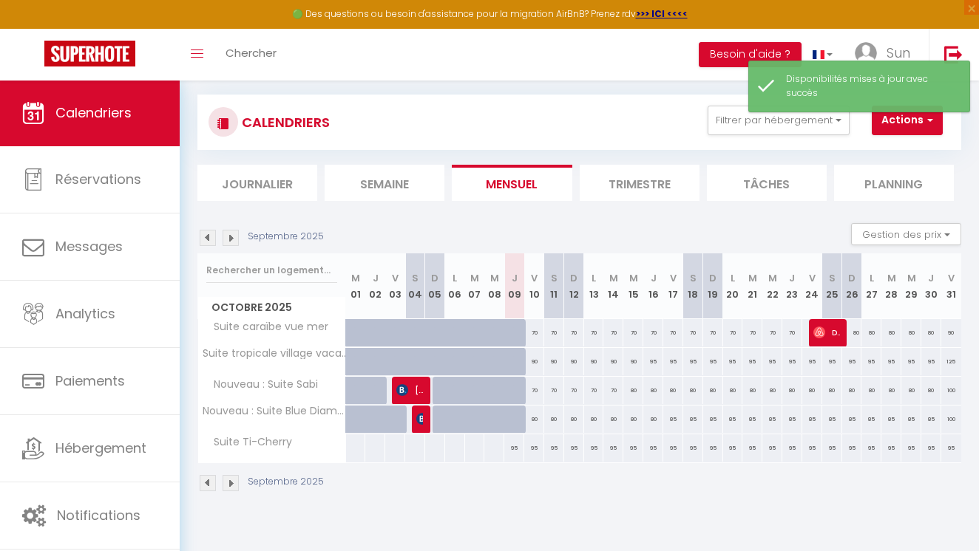
drag, startPoint x: 511, startPoint y: 455, endPoint x: 848, endPoint y: 438, distance: 337.4
click at [848, 438] on tr "Suite Ti-Cherry 95 95 95" at bounding box center [579, 448] width 763 height 29
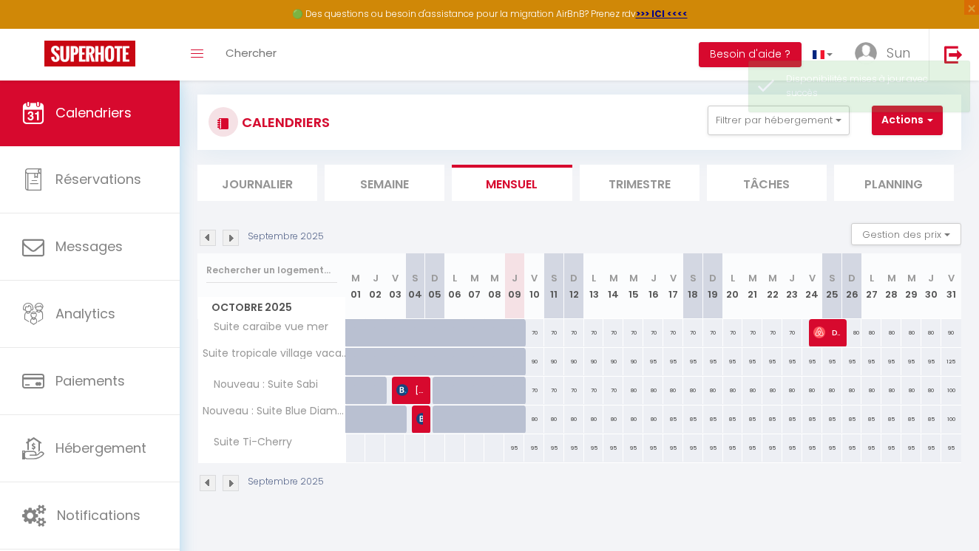
click at [559, 449] on div "95" at bounding box center [554, 448] width 20 height 27
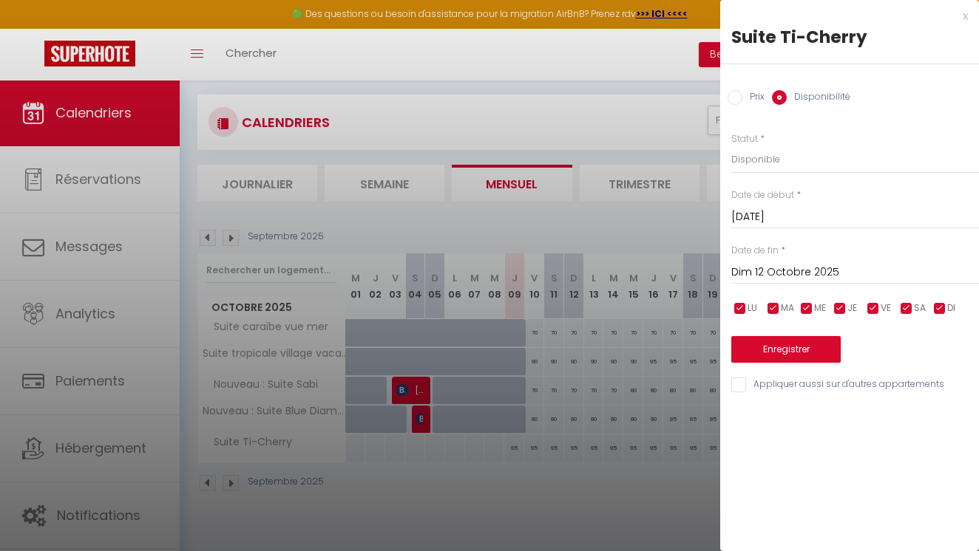
click at [796, 265] on input "Dim 12 Octobre 2025" at bounding box center [855, 272] width 248 height 19
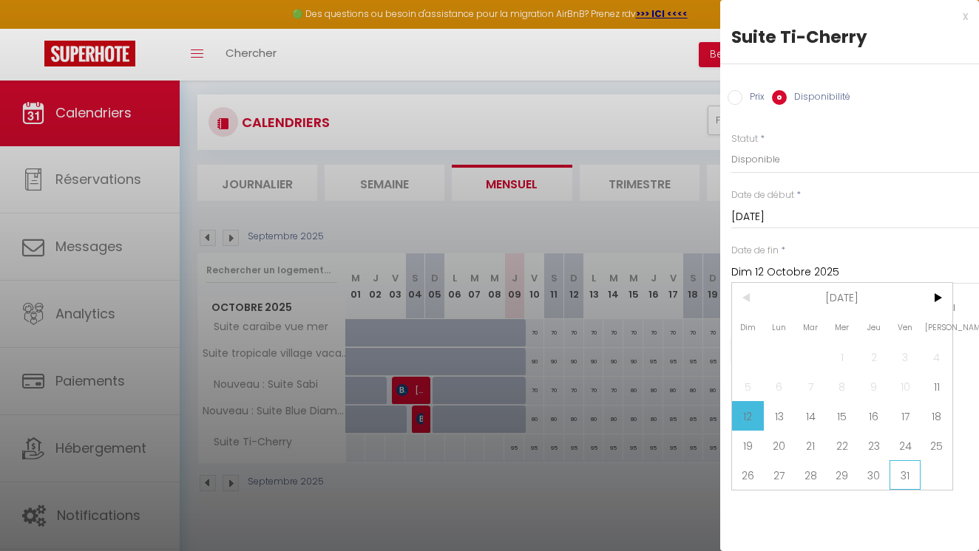
click at [909, 469] on span "31" at bounding box center [905, 475] width 32 height 30
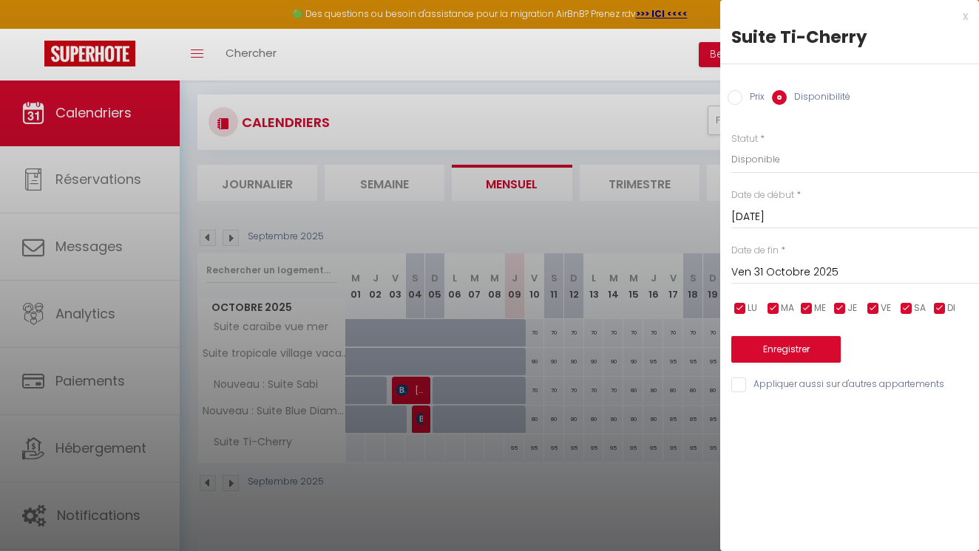
click at [786, 353] on button "Enregistrer" at bounding box center [785, 349] width 109 height 27
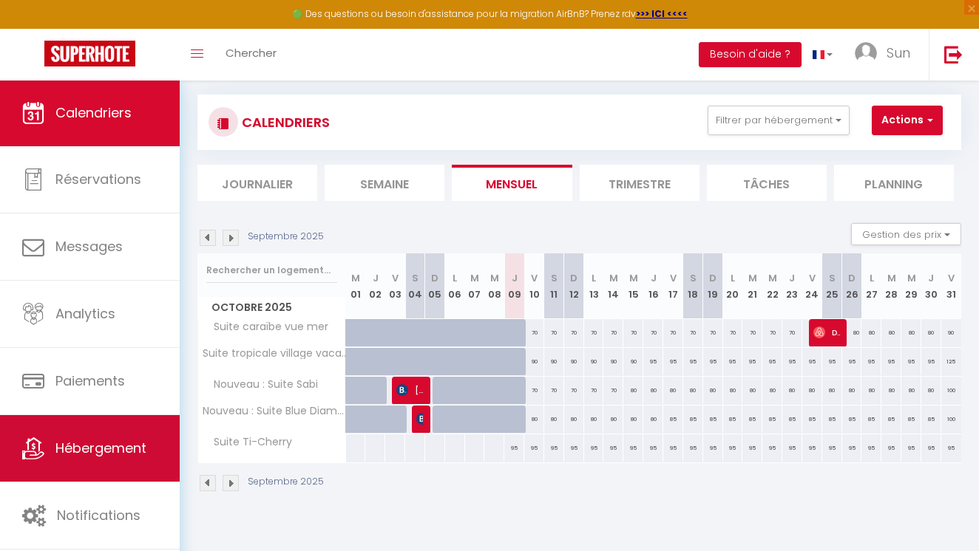
click at [121, 440] on span "Hébergement" at bounding box center [100, 448] width 91 height 18
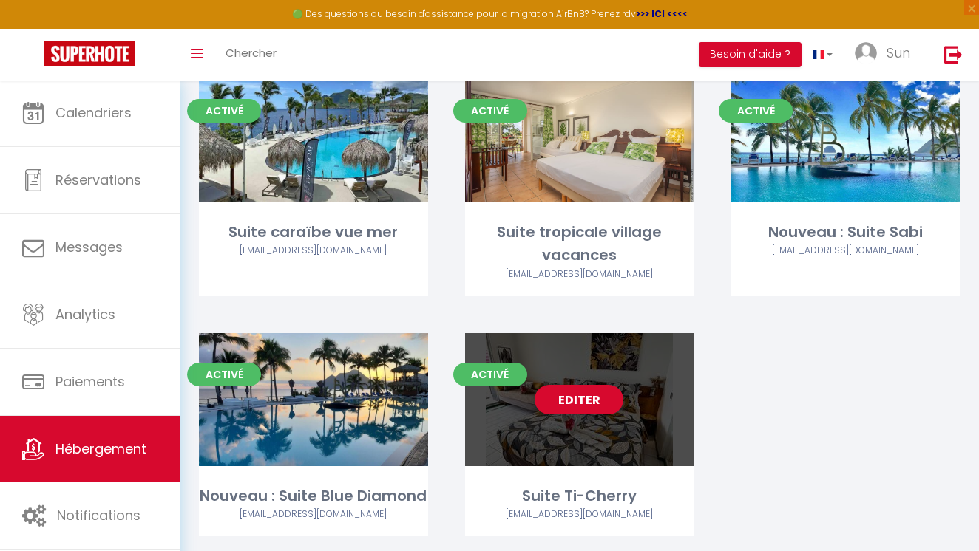
scroll to position [128, 0]
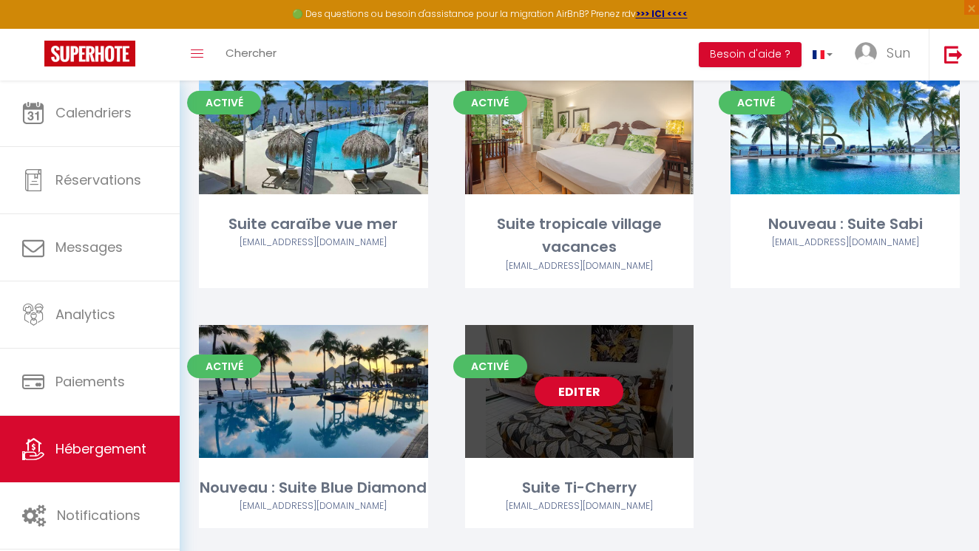
click at [591, 398] on link "Editer" at bounding box center [578, 392] width 89 height 30
click at [597, 388] on link "Editer" at bounding box center [578, 392] width 89 height 30
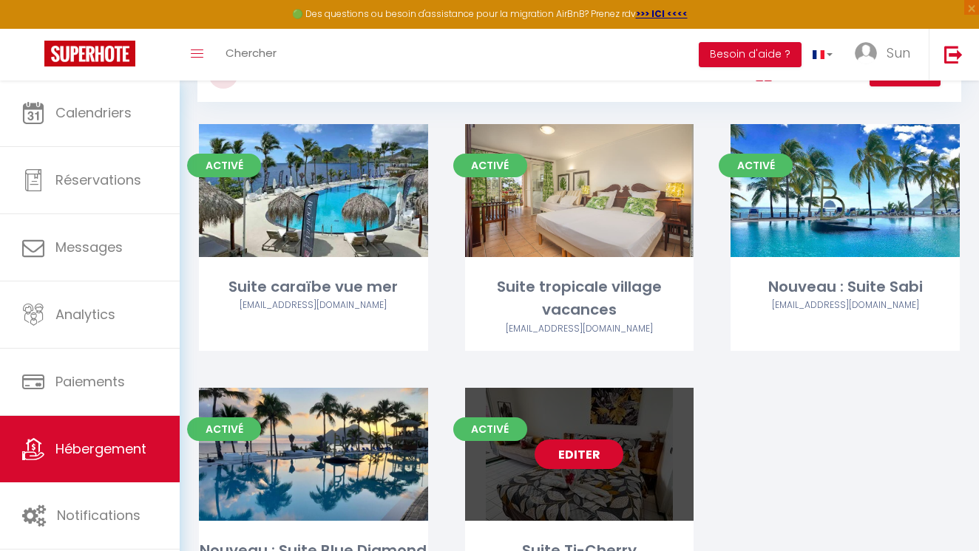
click at [589, 446] on link "Editer" at bounding box center [578, 455] width 89 height 30
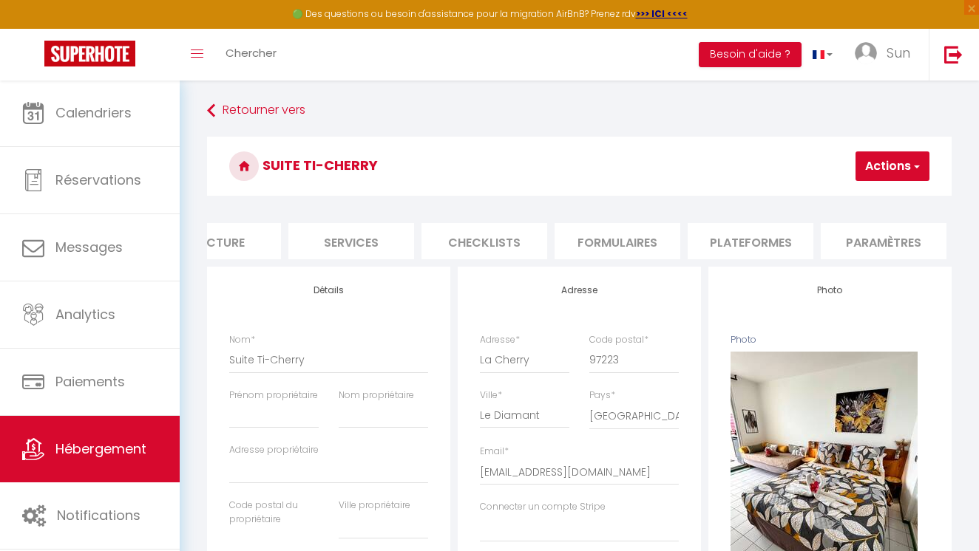
scroll to position [0, 330]
click at [777, 242] on li "Plateformes" at bounding box center [739, 241] width 126 height 36
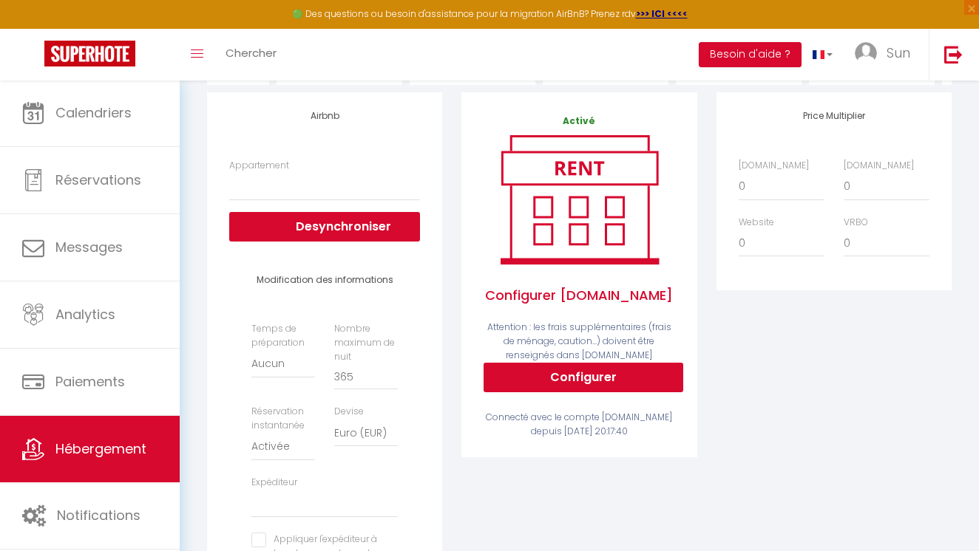
scroll to position [234, 0]
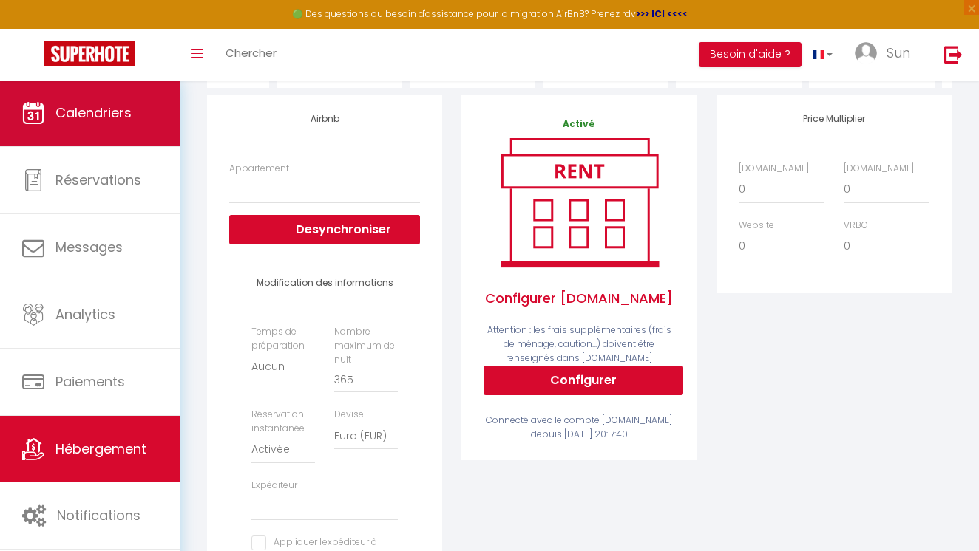
click at [67, 112] on span "Calendriers" at bounding box center [93, 112] width 76 height 18
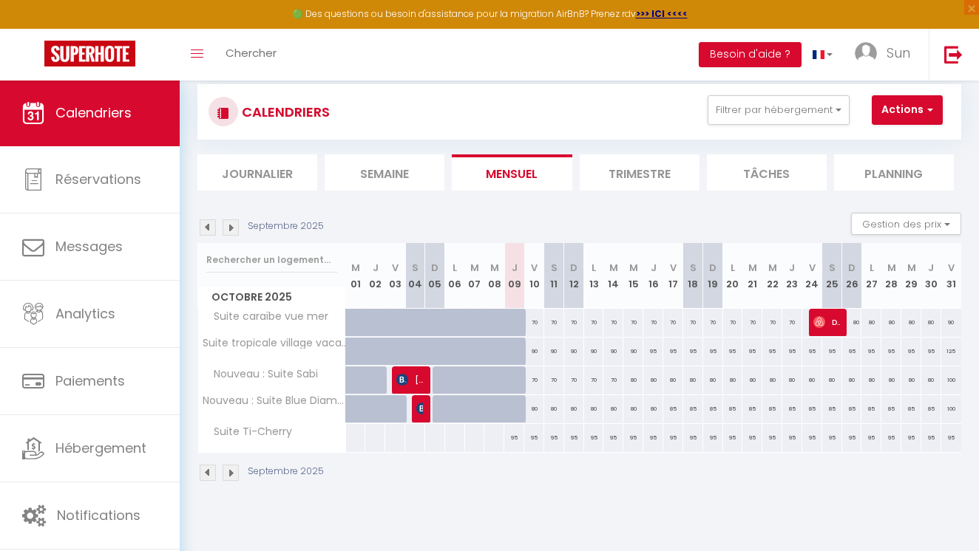
scroll to position [44, 0]
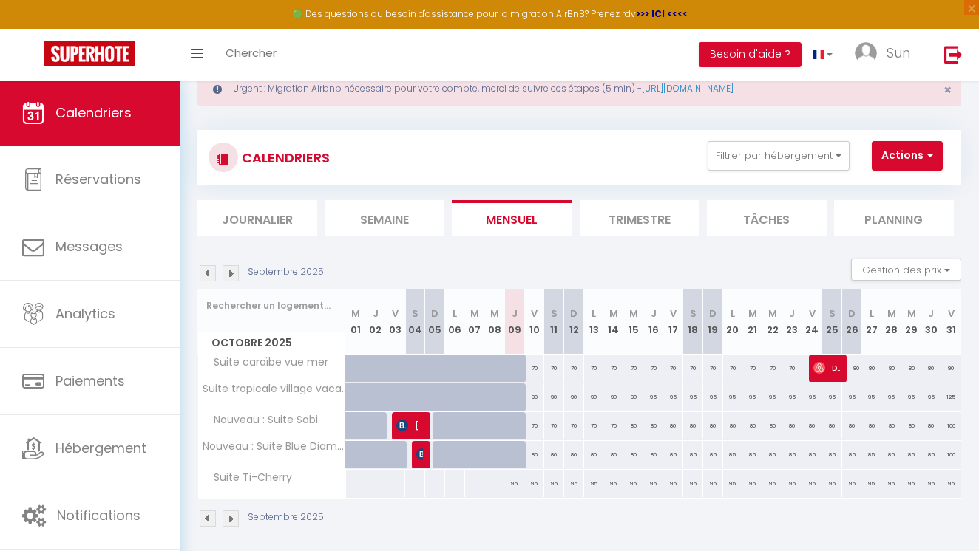
click at [271, 477] on span "Suite Ti-Cherry" at bounding box center [247, 478] width 95 height 16
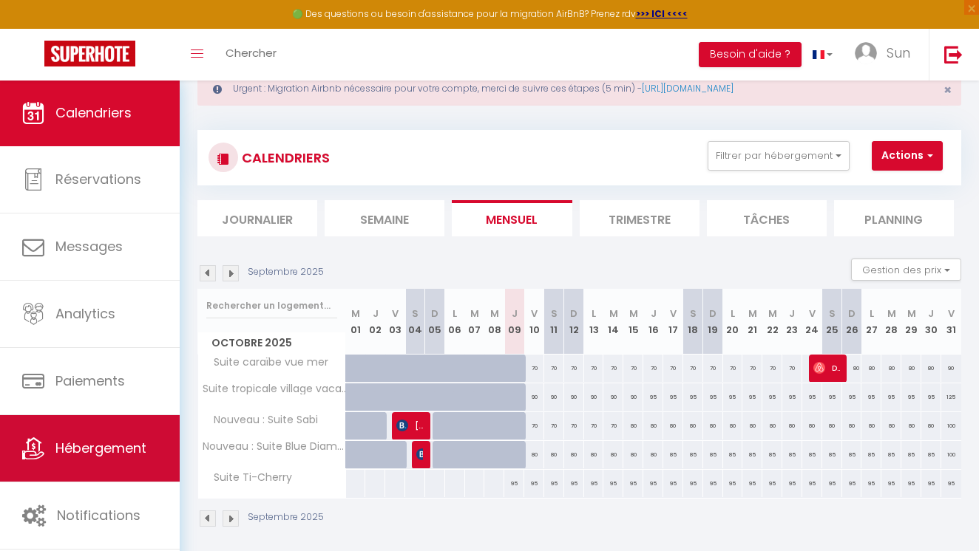
click at [117, 450] on span "Hébergement" at bounding box center [100, 448] width 91 height 18
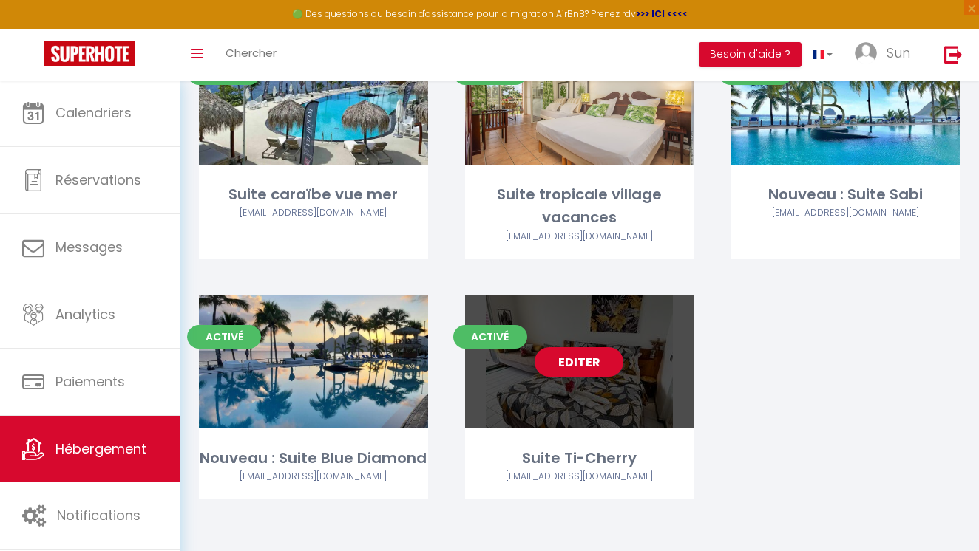
scroll to position [157, 0]
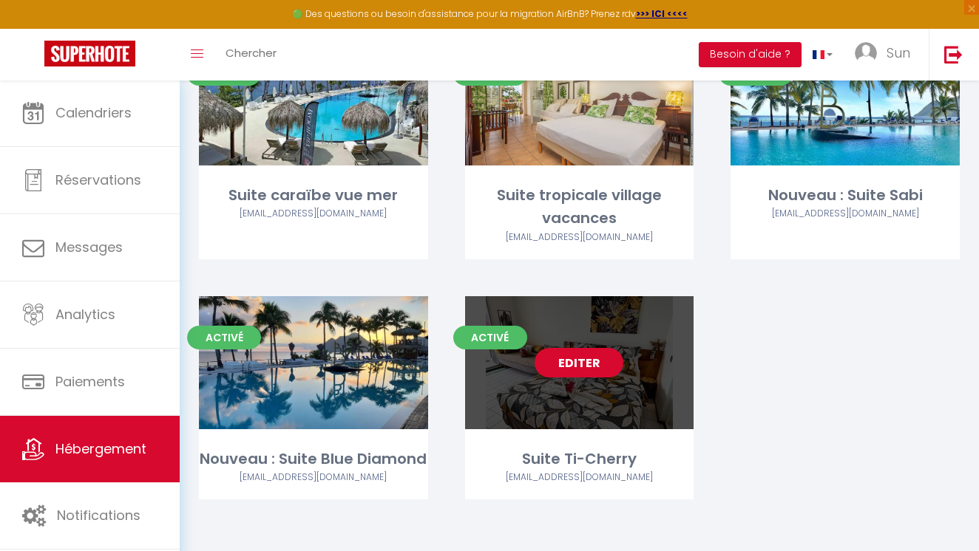
click at [596, 369] on link "Editer" at bounding box center [578, 363] width 89 height 30
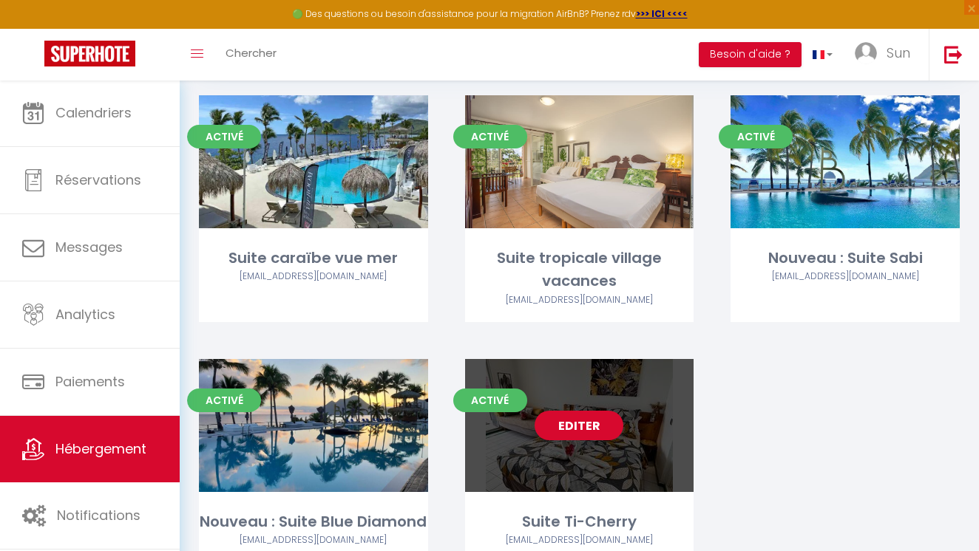
click at [577, 432] on link "Editer" at bounding box center [578, 426] width 89 height 30
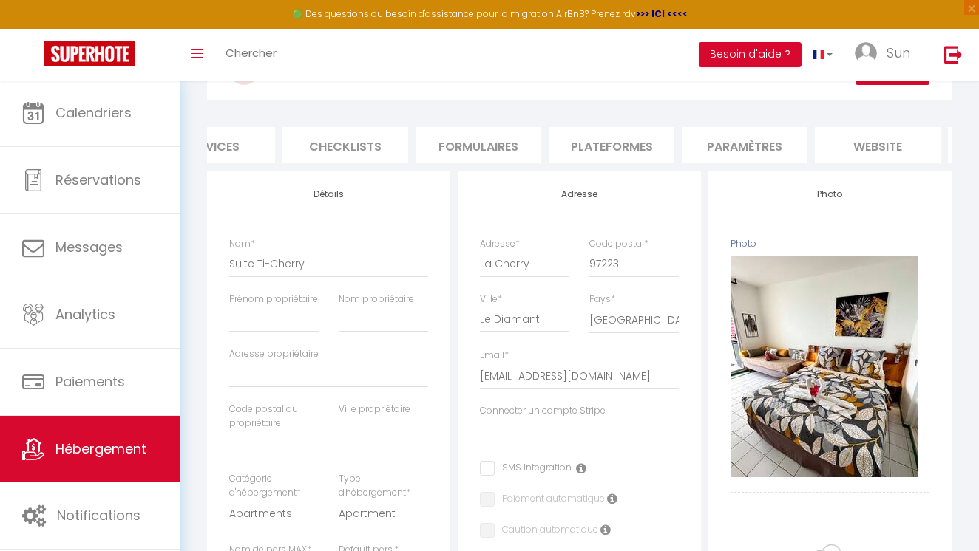
scroll to position [0, 459]
click at [766, 149] on li "Paramètres" at bounding box center [742, 145] width 126 height 36
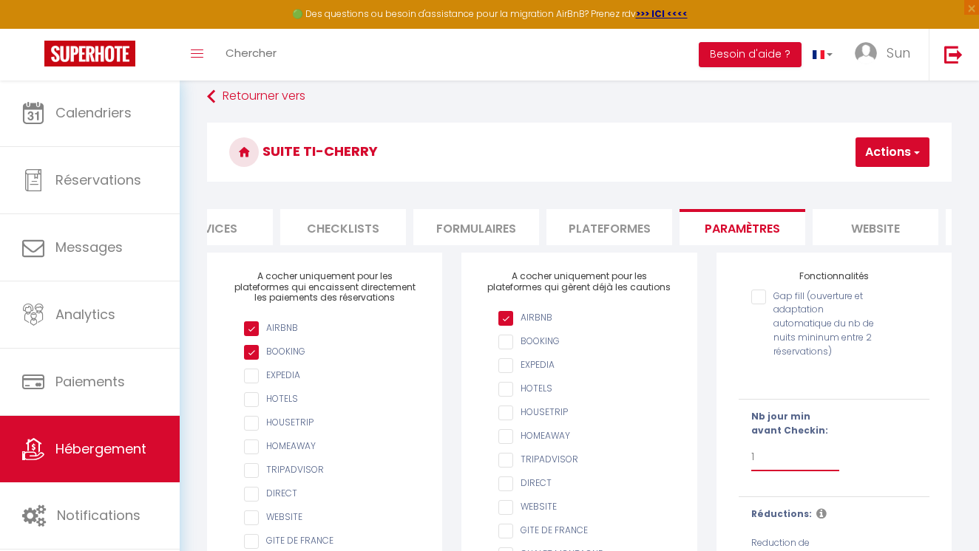
scroll to position [76, 0]
click at [616, 226] on li "Plateformes" at bounding box center [609, 228] width 126 height 36
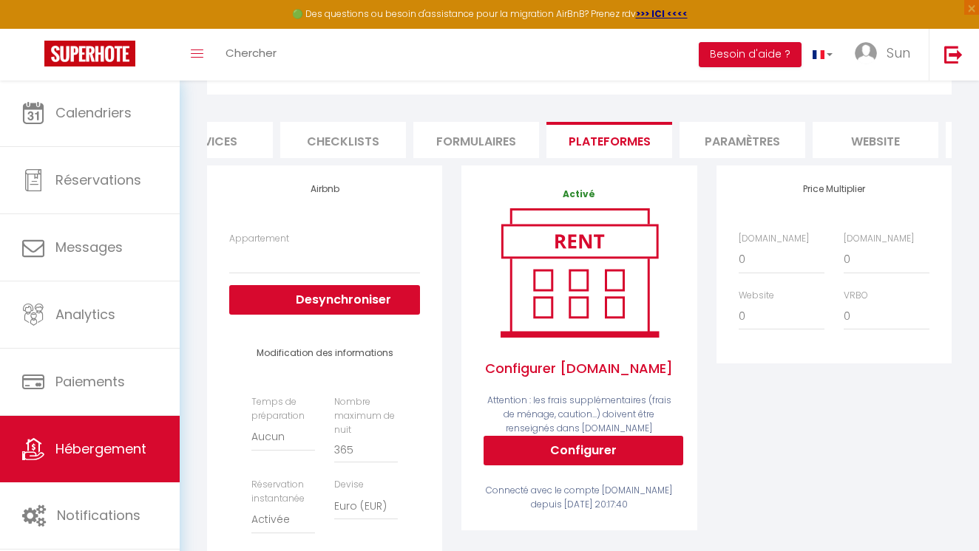
scroll to position [203, 0]
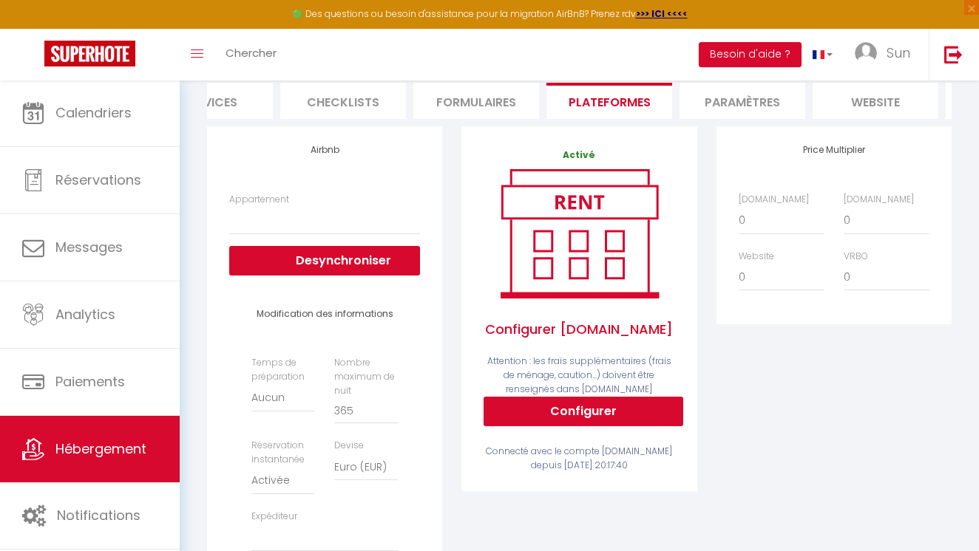
click at [615, 399] on button "Configurer" at bounding box center [583, 412] width 200 height 30
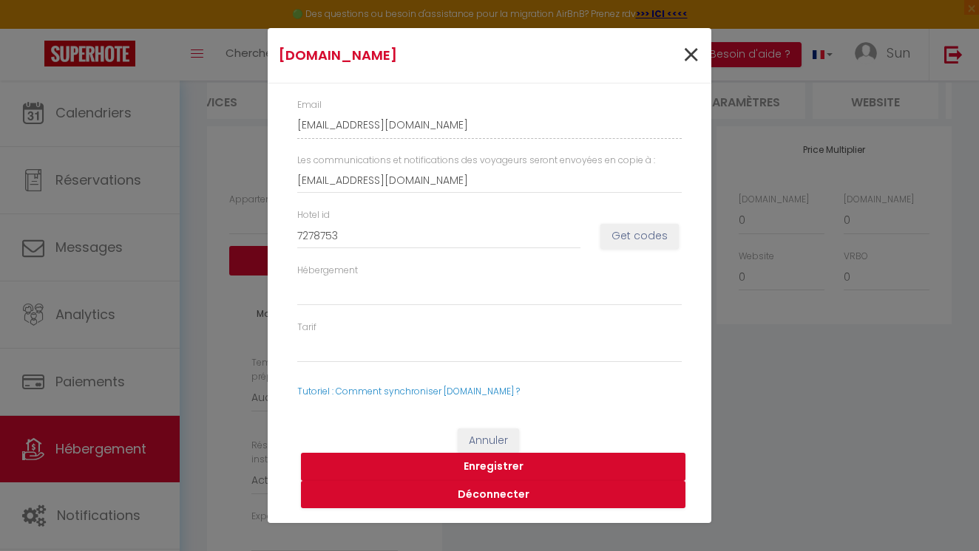
click at [690, 52] on span "×" at bounding box center [690, 55] width 18 height 44
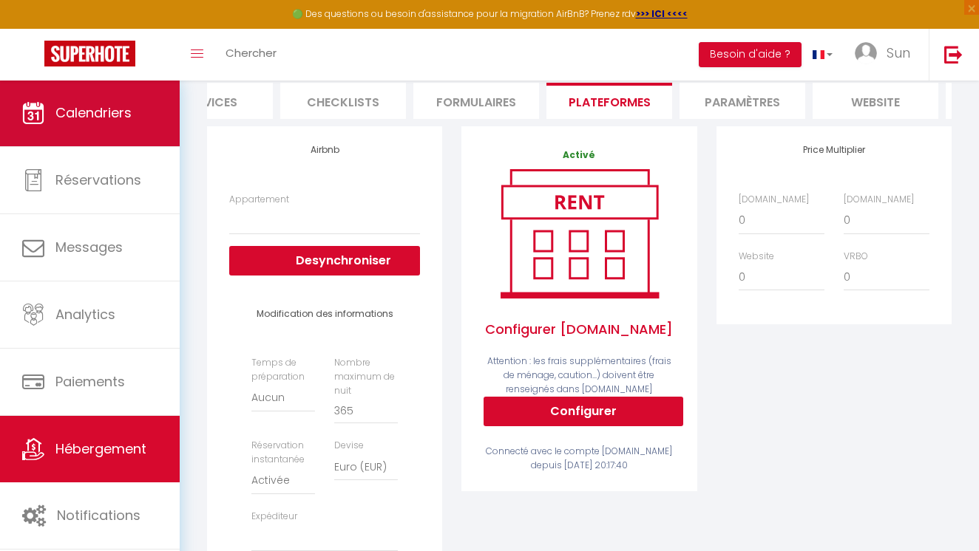
click at [148, 99] on link "Calendriers" at bounding box center [90, 113] width 180 height 67
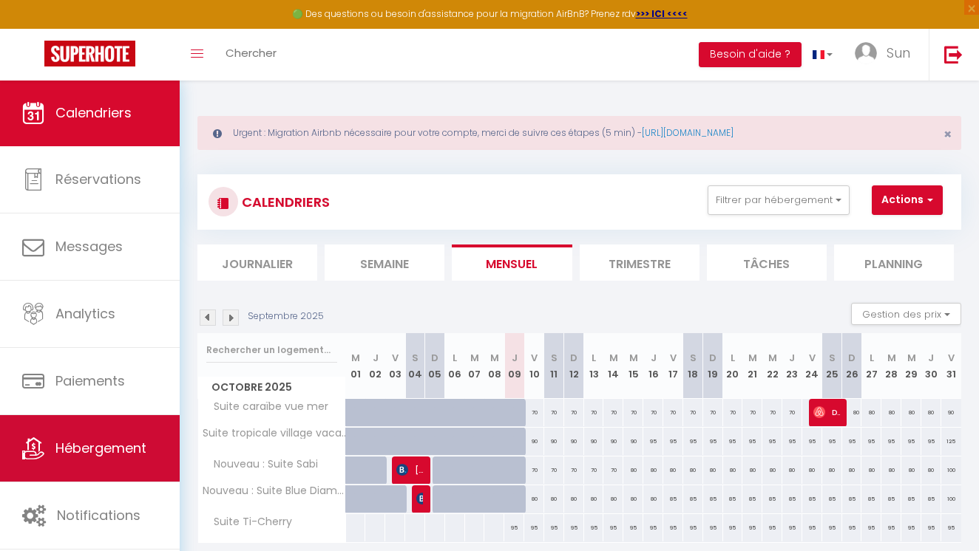
click at [121, 446] on span "Hébergement" at bounding box center [100, 448] width 91 height 18
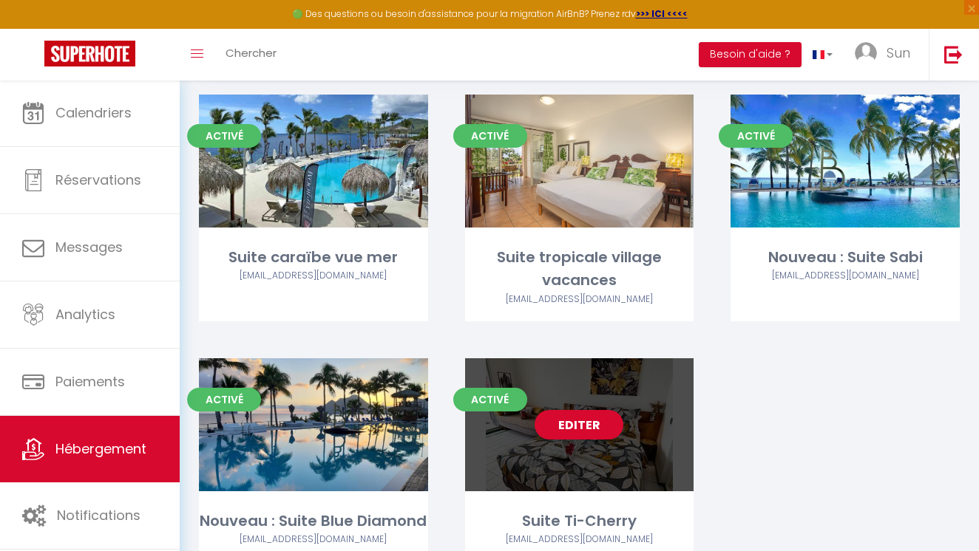
scroll to position [96, 0]
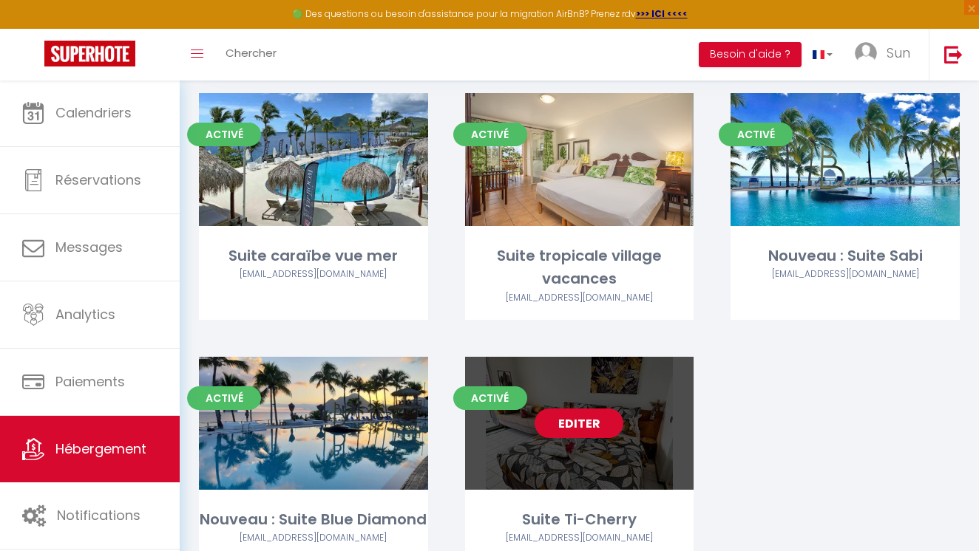
click at [585, 433] on link "Editer" at bounding box center [578, 424] width 89 height 30
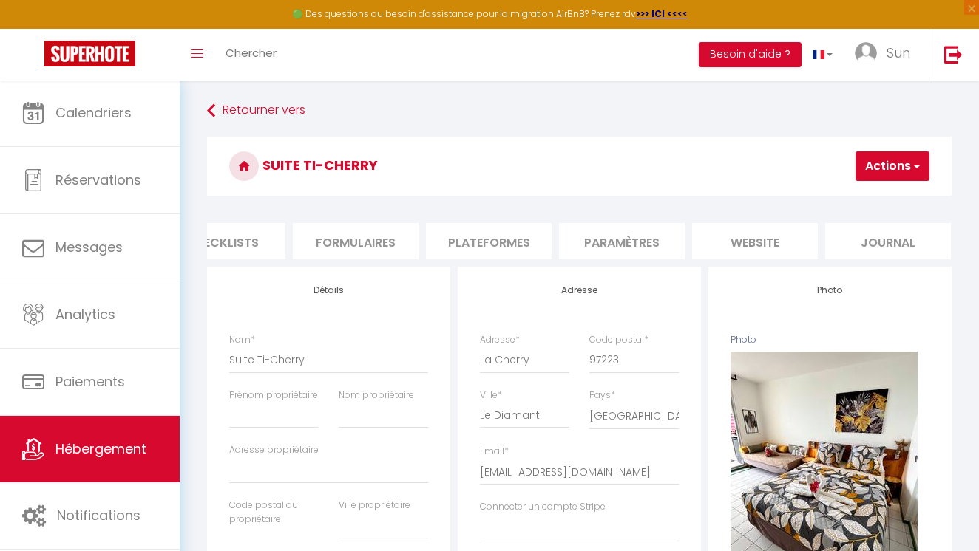
scroll to position [0, 579]
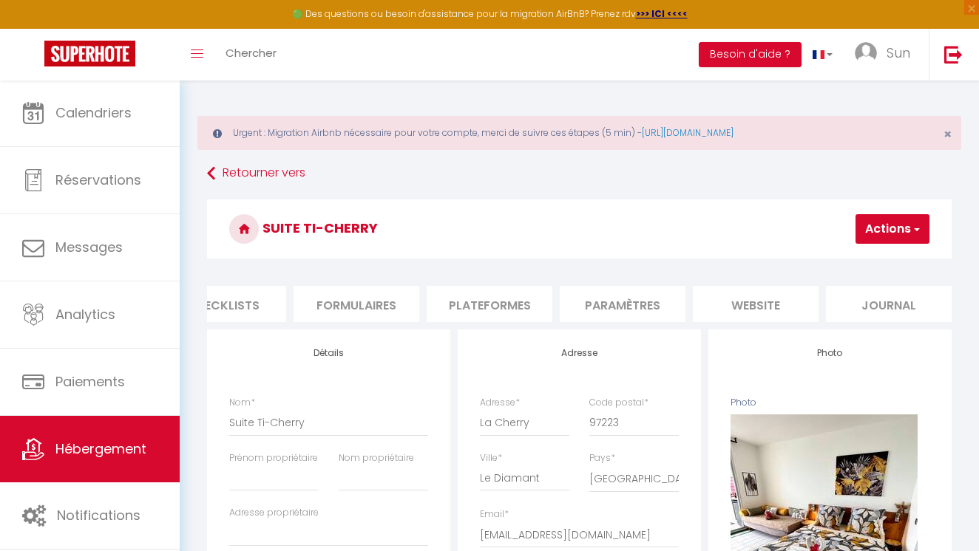
click at [621, 301] on li "Paramètres" at bounding box center [622, 304] width 126 height 36
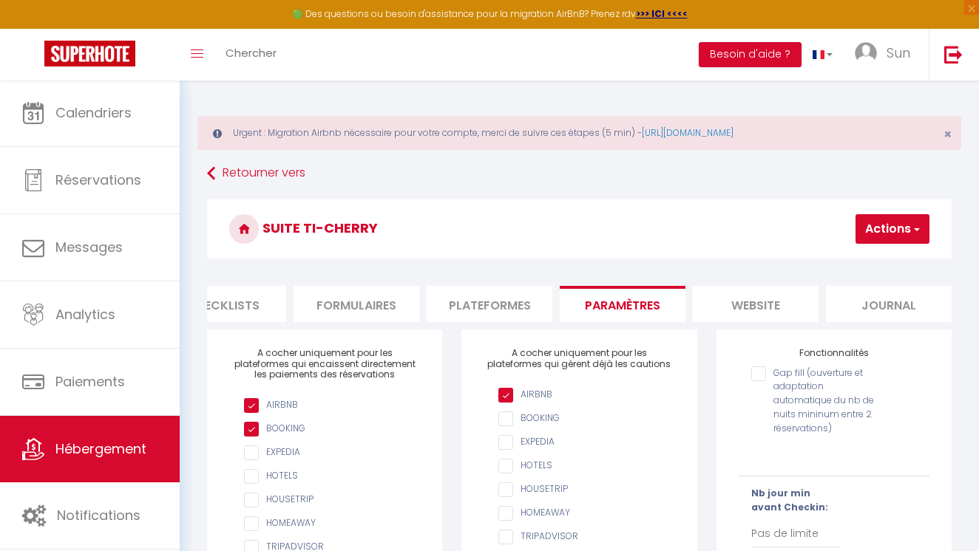
click at [885, 239] on button "Actions" at bounding box center [892, 229] width 74 height 30
click at [477, 304] on li "Plateformes" at bounding box center [489, 304] width 126 height 36
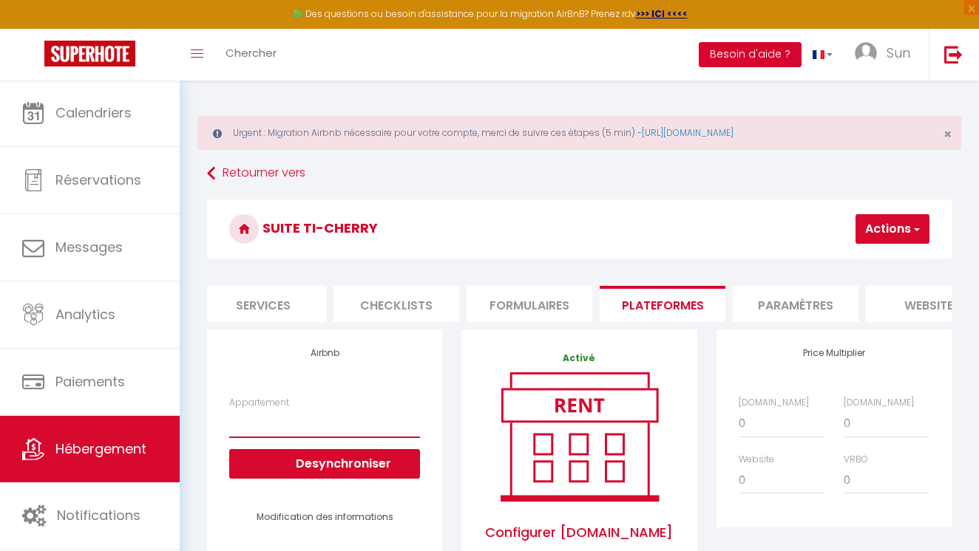
click at [732, 61] on button "Besoin d'aide ?" at bounding box center [749, 54] width 103 height 25
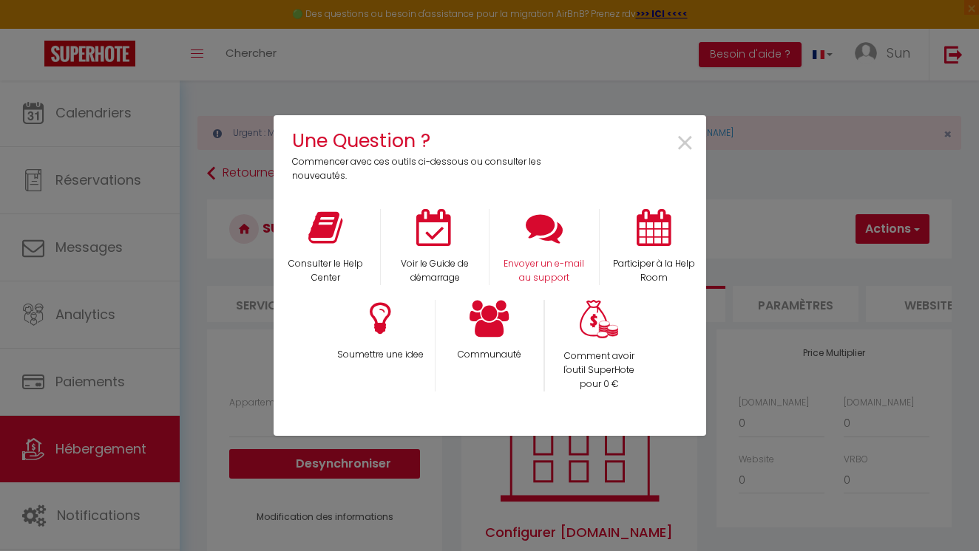
click at [542, 232] on icon at bounding box center [543, 227] width 37 height 37
click at [681, 147] on span "×" at bounding box center [685, 143] width 20 height 47
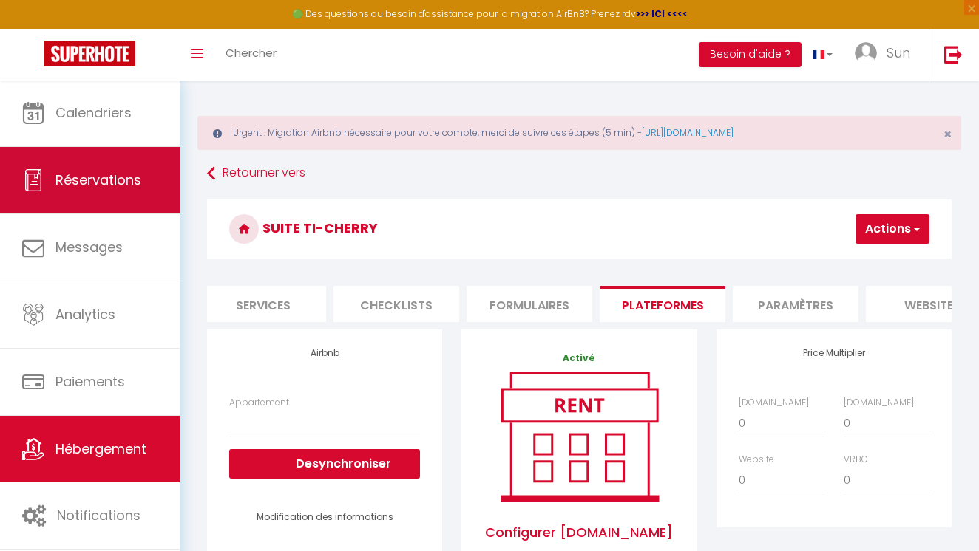
click at [89, 192] on link "Réservations" at bounding box center [90, 180] width 180 height 67
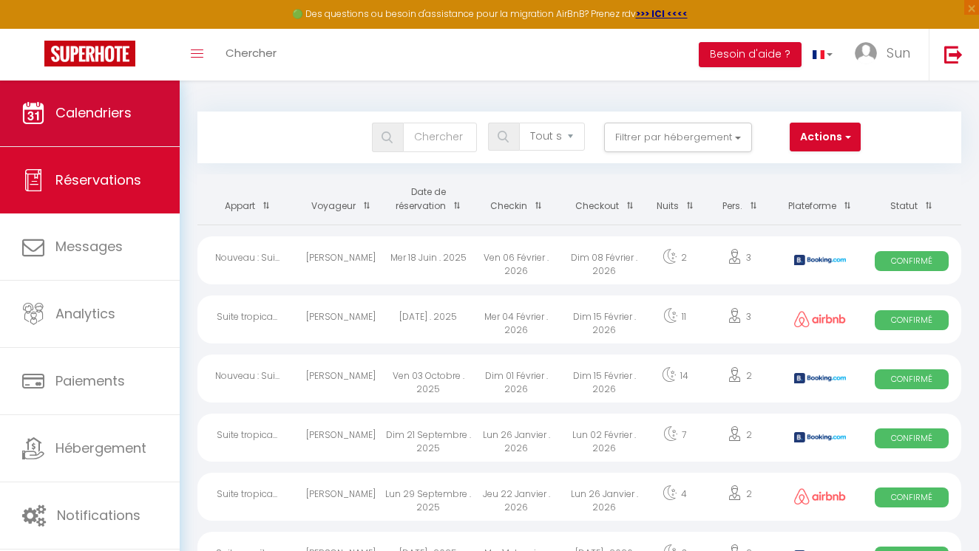
click at [91, 139] on link "Calendriers" at bounding box center [90, 113] width 180 height 67
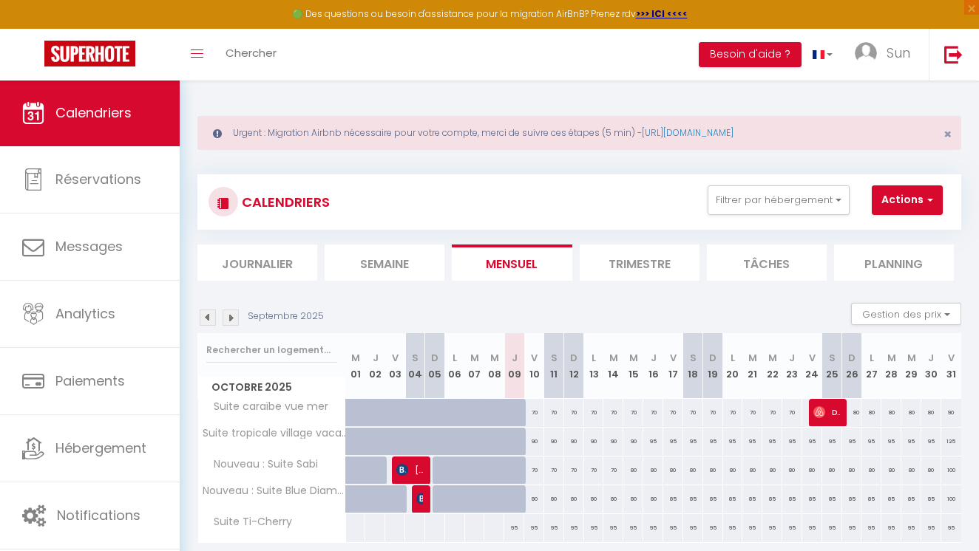
click at [905, 205] on button "Actions" at bounding box center [906, 201] width 71 height 30
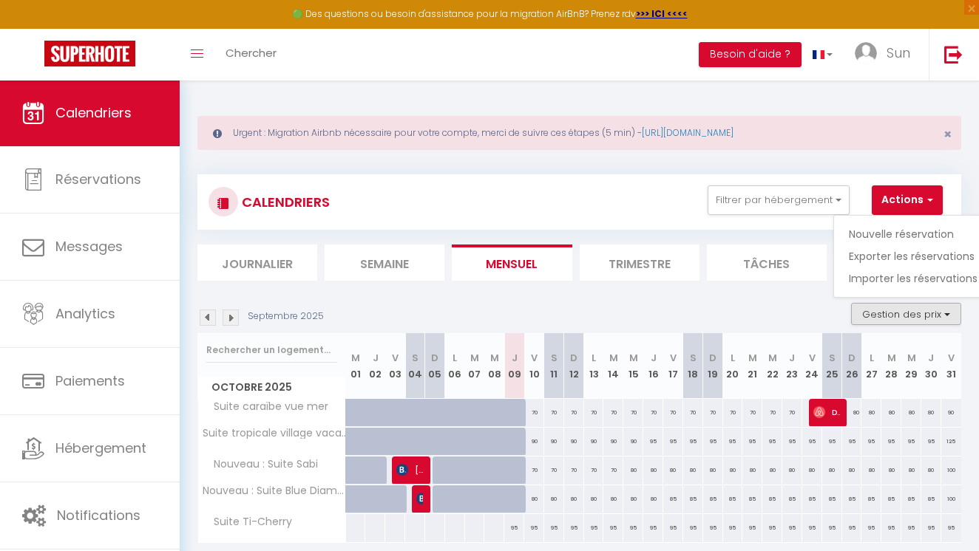
click at [902, 313] on button "Gestion des prix" at bounding box center [906, 314] width 110 height 22
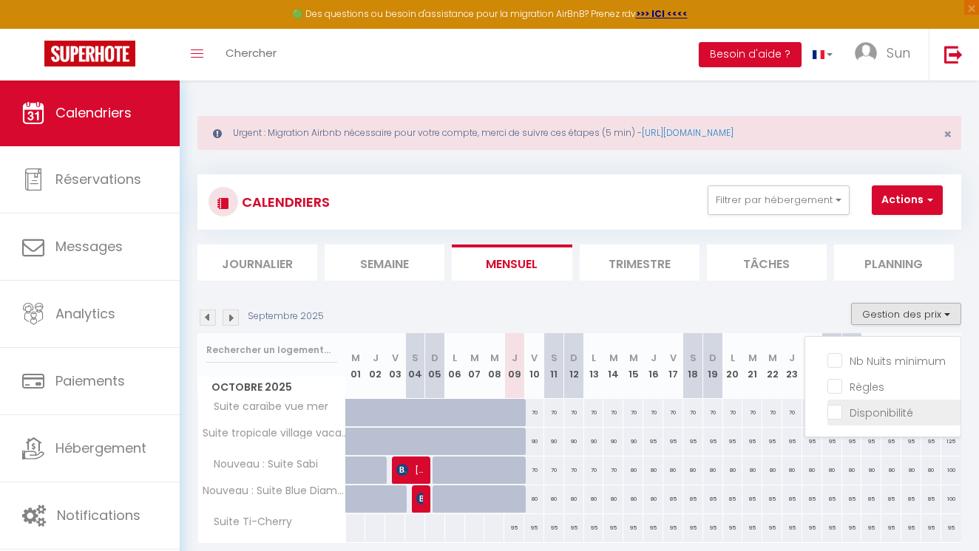
click at [840, 415] on input "Disponibilité" at bounding box center [893, 411] width 133 height 15
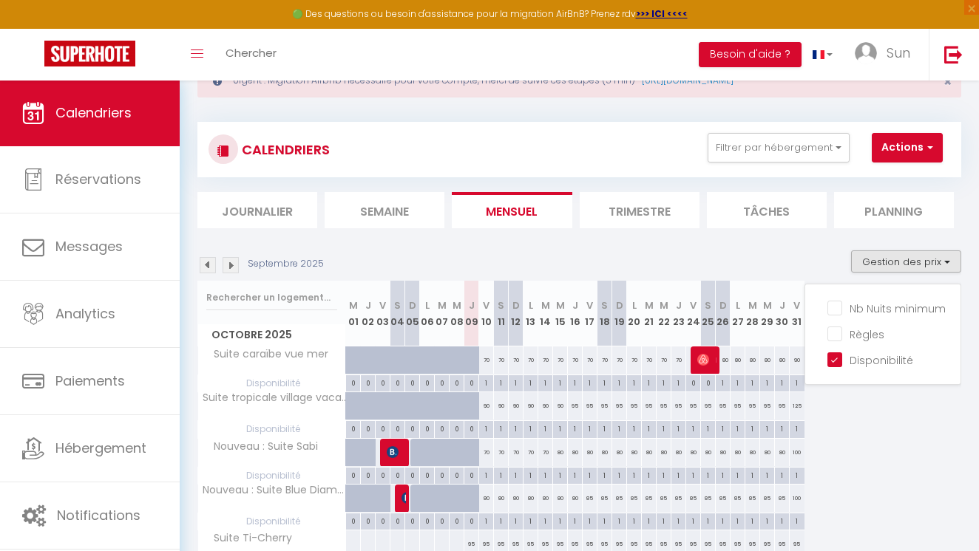
scroll to position [0, 1]
click at [812, 144] on button "Filtrer par hébergement" at bounding box center [778, 148] width 142 height 30
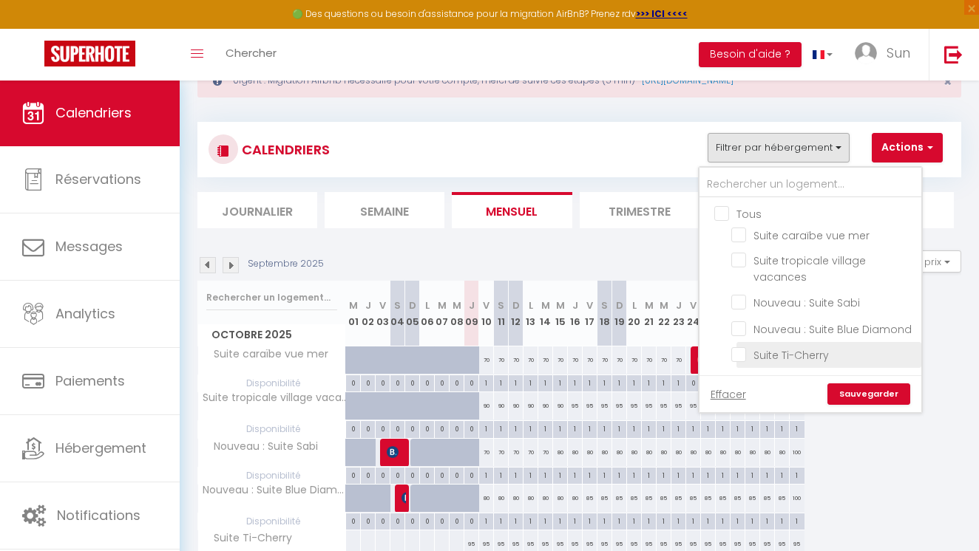
click at [777, 358] on input "Suite Ti-Cherry" at bounding box center [823, 354] width 185 height 15
click at [866, 392] on link "Sauvegarder" at bounding box center [868, 395] width 83 height 22
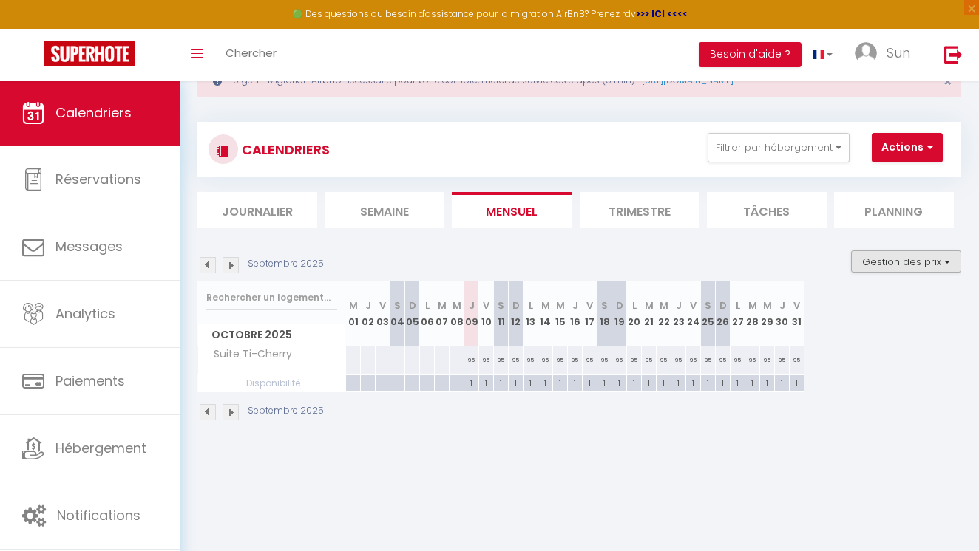
click at [914, 265] on button "Gestion des prix" at bounding box center [906, 262] width 110 height 22
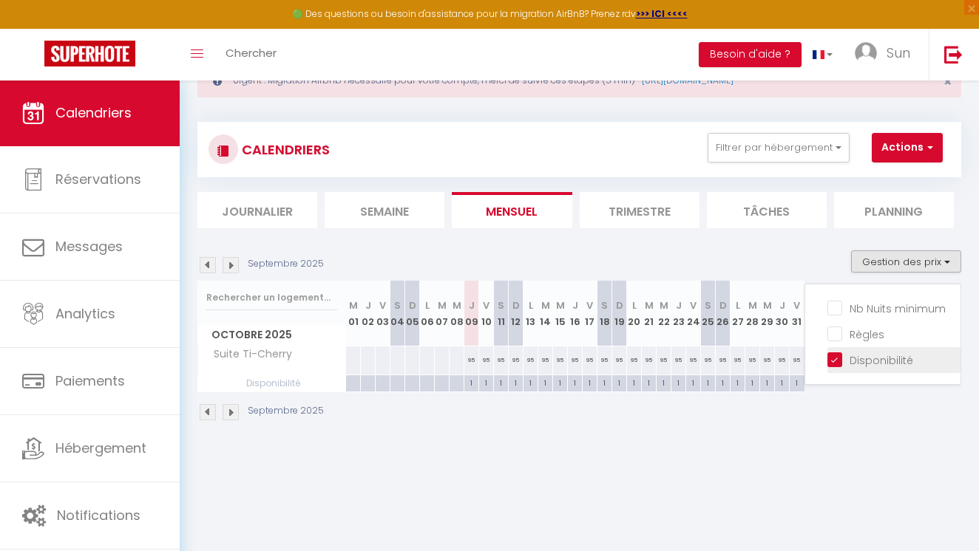
click at [885, 360] on input "Disponibilité" at bounding box center [893, 359] width 133 height 15
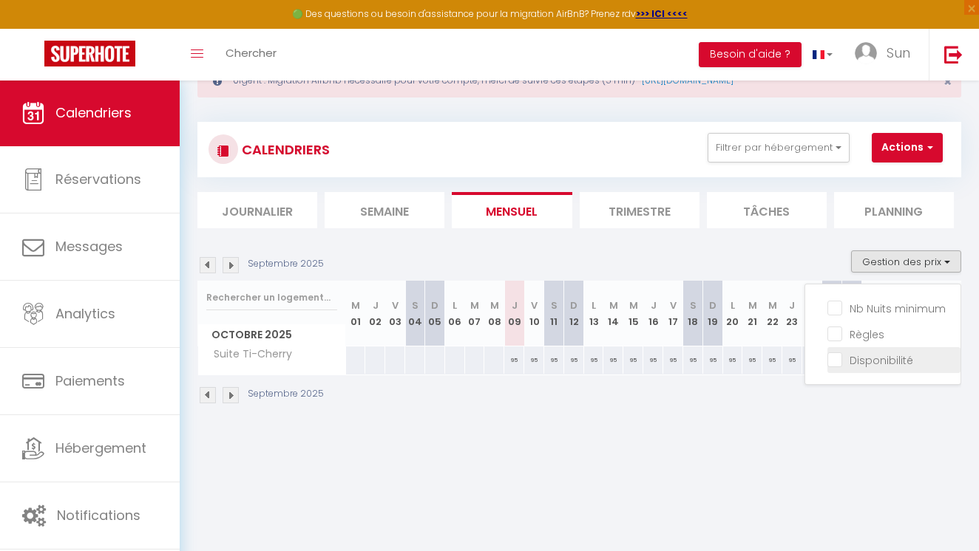
click at [885, 360] on input "Disponibilité" at bounding box center [893, 359] width 133 height 15
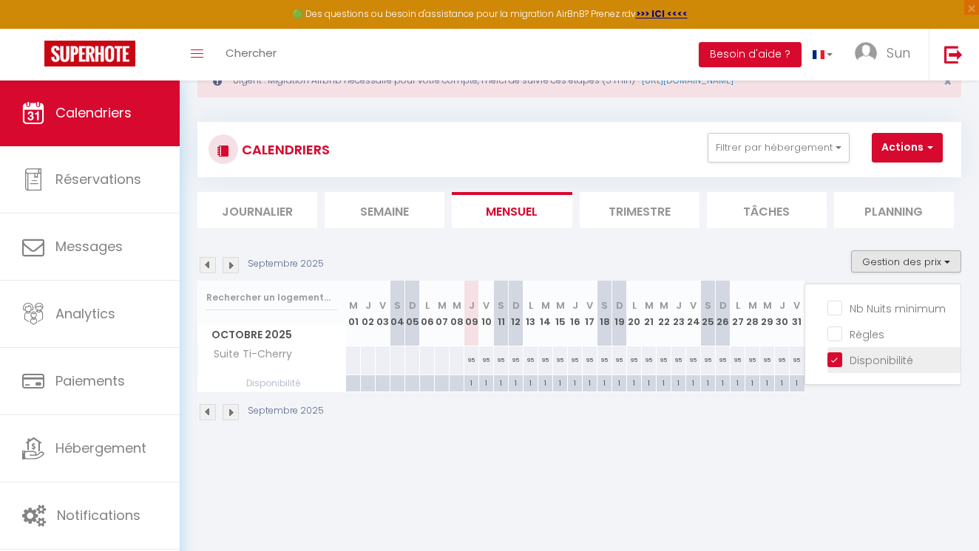
click at [885, 360] on input "Disponibilité" at bounding box center [893, 359] width 133 height 15
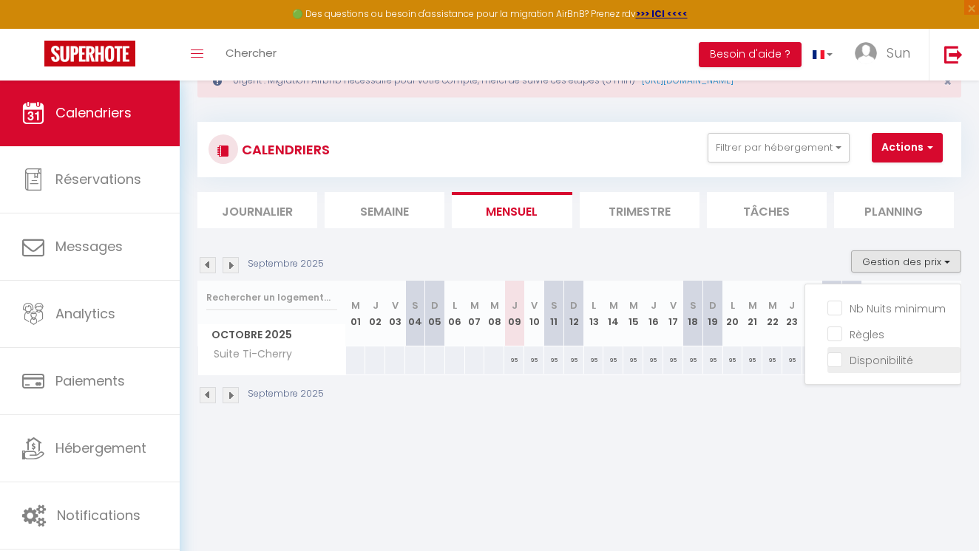
click at [885, 360] on input "Disponibilité" at bounding box center [893, 359] width 133 height 15
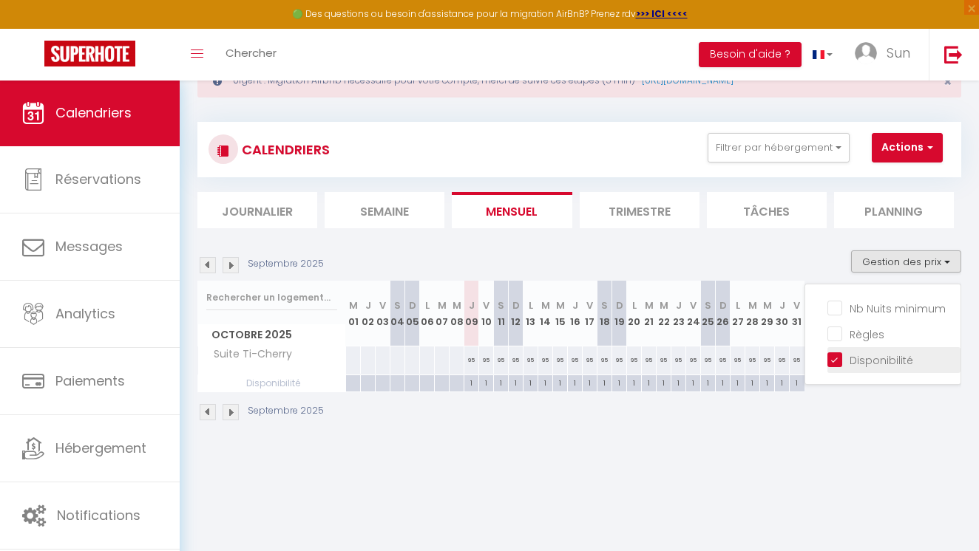
click at [878, 357] on input "Disponibilité" at bounding box center [893, 359] width 133 height 15
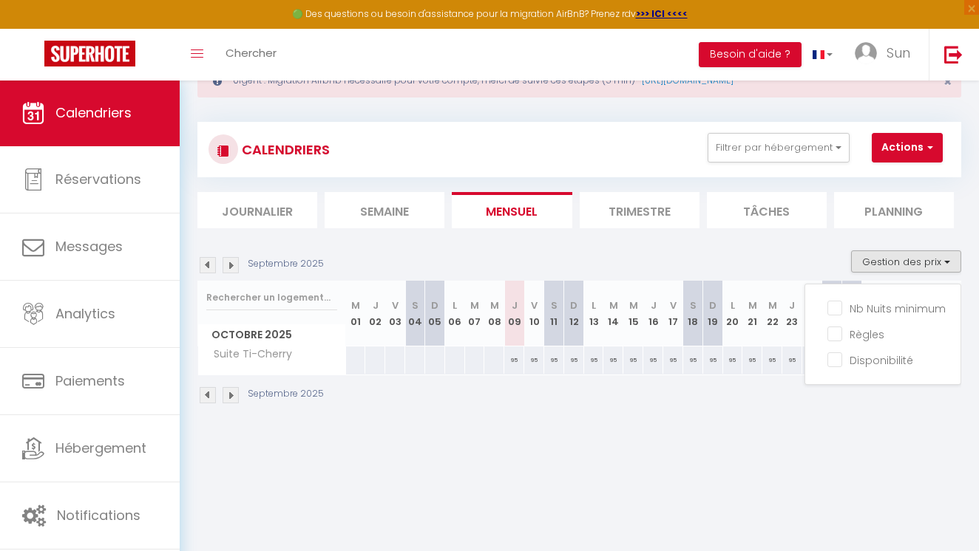
click at [815, 462] on body "🟢 Des questions ou besoin d'assistance pour la migration AirBnB? Prenez rdv >>>…" at bounding box center [489, 302] width 979 height 551
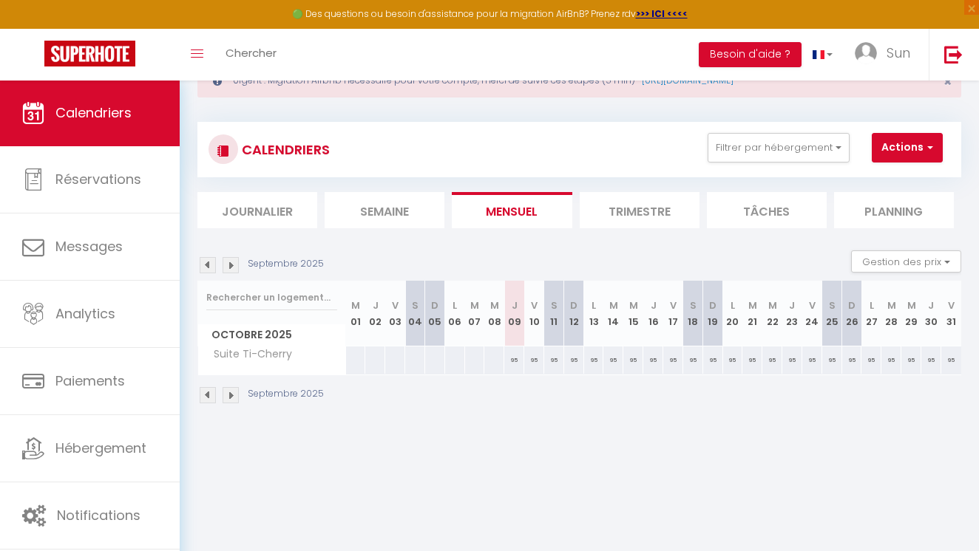
click at [512, 365] on div "95" at bounding box center [514, 360] width 20 height 27
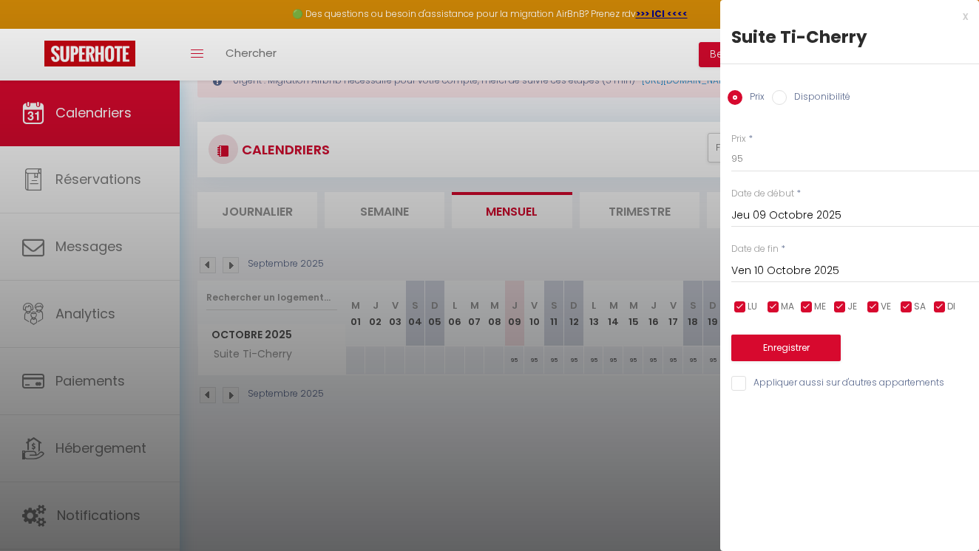
click at [780, 93] on input "Disponibilité" at bounding box center [779, 97] width 15 height 15
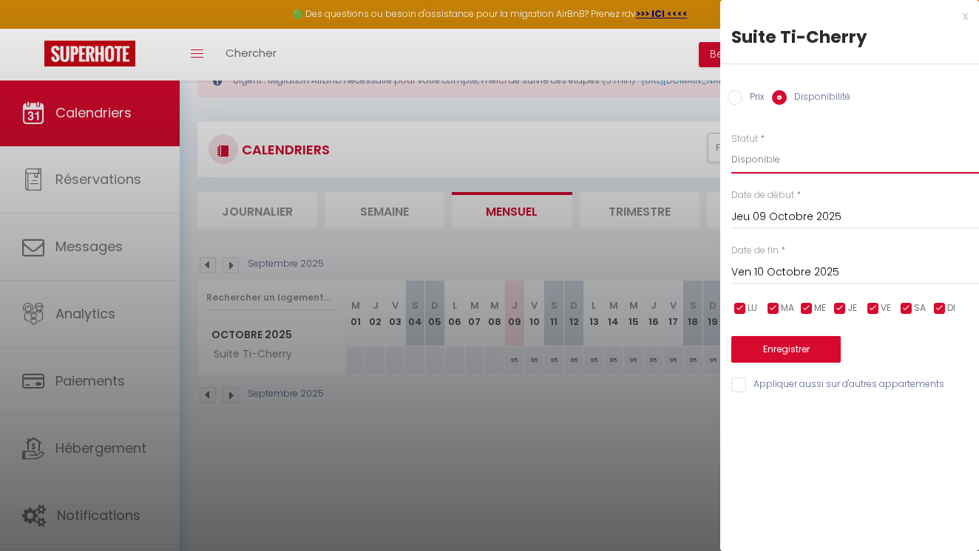
click at [785, 273] on input "Ven 10 Octobre 2025" at bounding box center [855, 272] width 248 height 19
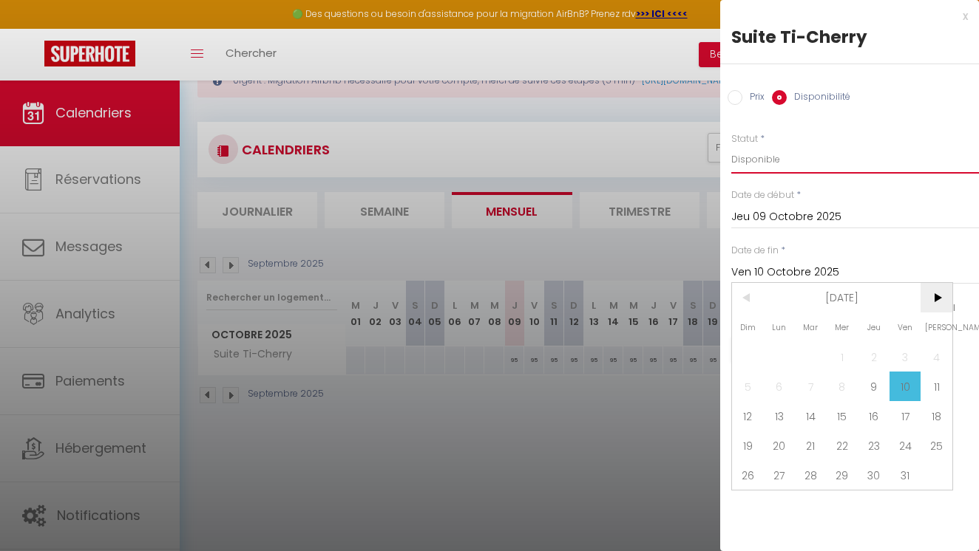
click at [938, 304] on span ">" at bounding box center [936, 298] width 32 height 30
click at [928, 348] on span "1" at bounding box center [936, 357] width 32 height 30
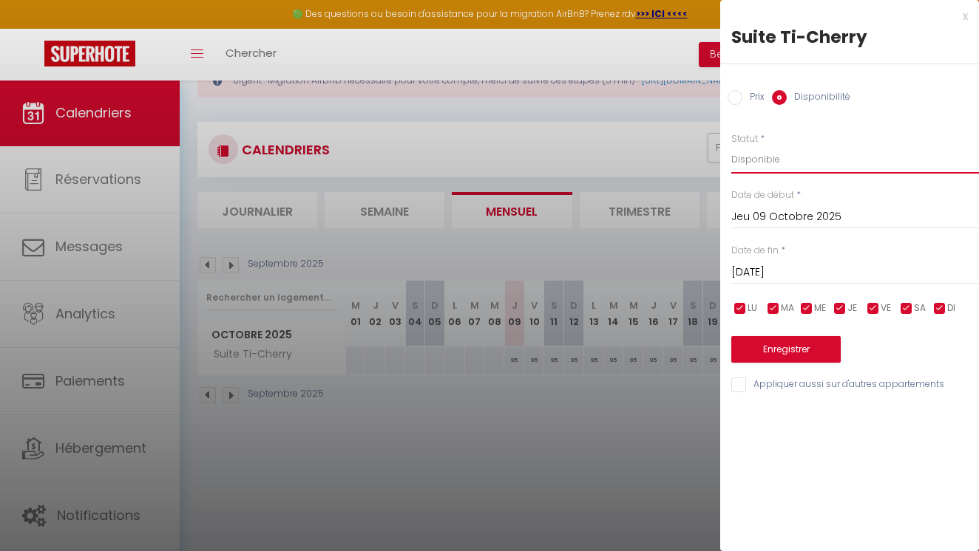
click at [760, 347] on button "Enregistrer" at bounding box center [785, 349] width 109 height 27
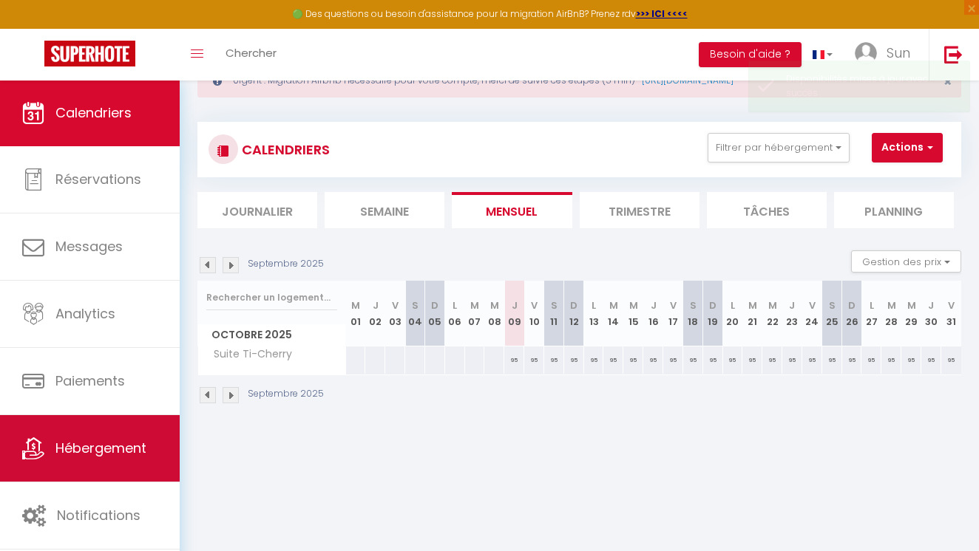
click at [152, 443] on link "Hébergement" at bounding box center [90, 448] width 180 height 67
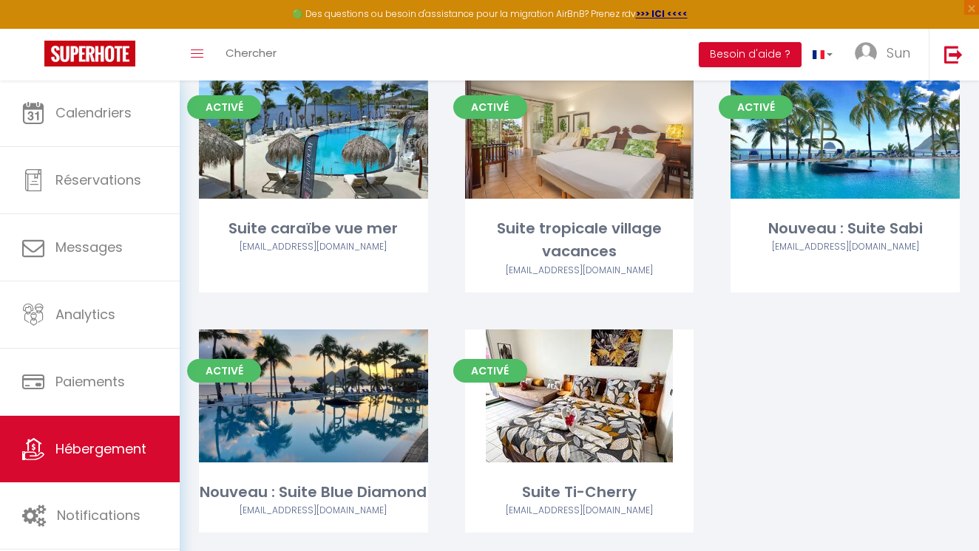
scroll to position [123, 0]
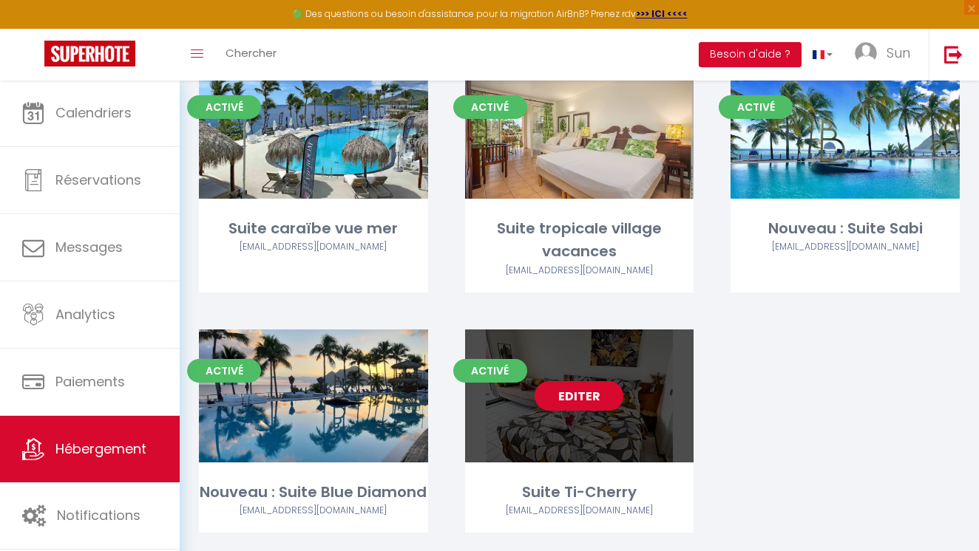
click at [574, 394] on div "Editer" at bounding box center [579, 396] width 229 height 133
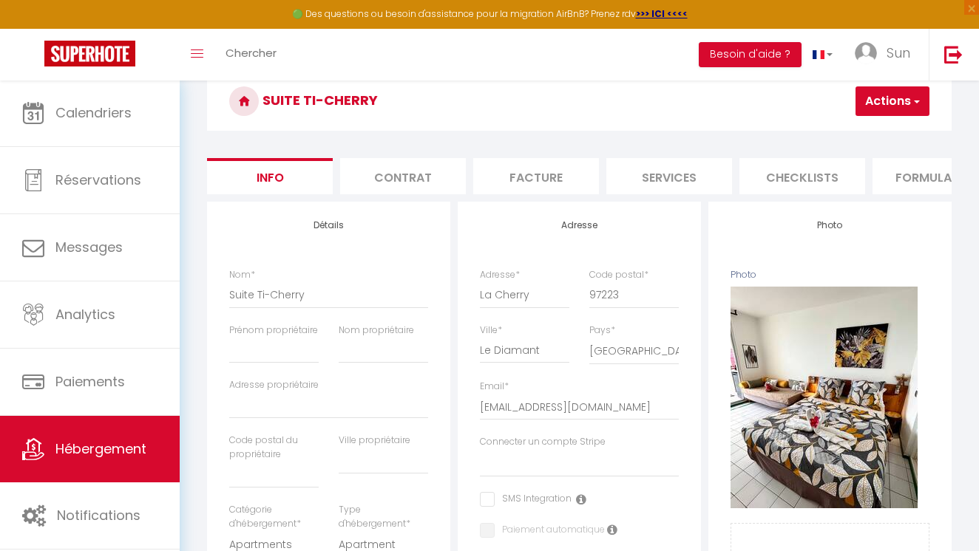
scroll to position [126, 0]
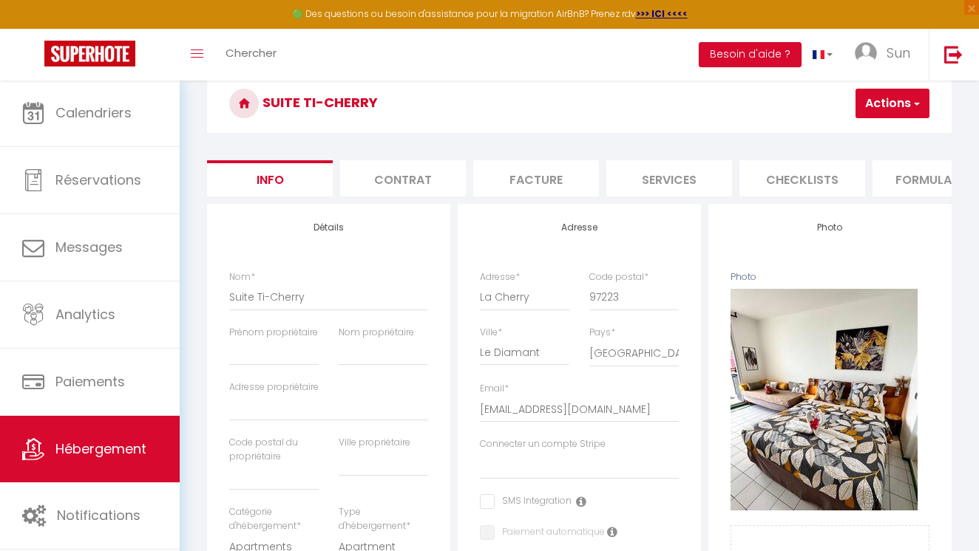
click at [440, 175] on li "Contrat" at bounding box center [403, 178] width 126 height 36
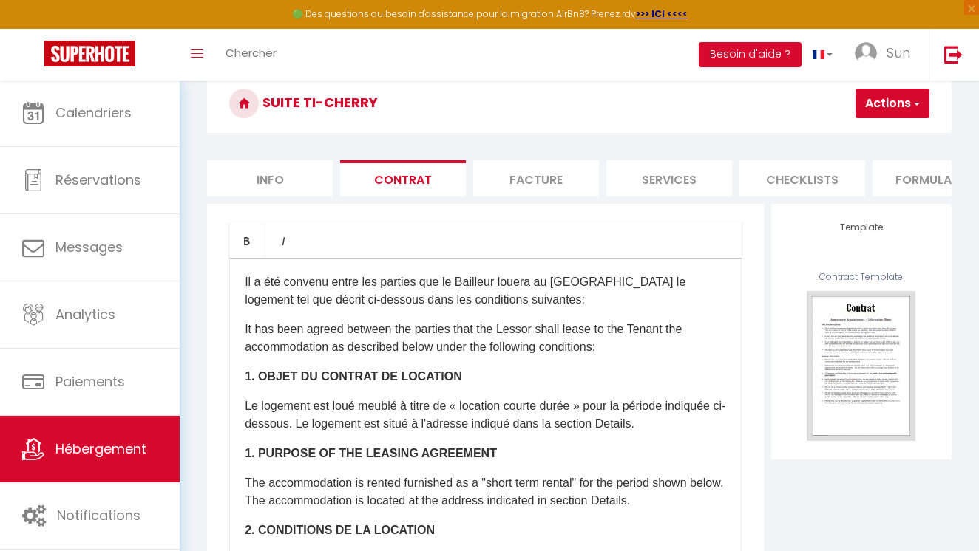
click at [554, 179] on li "Facture" at bounding box center [536, 178] width 126 height 36
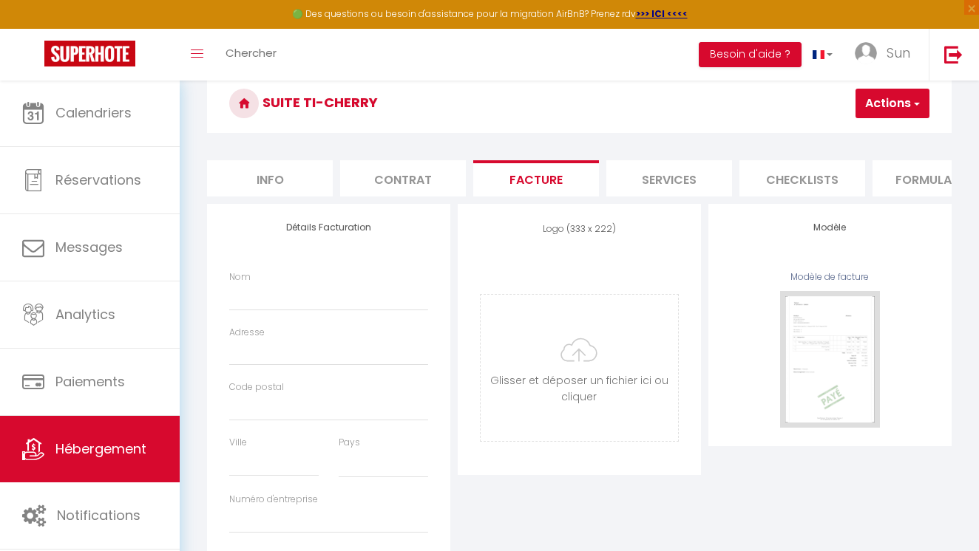
click at [678, 179] on li "Services" at bounding box center [669, 178] width 126 height 36
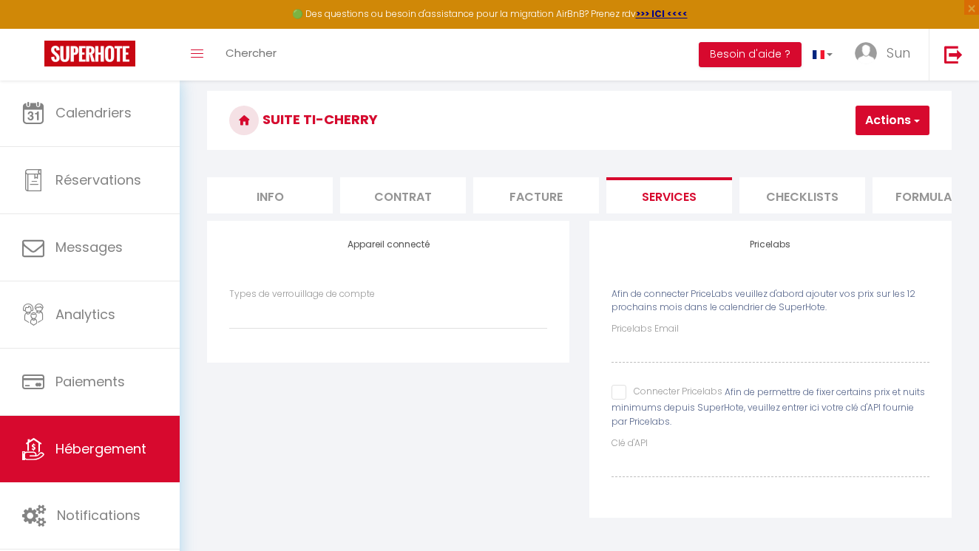
click at [773, 201] on li "Checklists" at bounding box center [802, 195] width 126 height 36
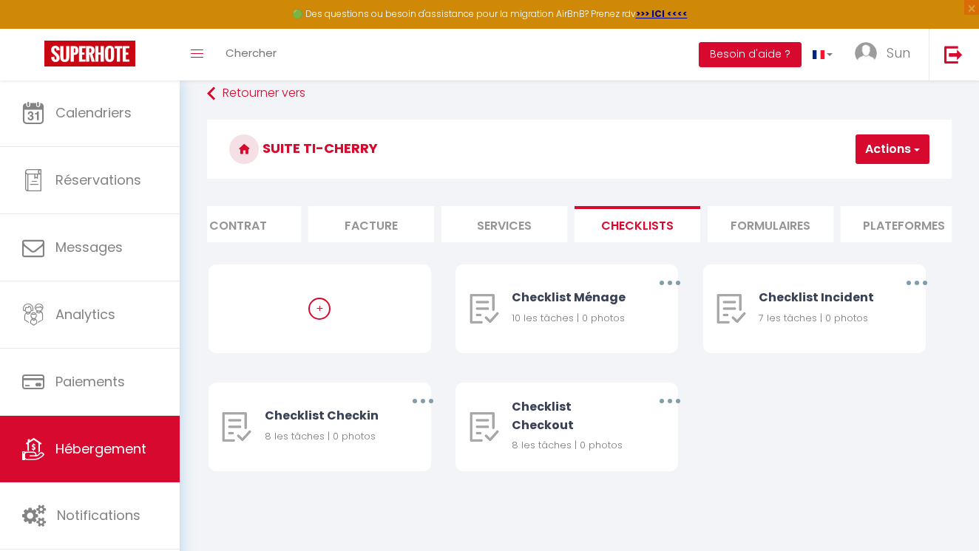
scroll to position [0, 183]
click at [772, 228] on li "Formulaires" at bounding box center [753, 224] width 126 height 36
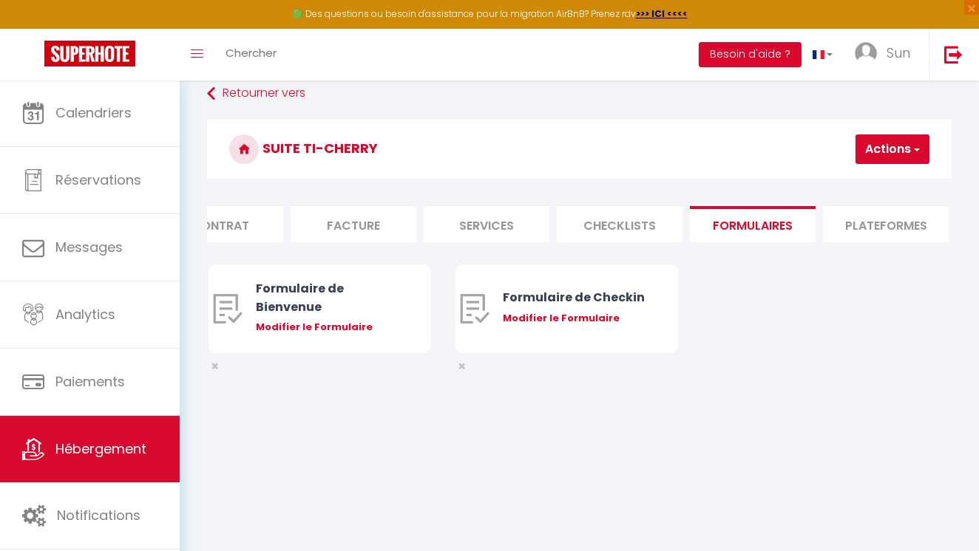
click at [876, 218] on li "Plateformes" at bounding box center [886, 224] width 126 height 36
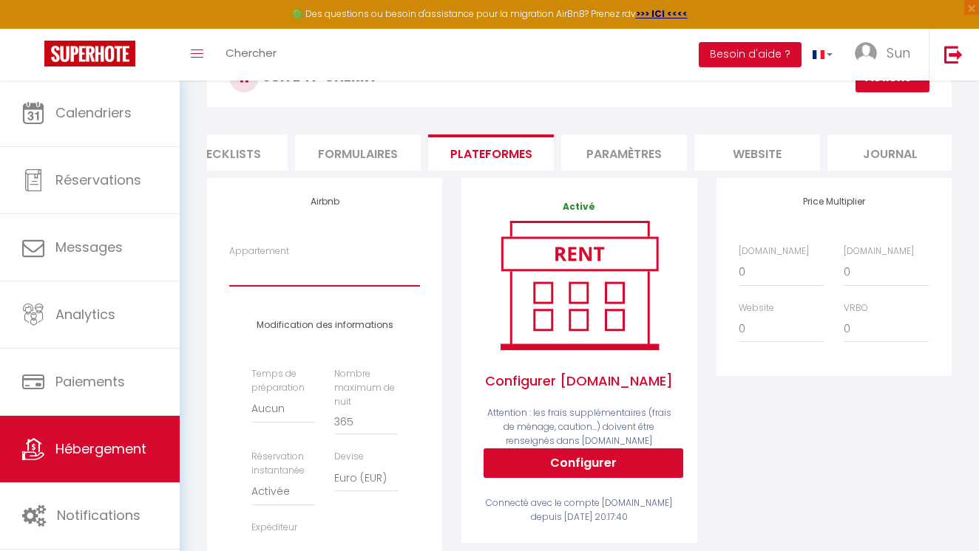
scroll to position [149, 0]
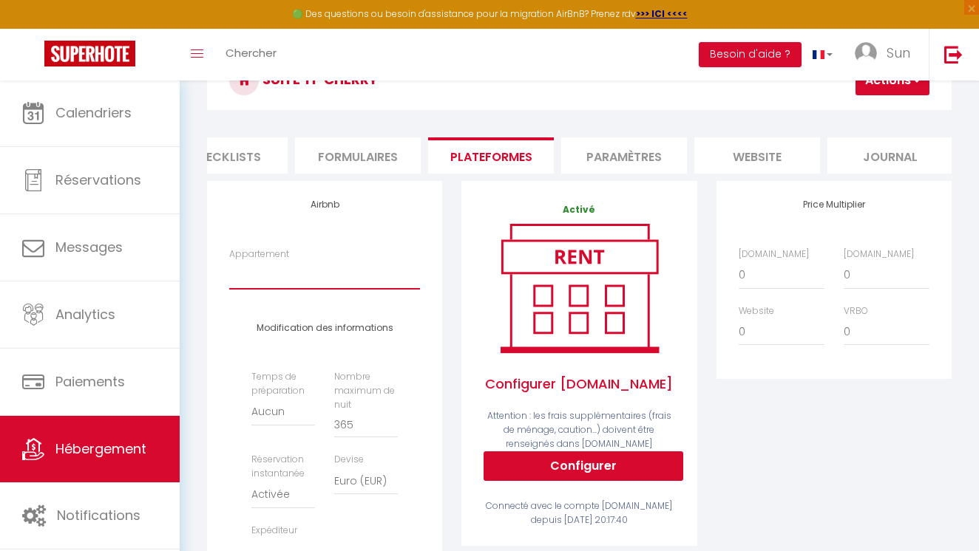
click at [641, 162] on li "Paramètres" at bounding box center [624, 155] width 126 height 36
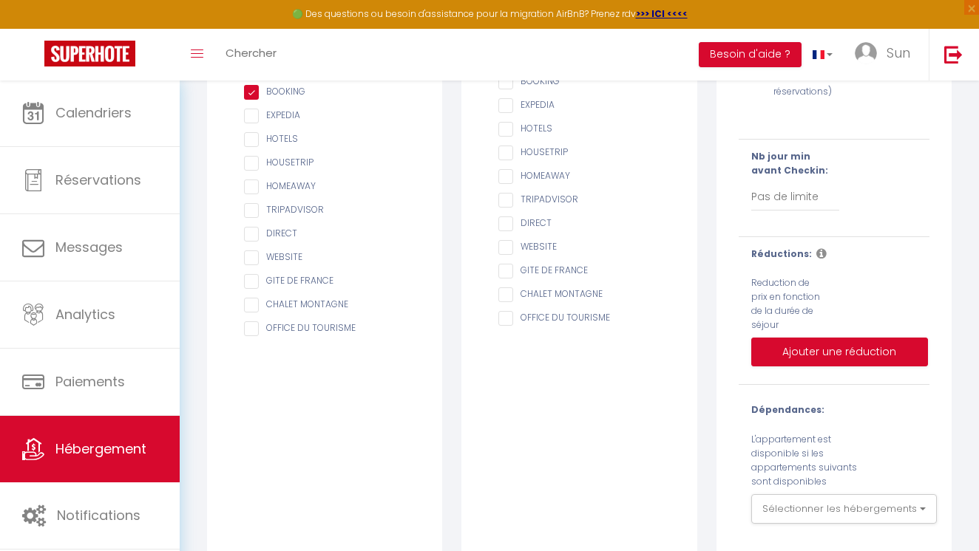
scroll to position [336, 0]
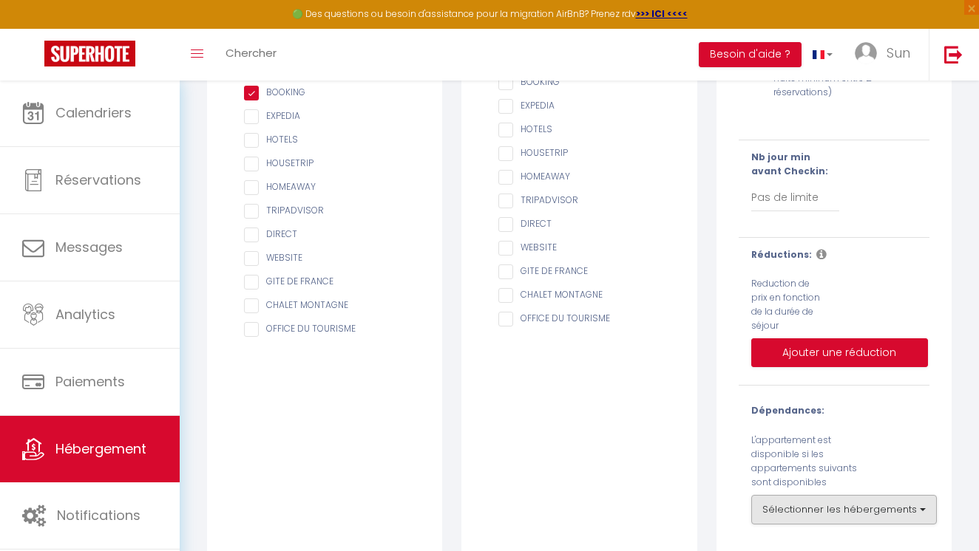
click at [876, 495] on button "Sélectionner les hébergements" at bounding box center [844, 510] width 186 height 30
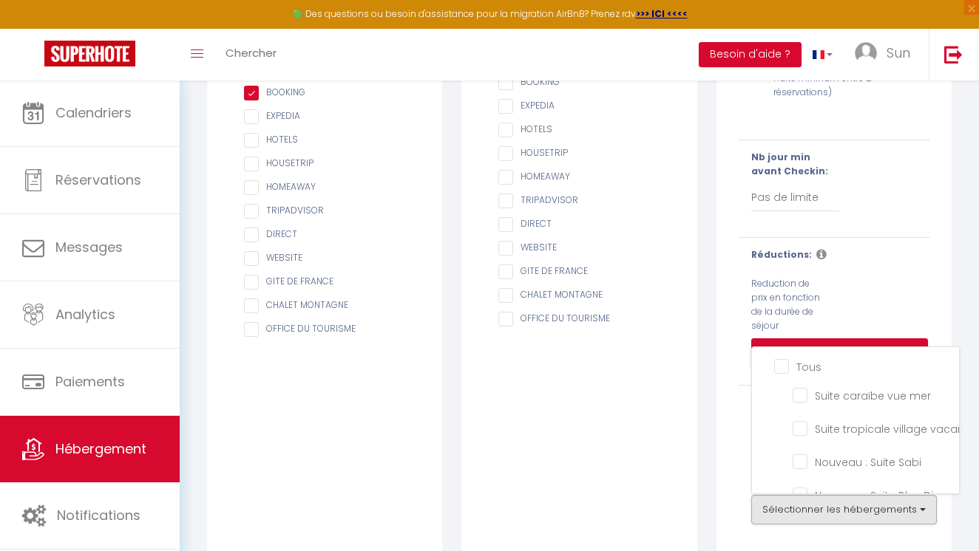
click at [876, 495] on button "Sélectionner les hébergements" at bounding box center [844, 510] width 186 height 30
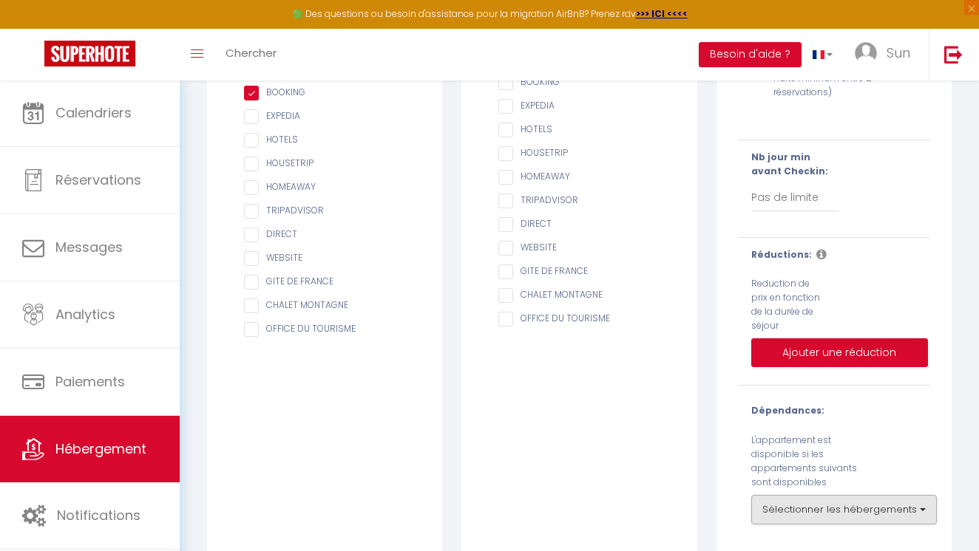
click at [876, 495] on button "Sélectionner les hébergements" at bounding box center [844, 510] width 186 height 30
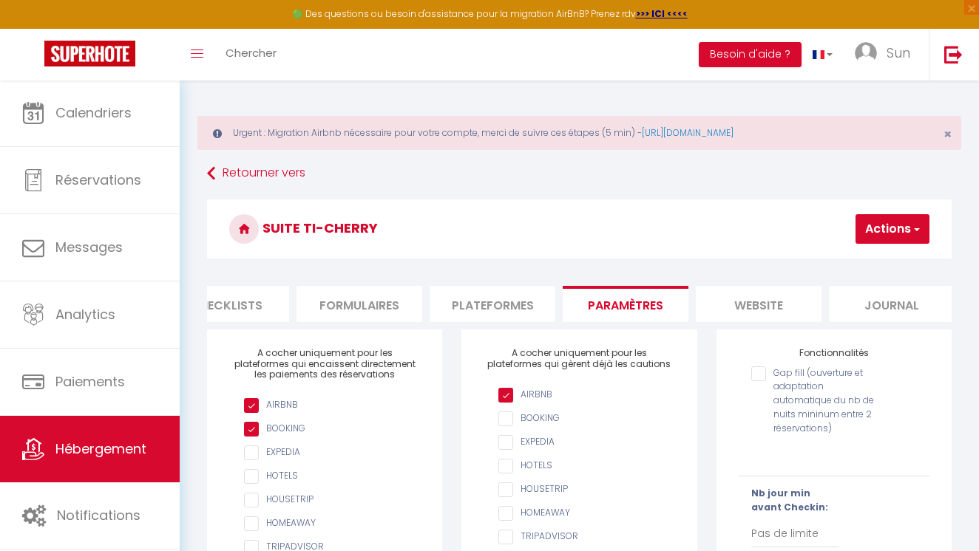
scroll to position [0, 0]
